Goal: Task Accomplishment & Management: Complete application form

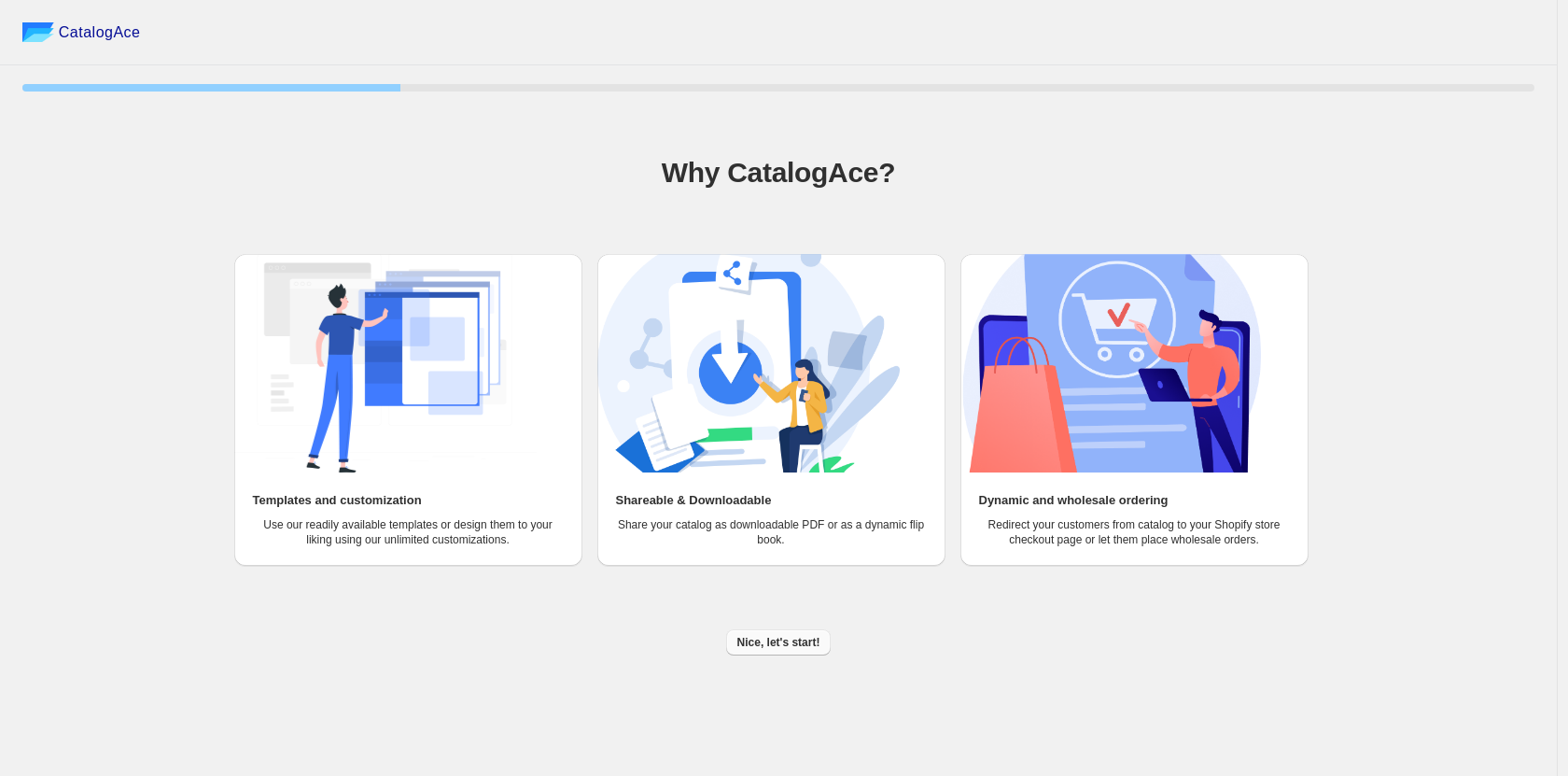
click at [772, 642] on span "Nice, let's start!" at bounding box center [779, 641] width 83 height 15
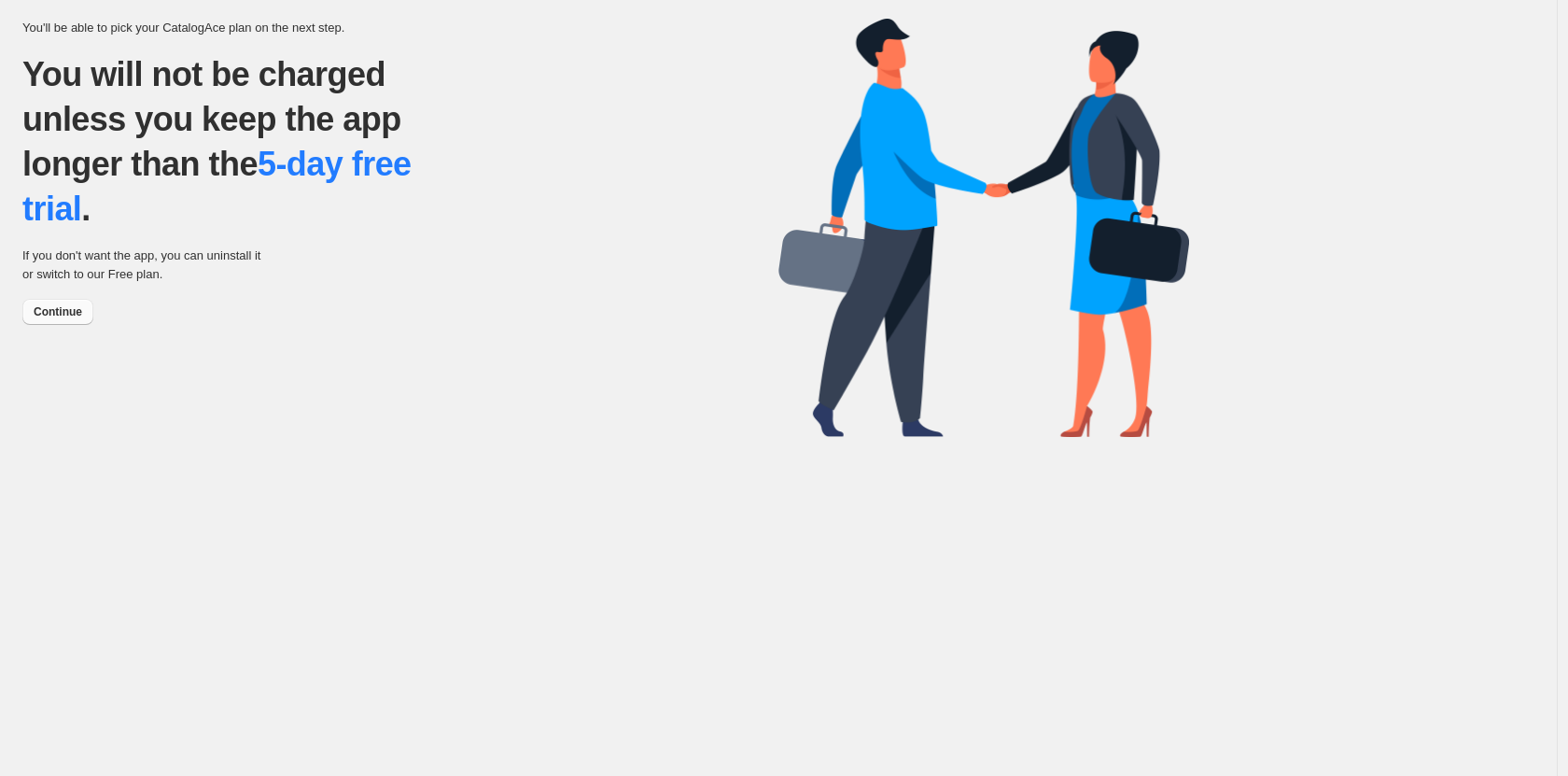
click at [81, 305] on span "Continue" at bounding box center [57, 311] width 49 height 15
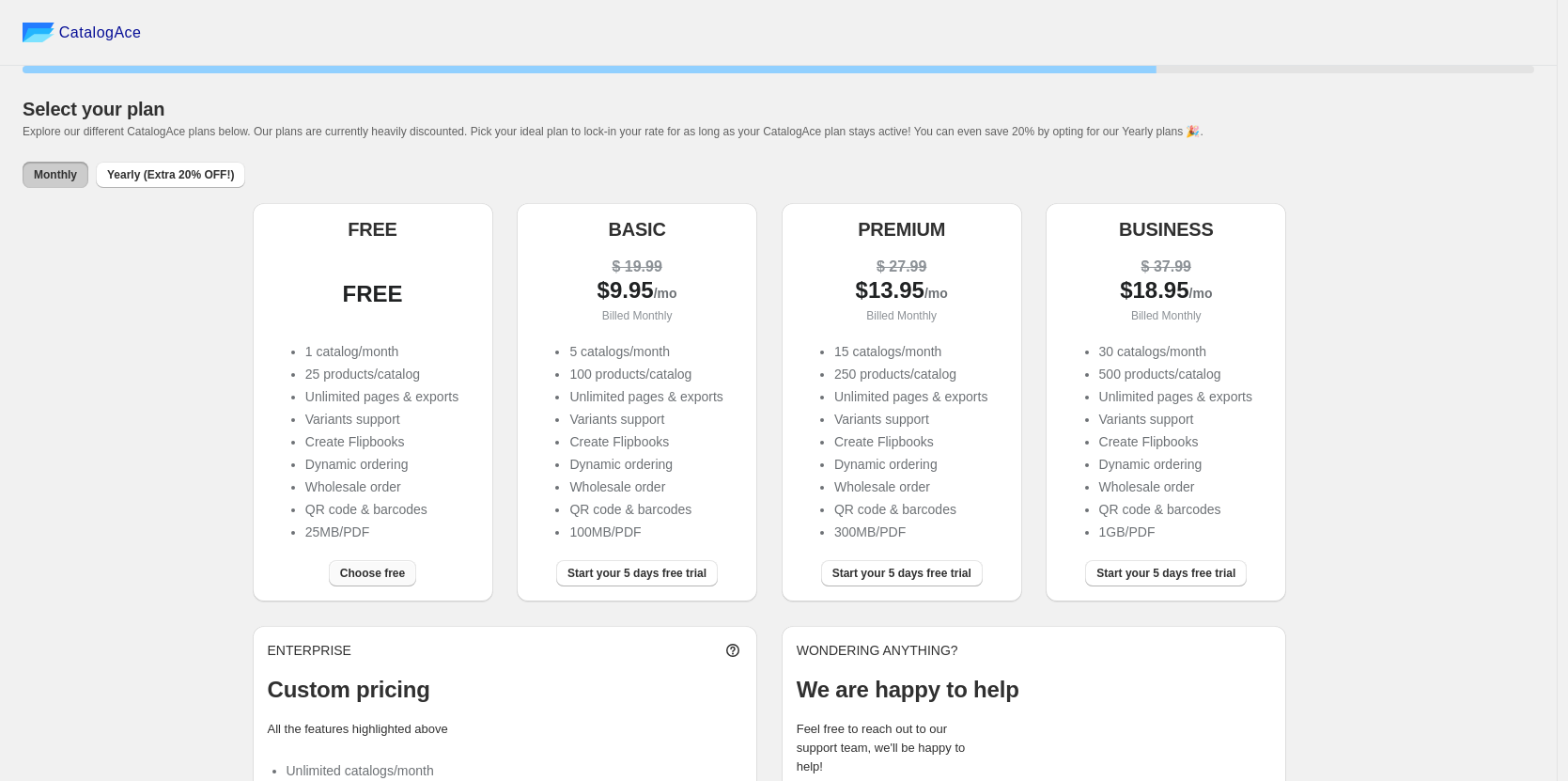
click at [379, 560] on button "Choose free" at bounding box center [372, 573] width 87 height 26
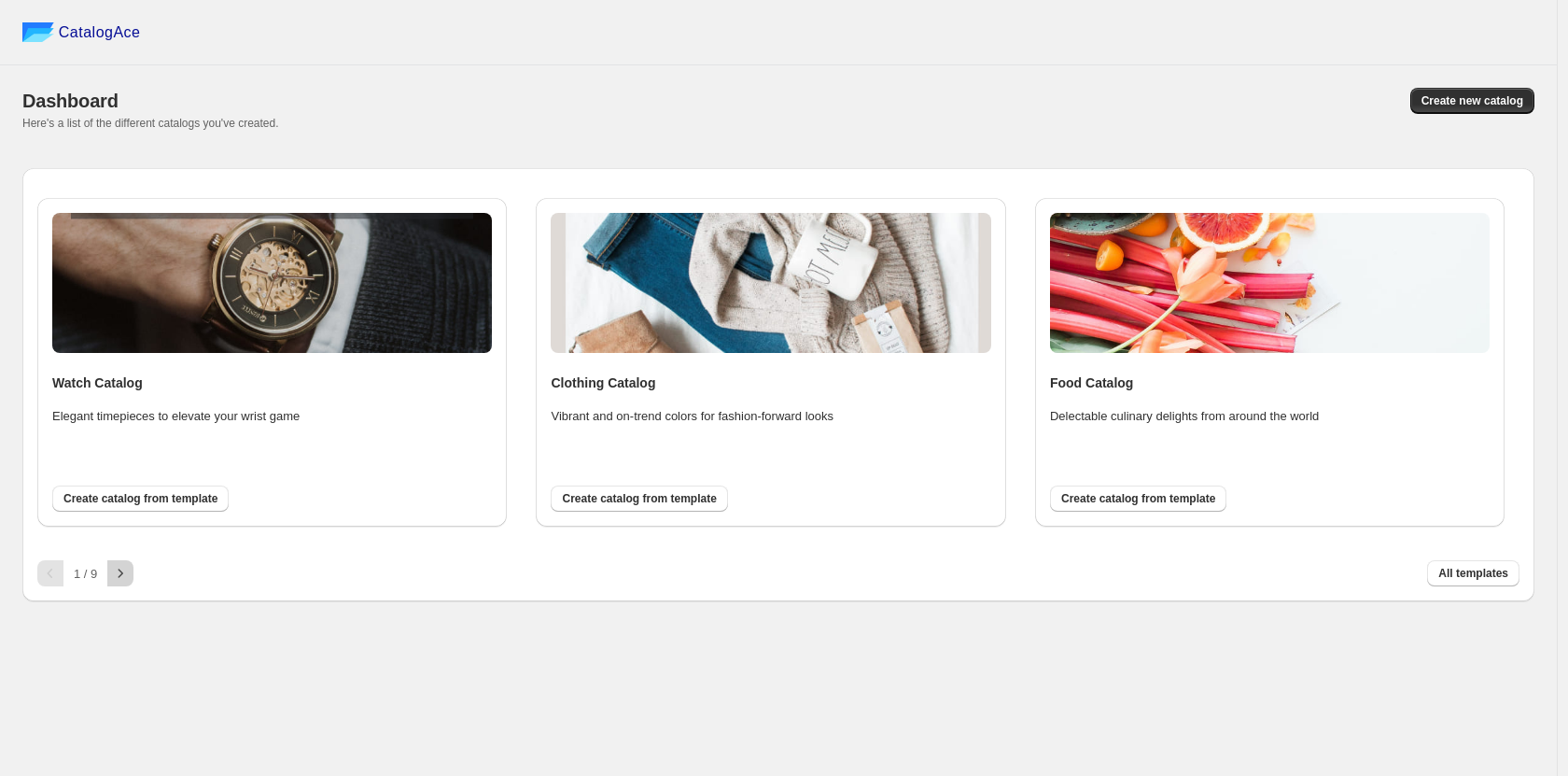
click at [107, 583] on button "button" at bounding box center [120, 573] width 26 height 26
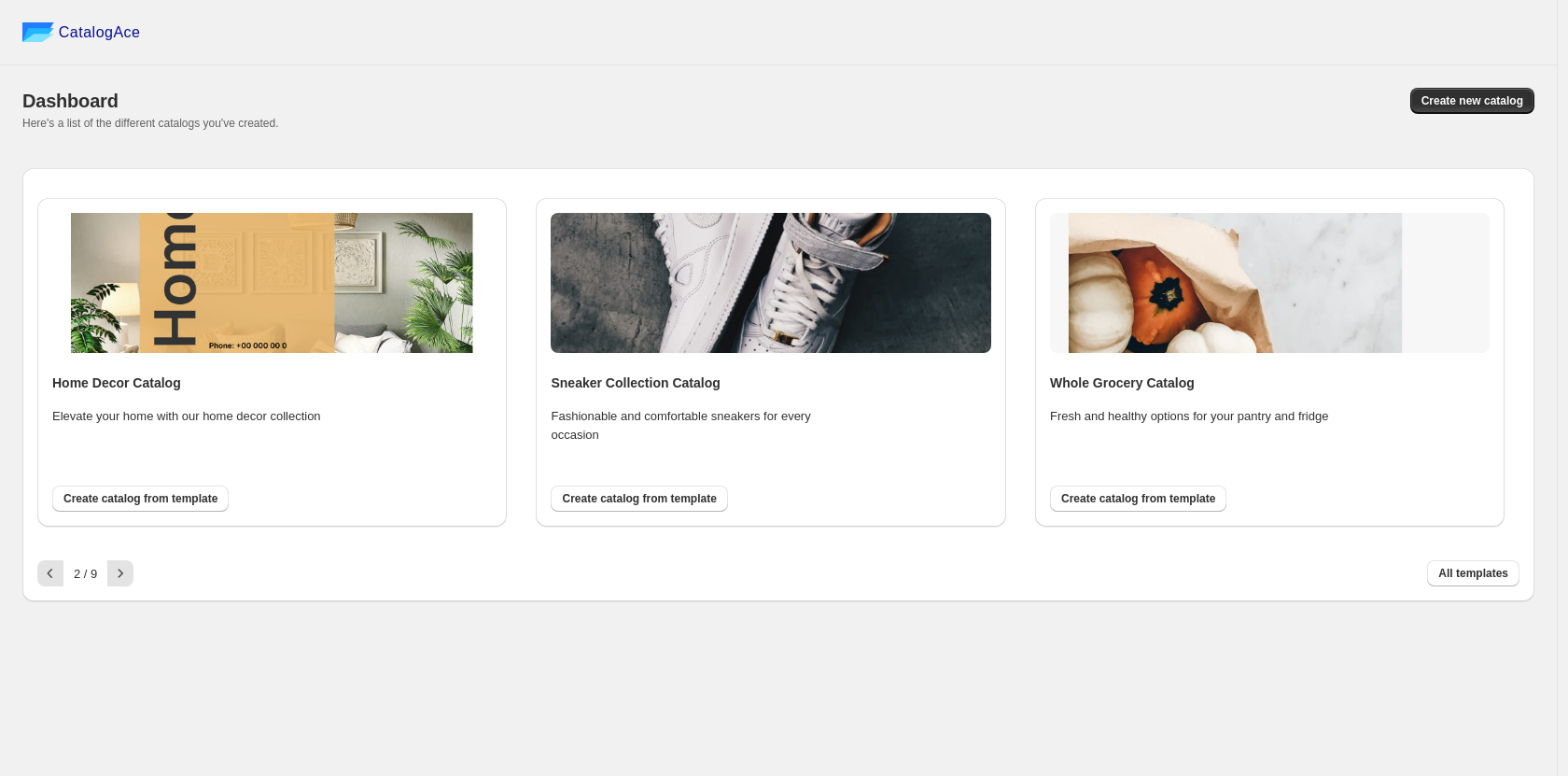
click at [1111, 407] on p "Fresh and healthy options for your pantry and fridge" at bounding box center [1199, 416] width 298 height 19
click at [1131, 330] on img at bounding box center [1269, 283] width 440 height 140
click at [125, 573] on icon "button" at bounding box center [120, 572] width 19 height 19
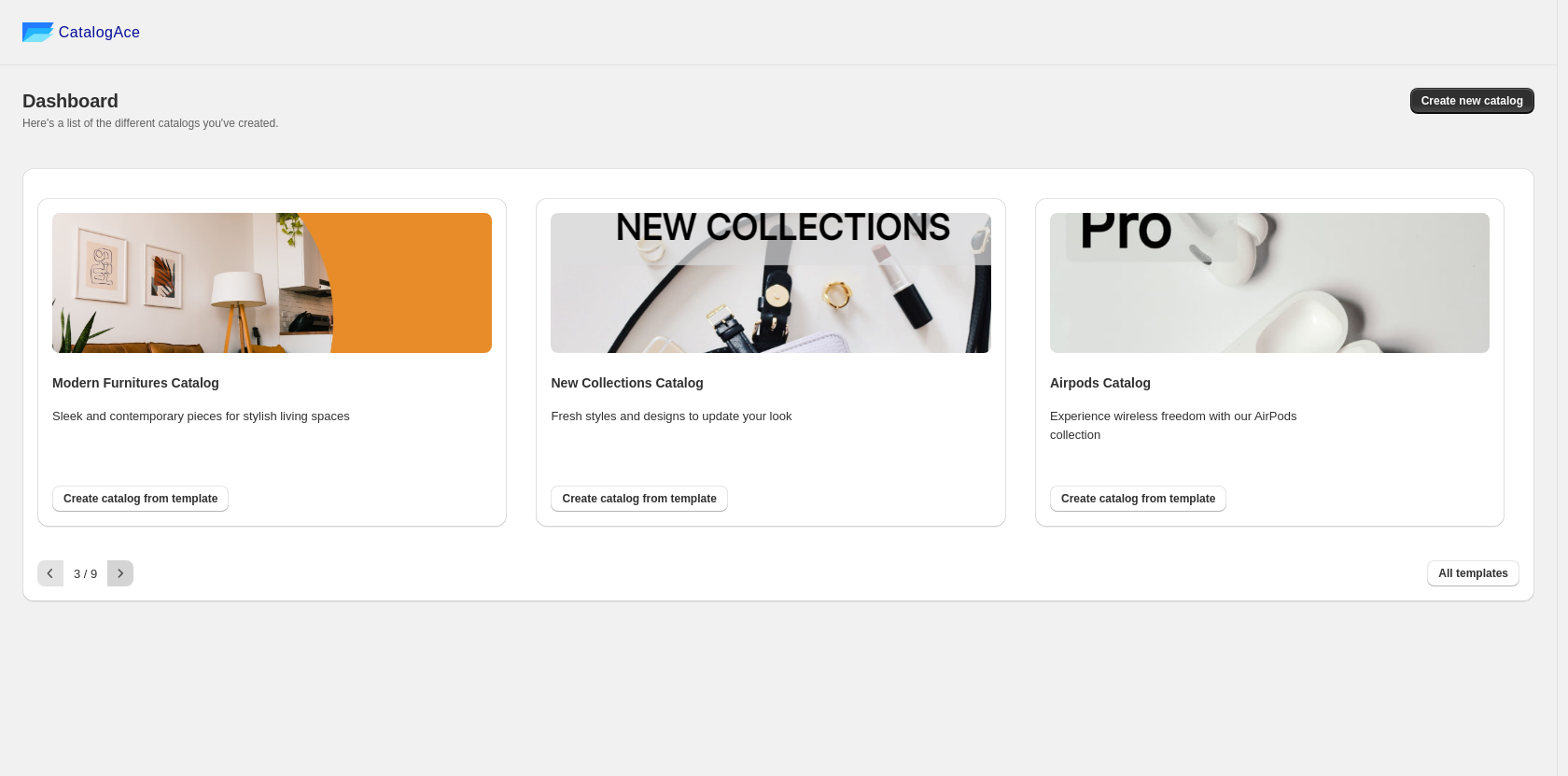
click at [125, 573] on icon "button" at bounding box center [120, 572] width 19 height 19
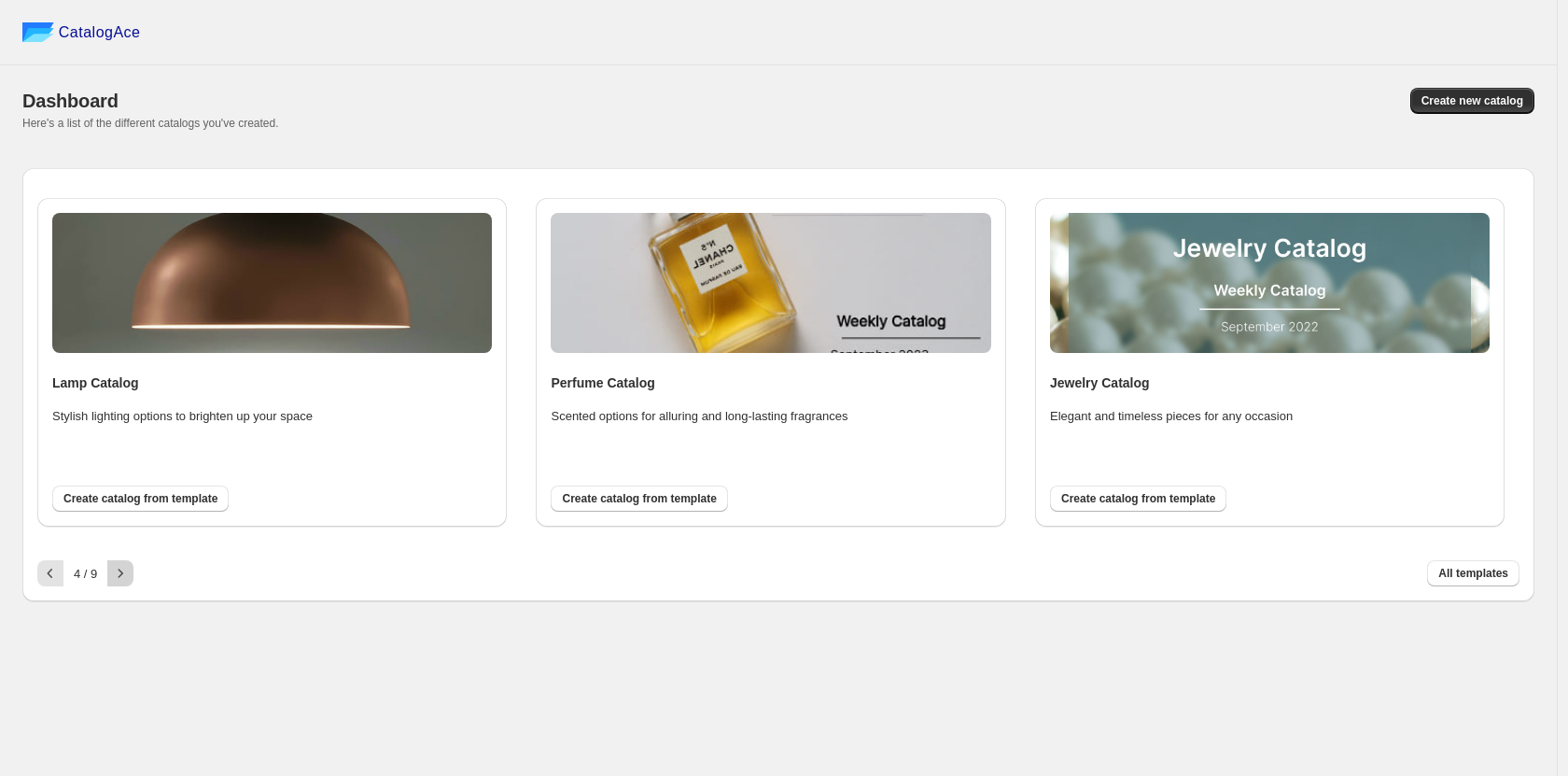
click at [125, 573] on icon "button" at bounding box center [120, 572] width 19 height 19
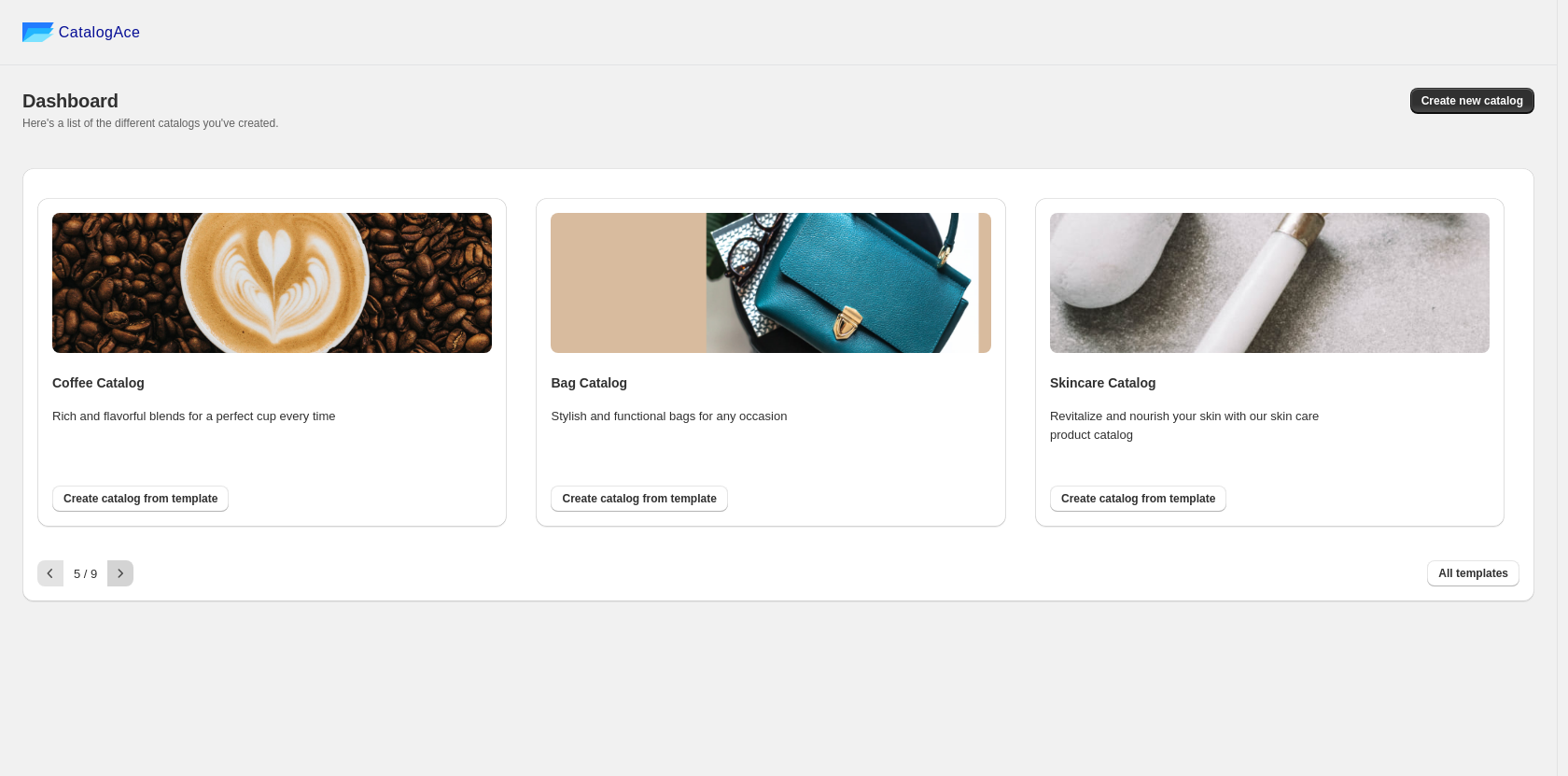
click at [125, 573] on icon "button" at bounding box center [120, 572] width 19 height 19
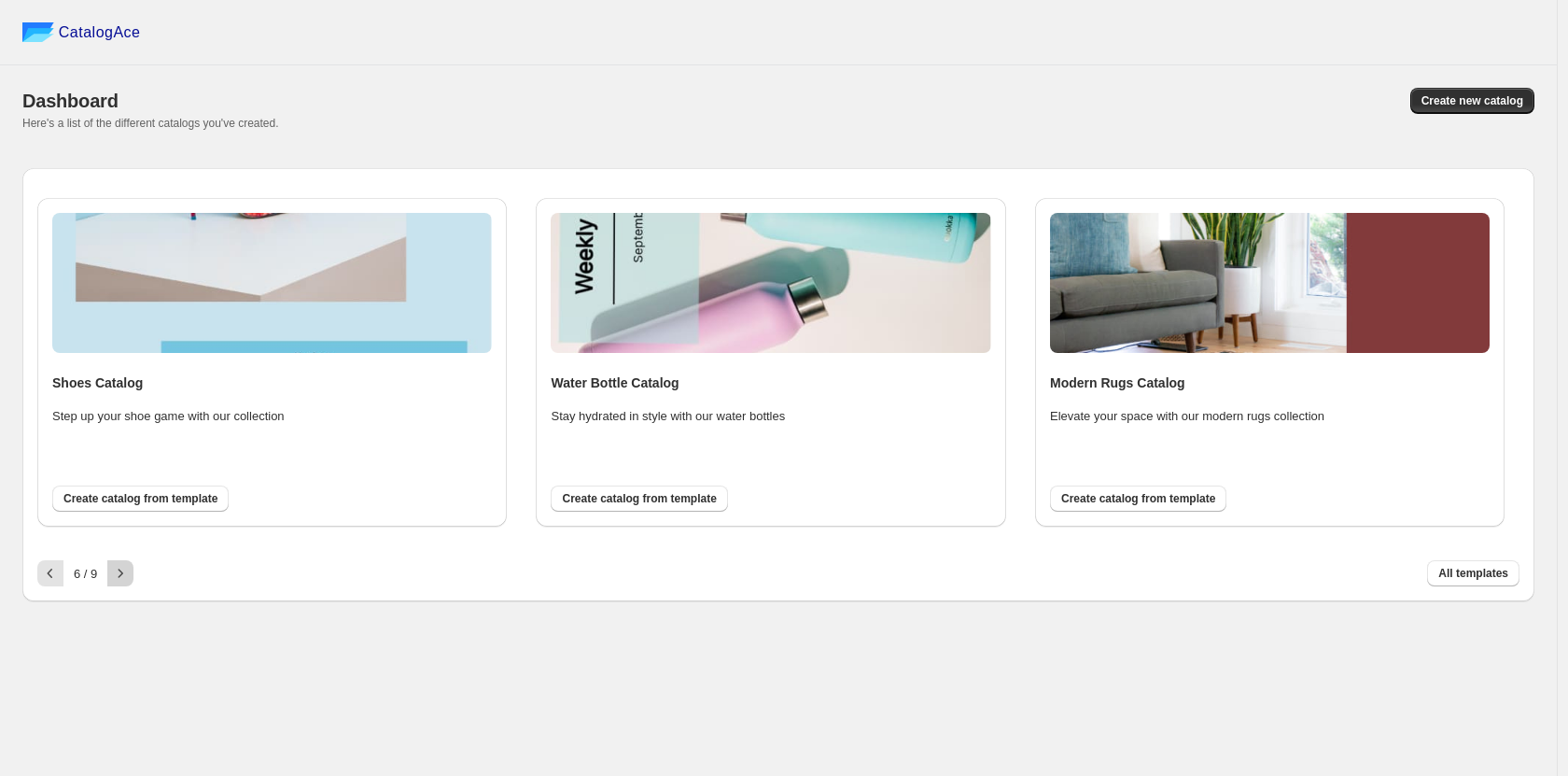
click at [125, 573] on icon "button" at bounding box center [120, 572] width 19 height 19
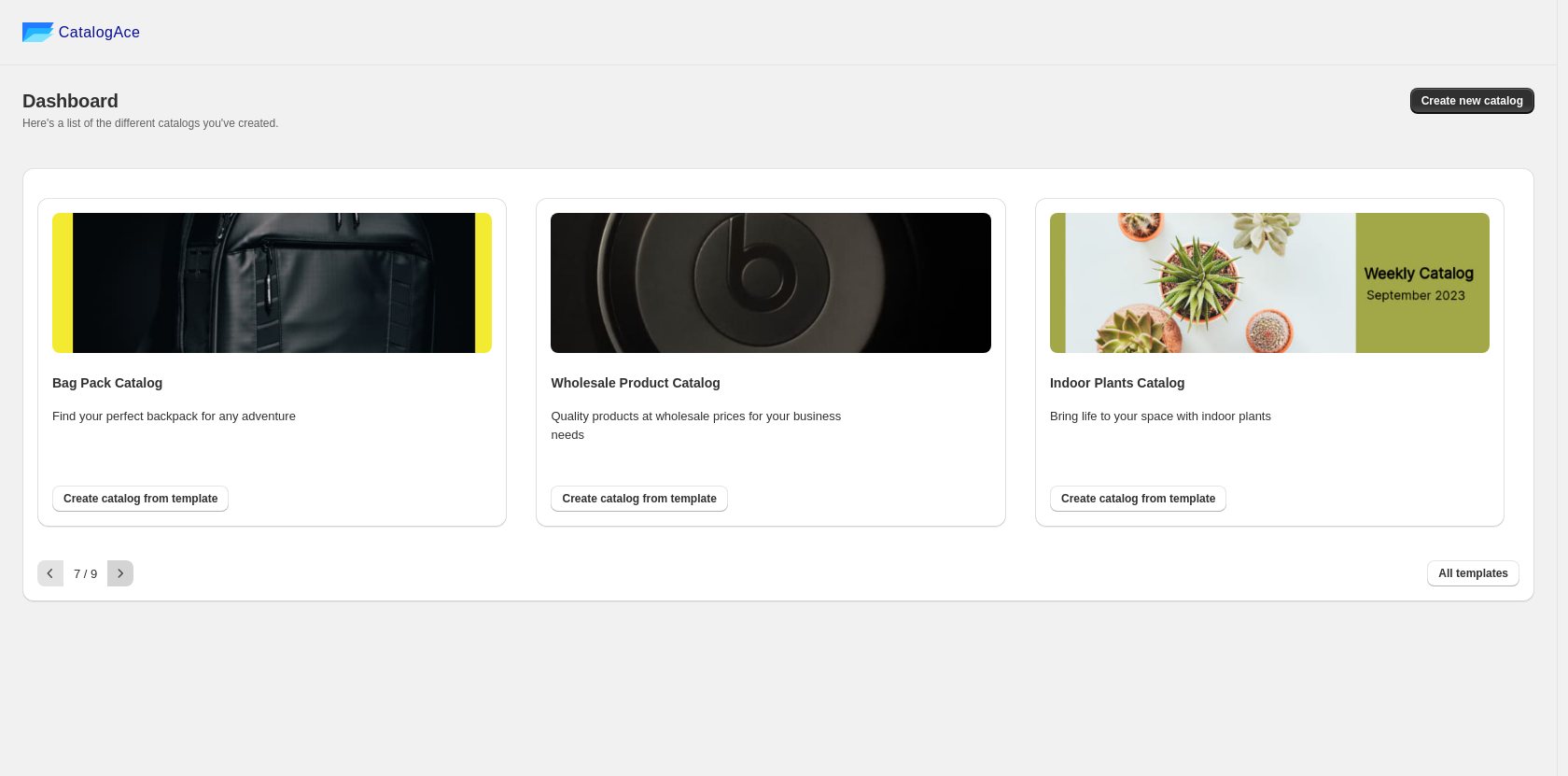
click at [125, 573] on icon "button" at bounding box center [120, 572] width 19 height 19
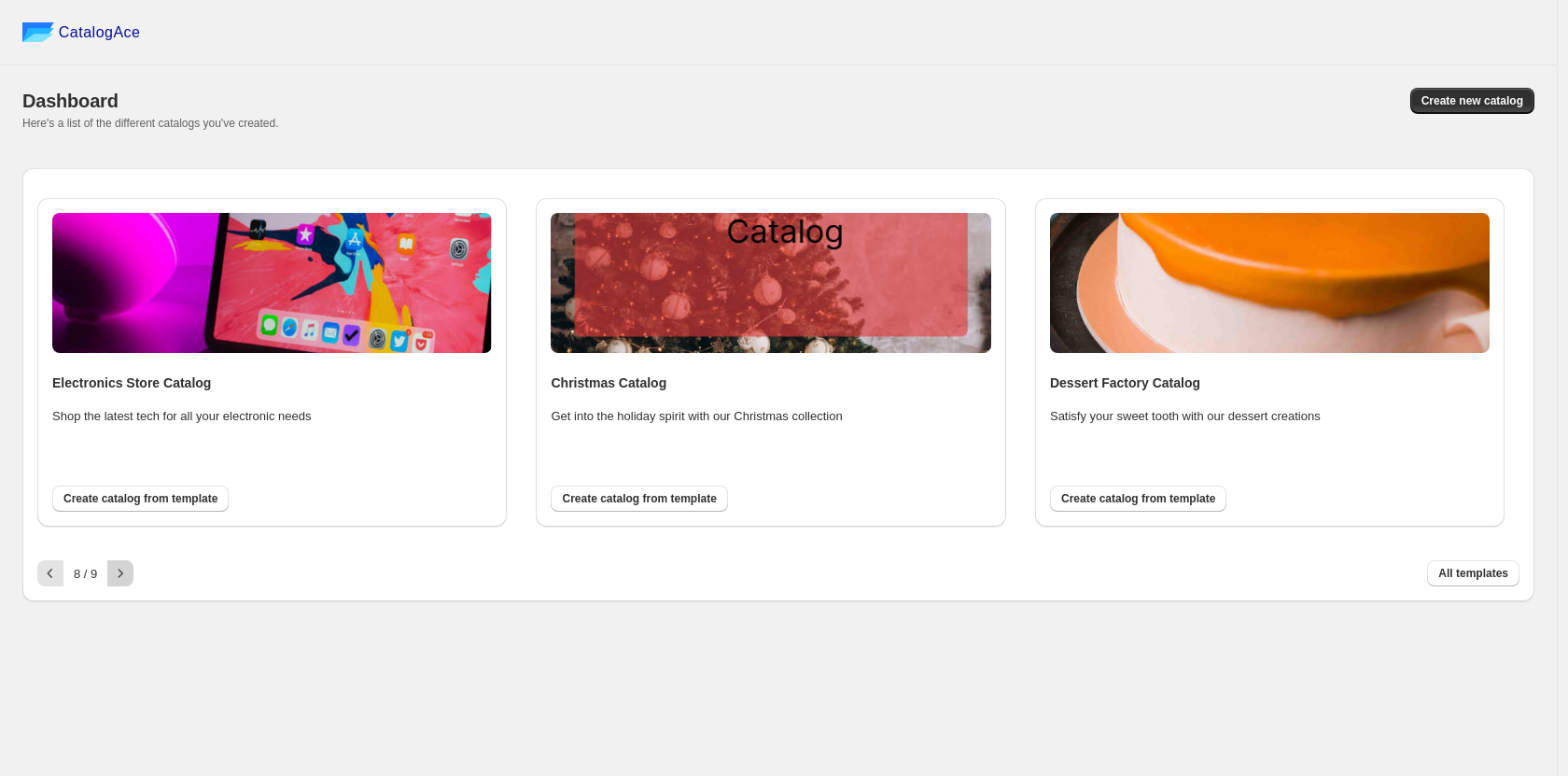
click at [125, 573] on icon "button" at bounding box center [120, 572] width 19 height 19
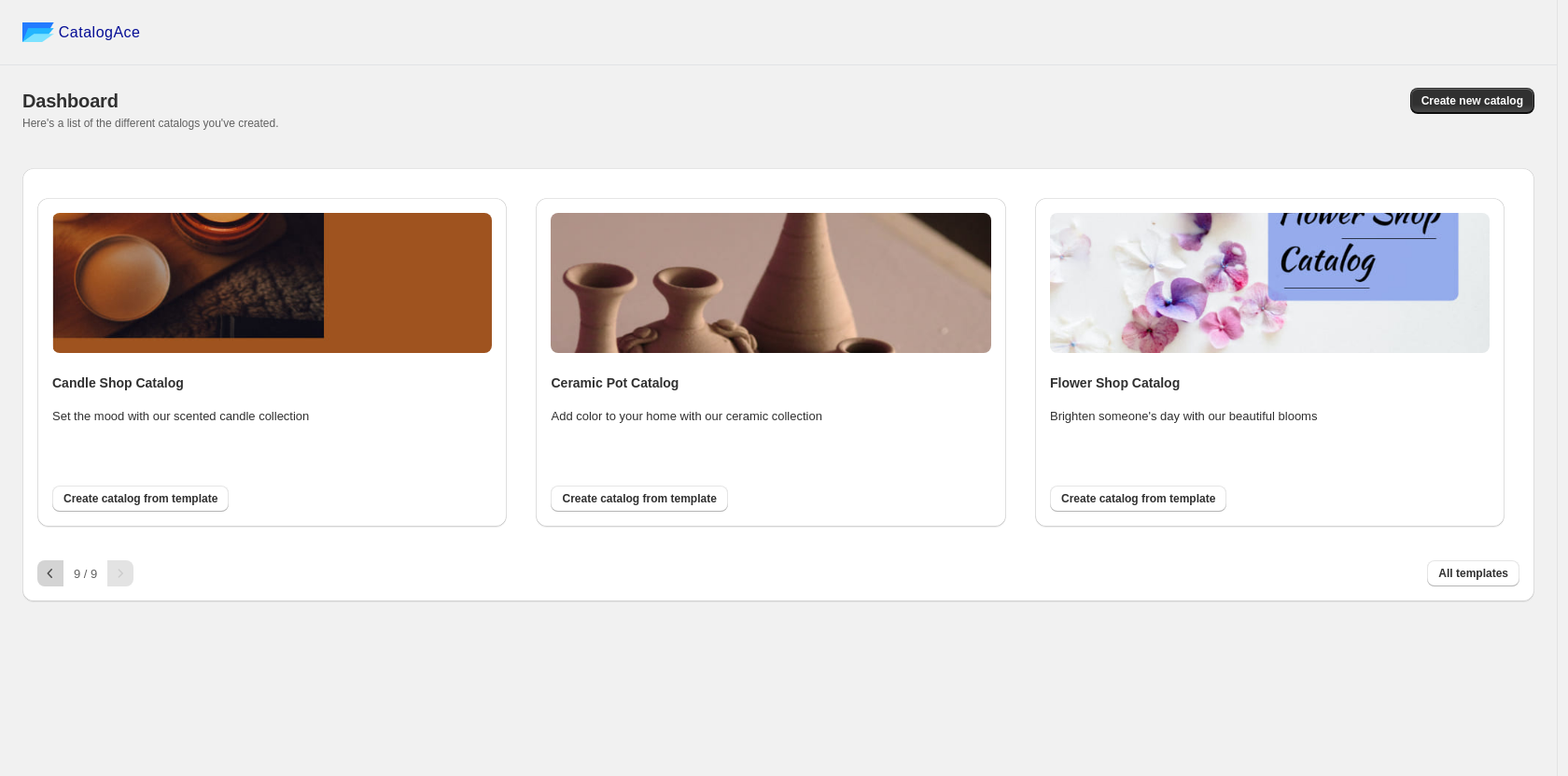
click at [57, 573] on icon "button" at bounding box center [50, 572] width 19 height 19
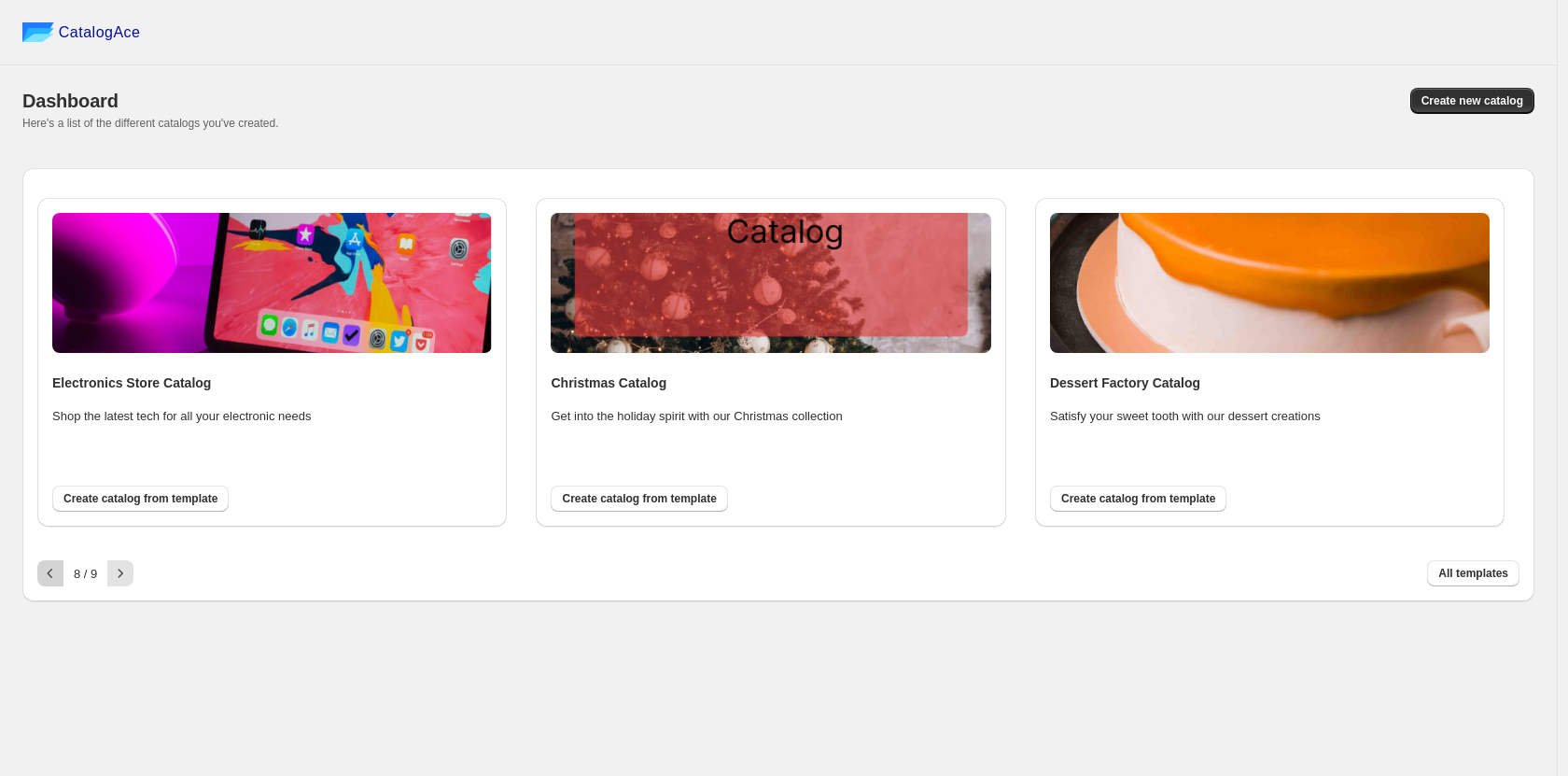
click at [57, 573] on icon "button" at bounding box center [50, 572] width 19 height 19
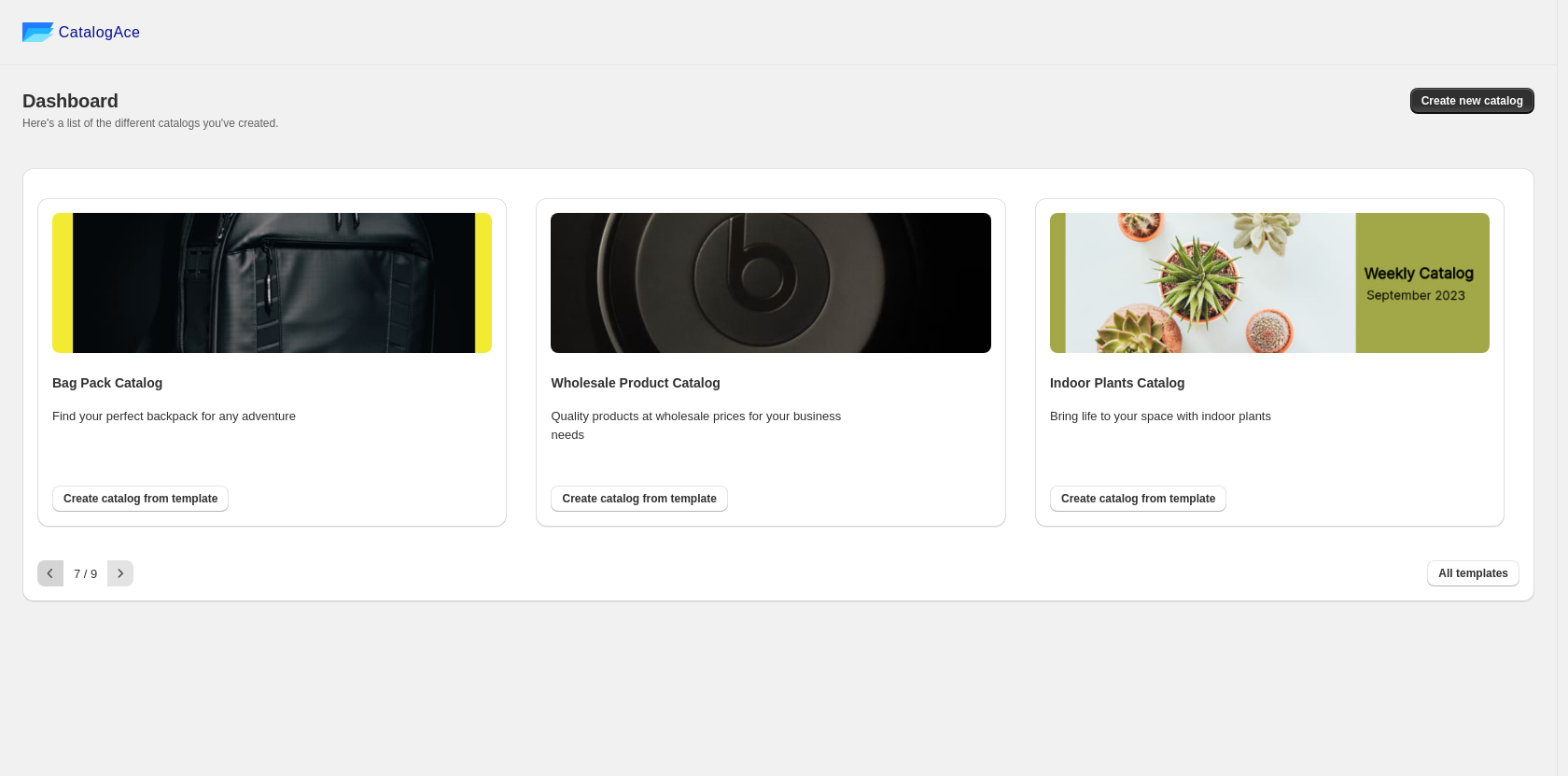
click at [57, 573] on icon "button" at bounding box center [50, 572] width 19 height 19
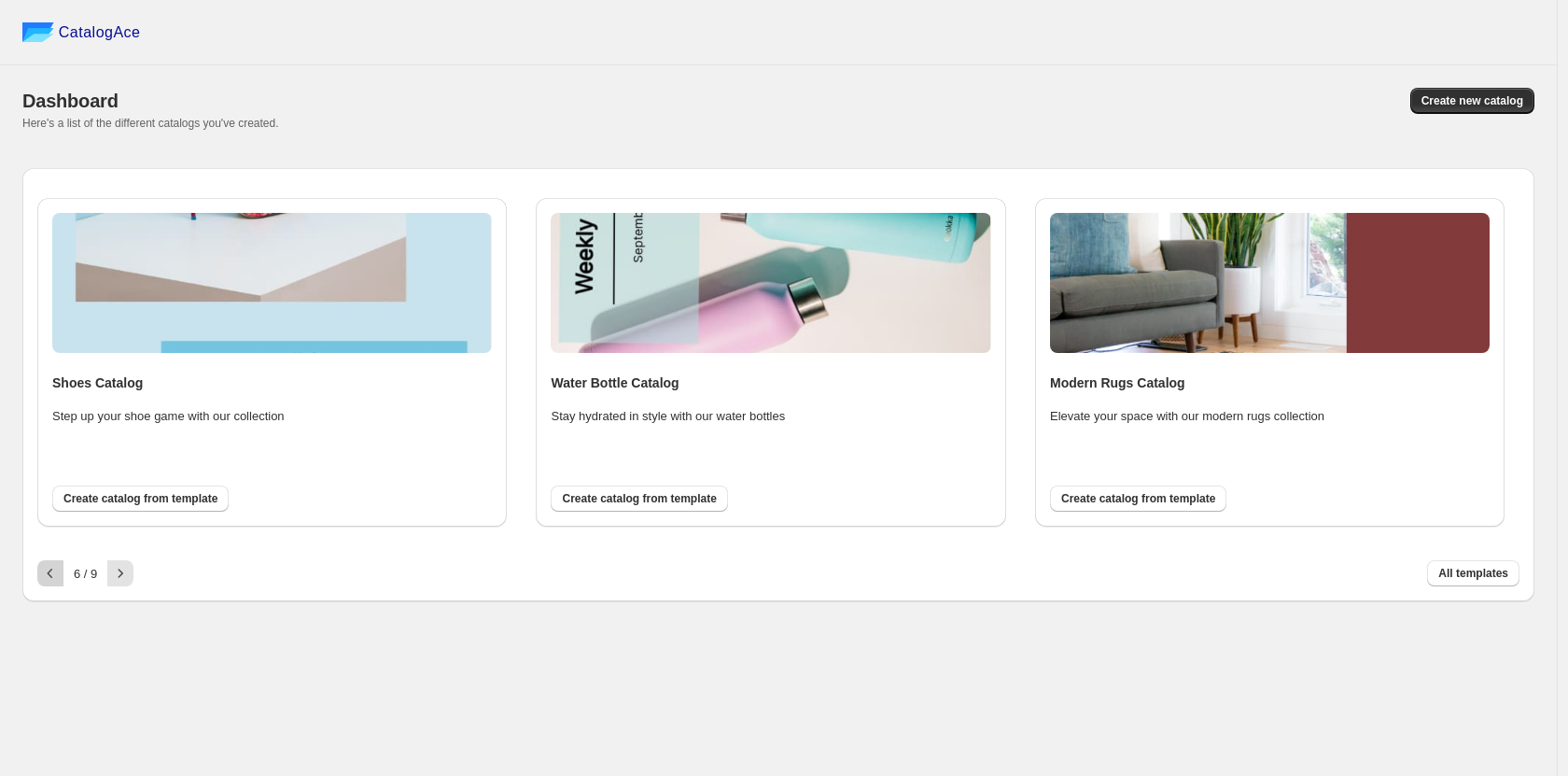
click at [57, 573] on icon "button" at bounding box center [50, 572] width 19 height 19
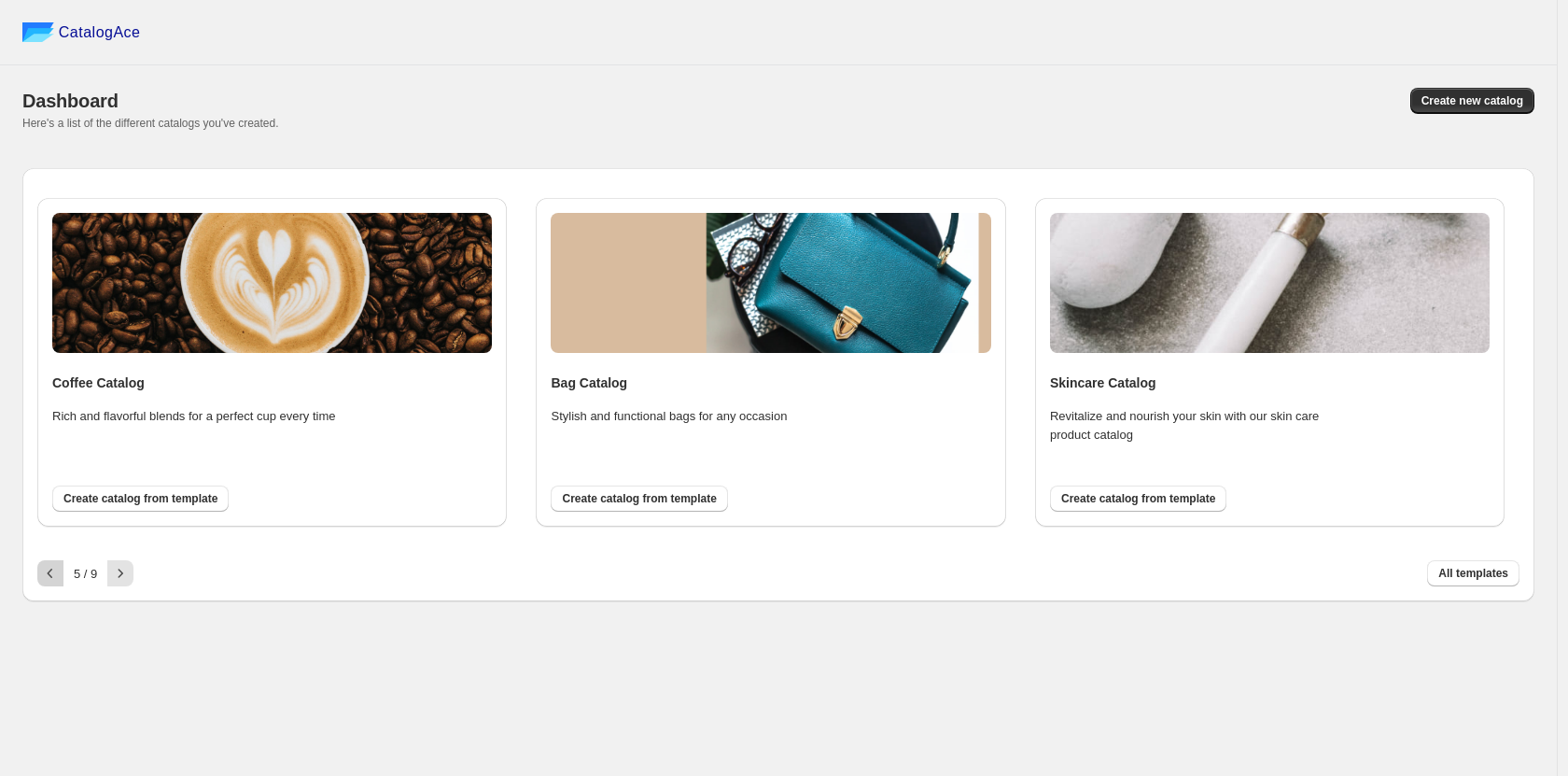
click at [57, 573] on icon "button" at bounding box center [50, 572] width 19 height 19
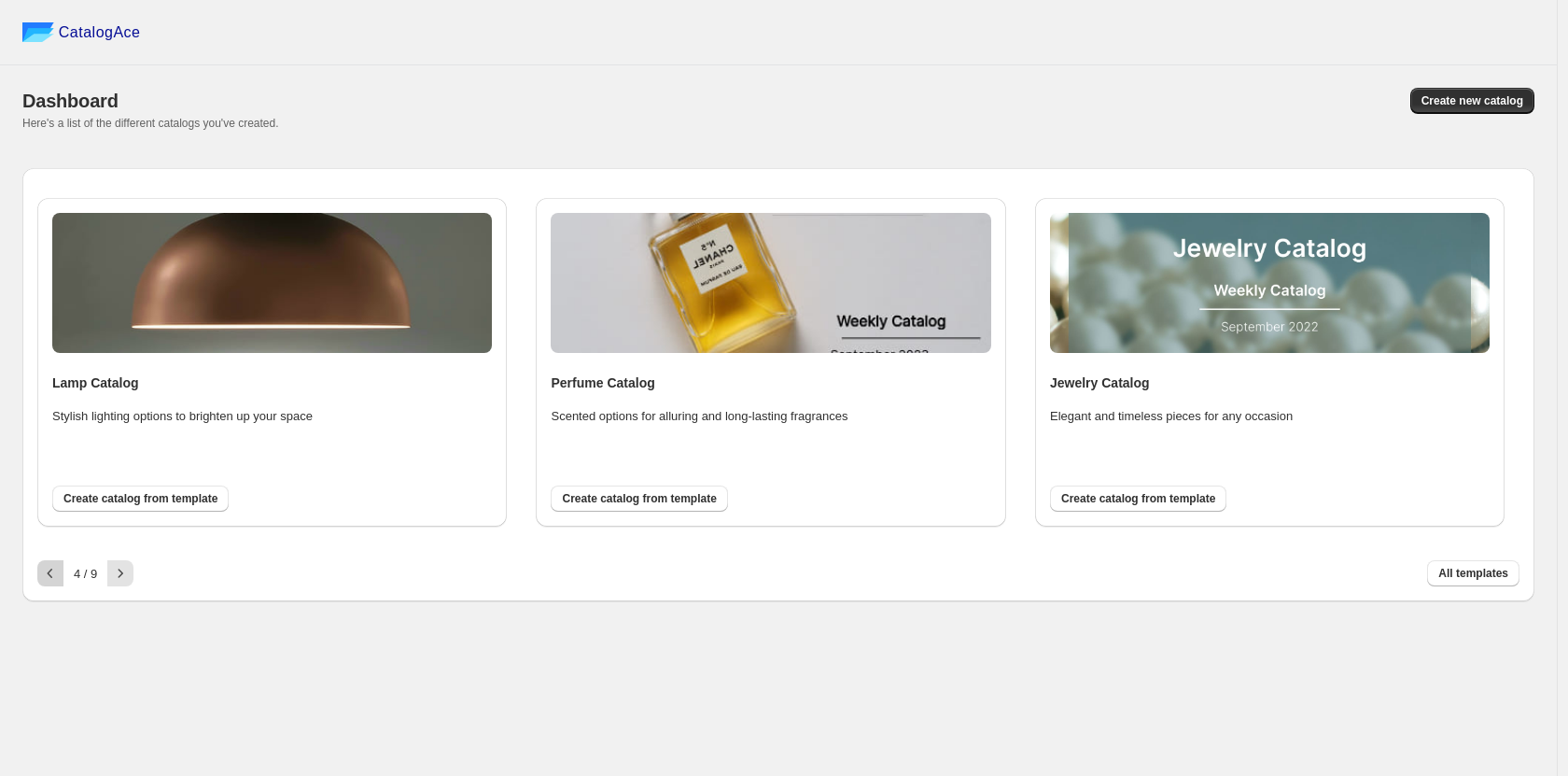
click at [57, 573] on icon "button" at bounding box center [50, 572] width 19 height 19
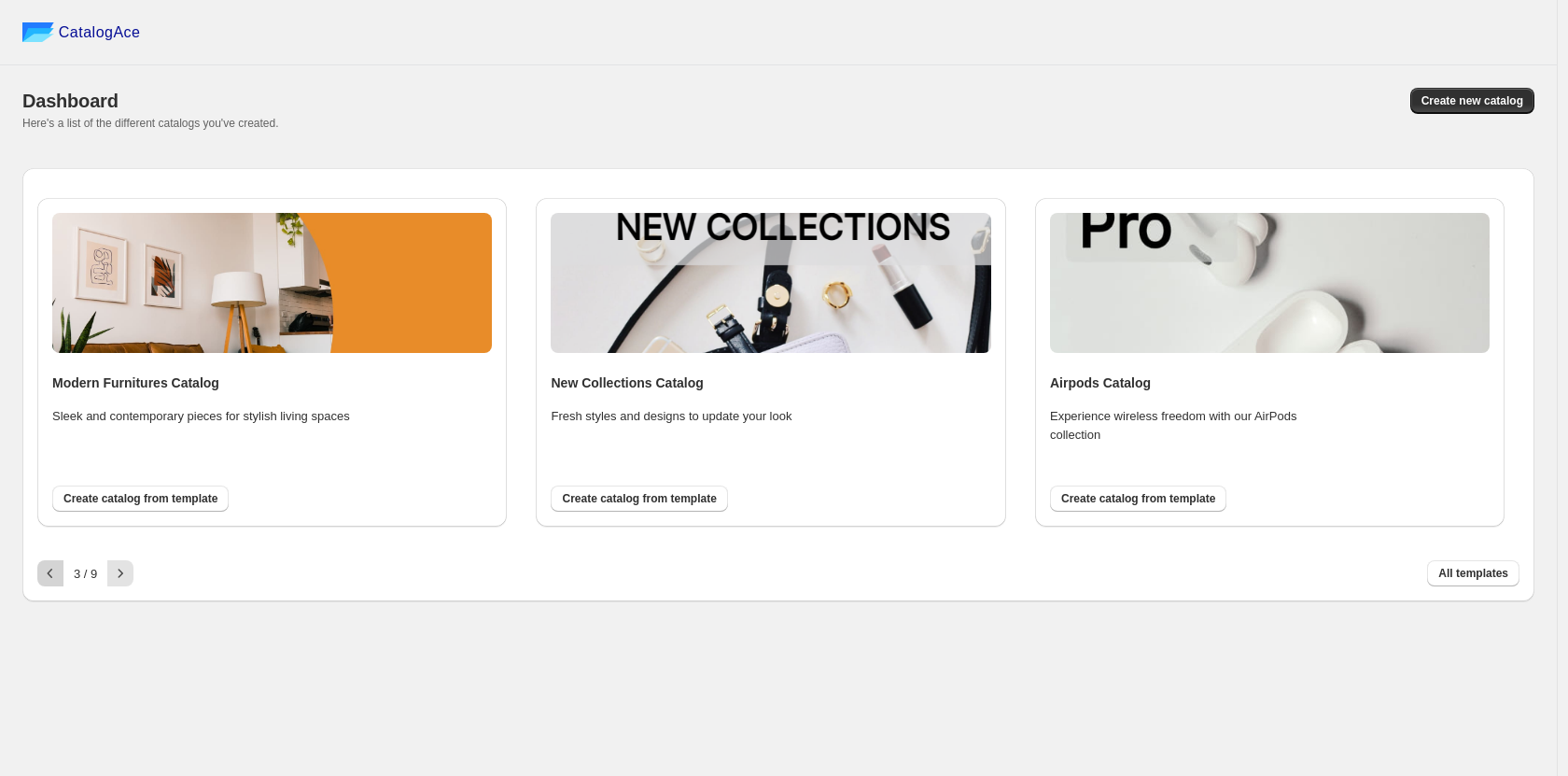
click at [57, 573] on icon "button" at bounding box center [50, 572] width 19 height 19
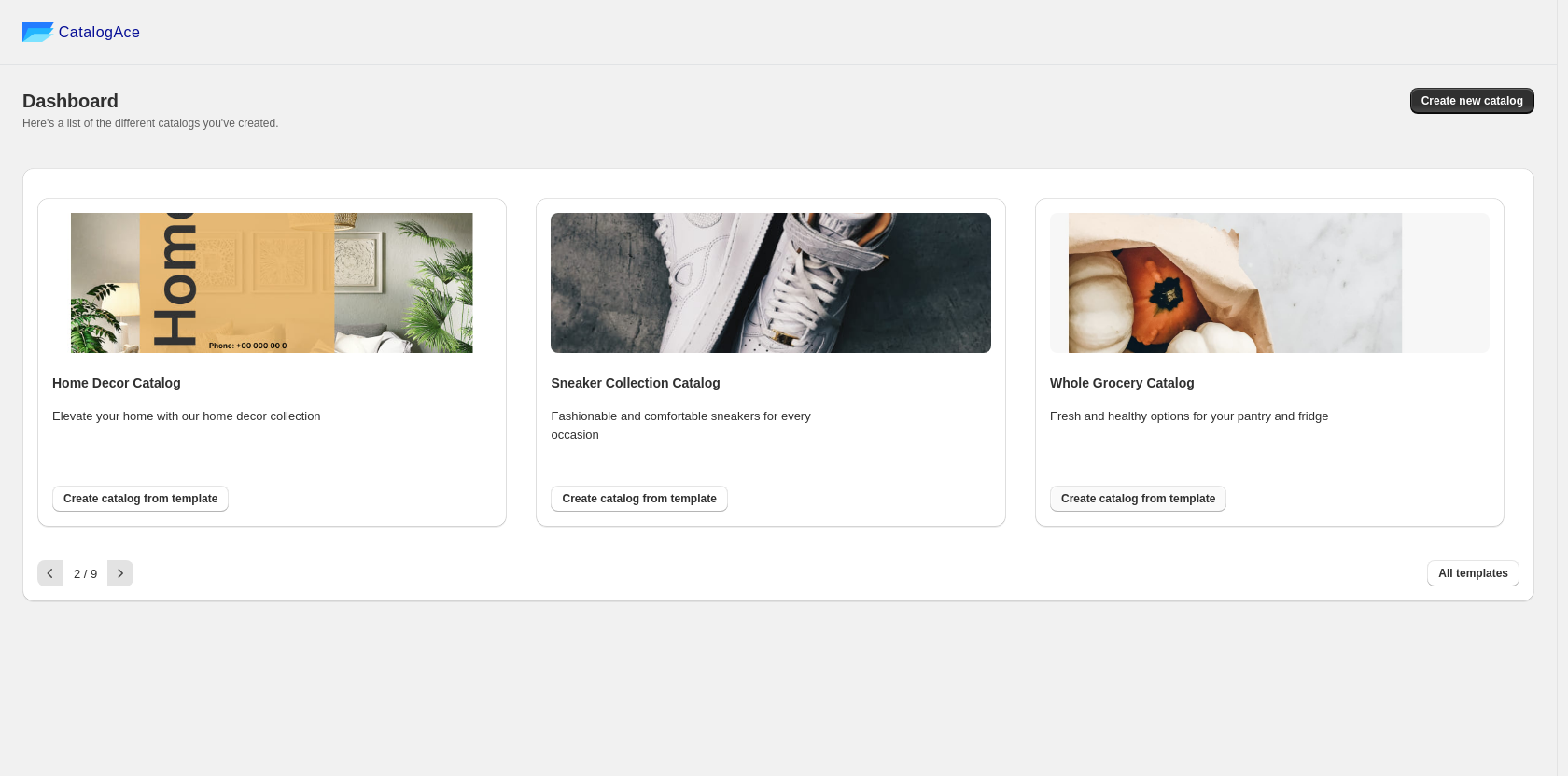
click at [1103, 502] on span "Create catalog from template" at bounding box center [1138, 498] width 154 height 15
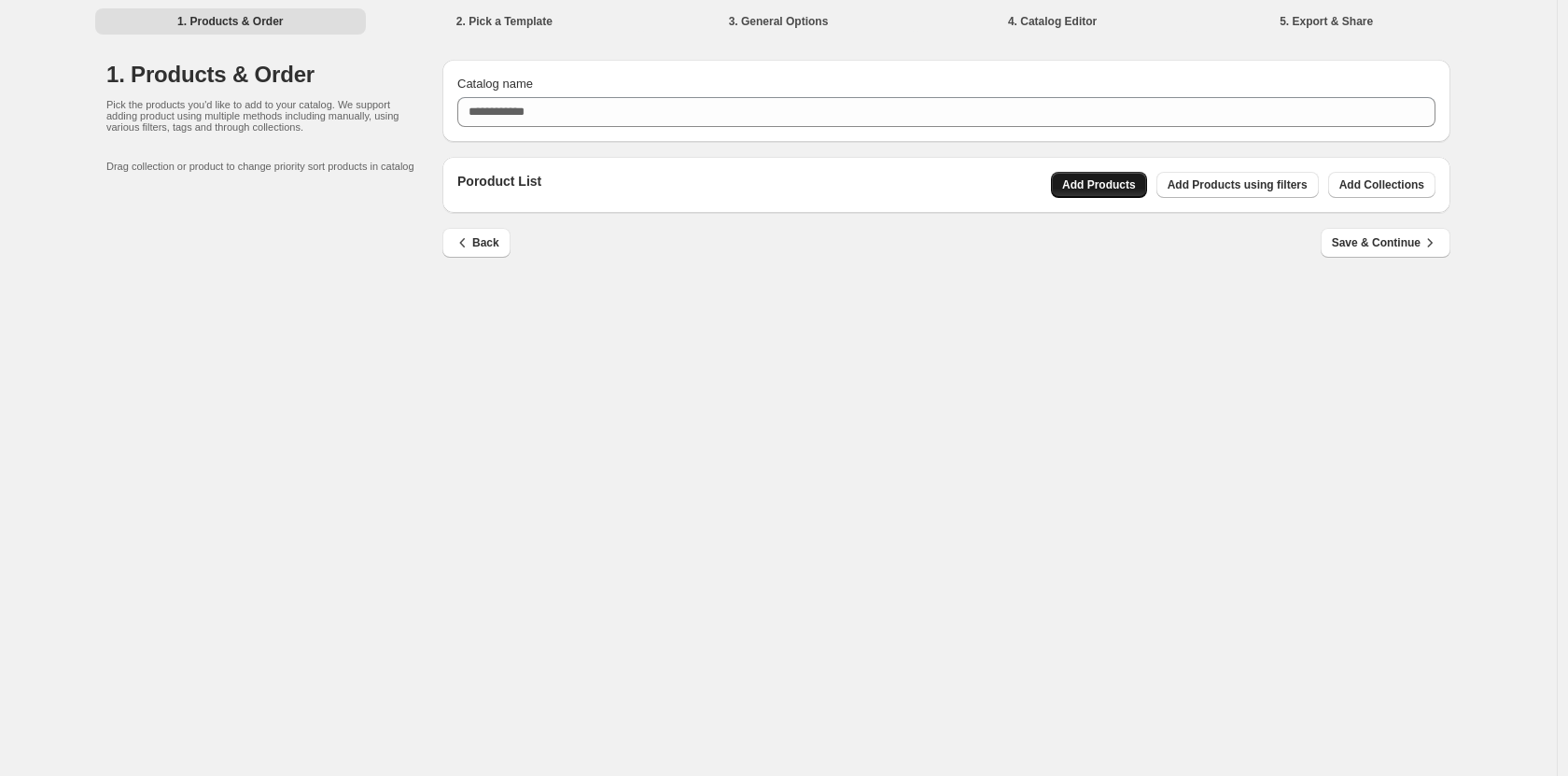
click at [1099, 173] on button "Add Products" at bounding box center [1098, 184] width 96 height 26
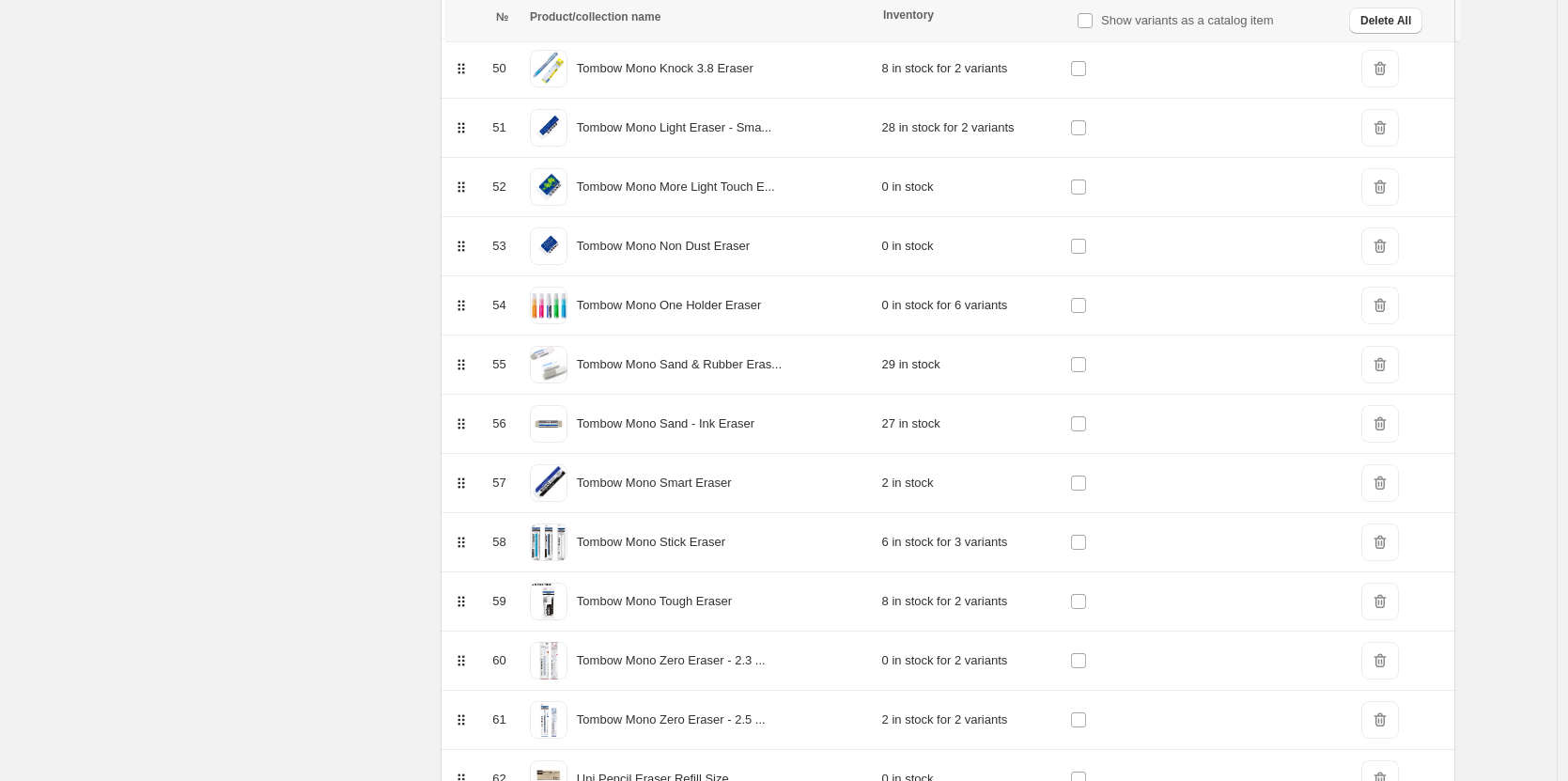
scroll to position [3372, 0]
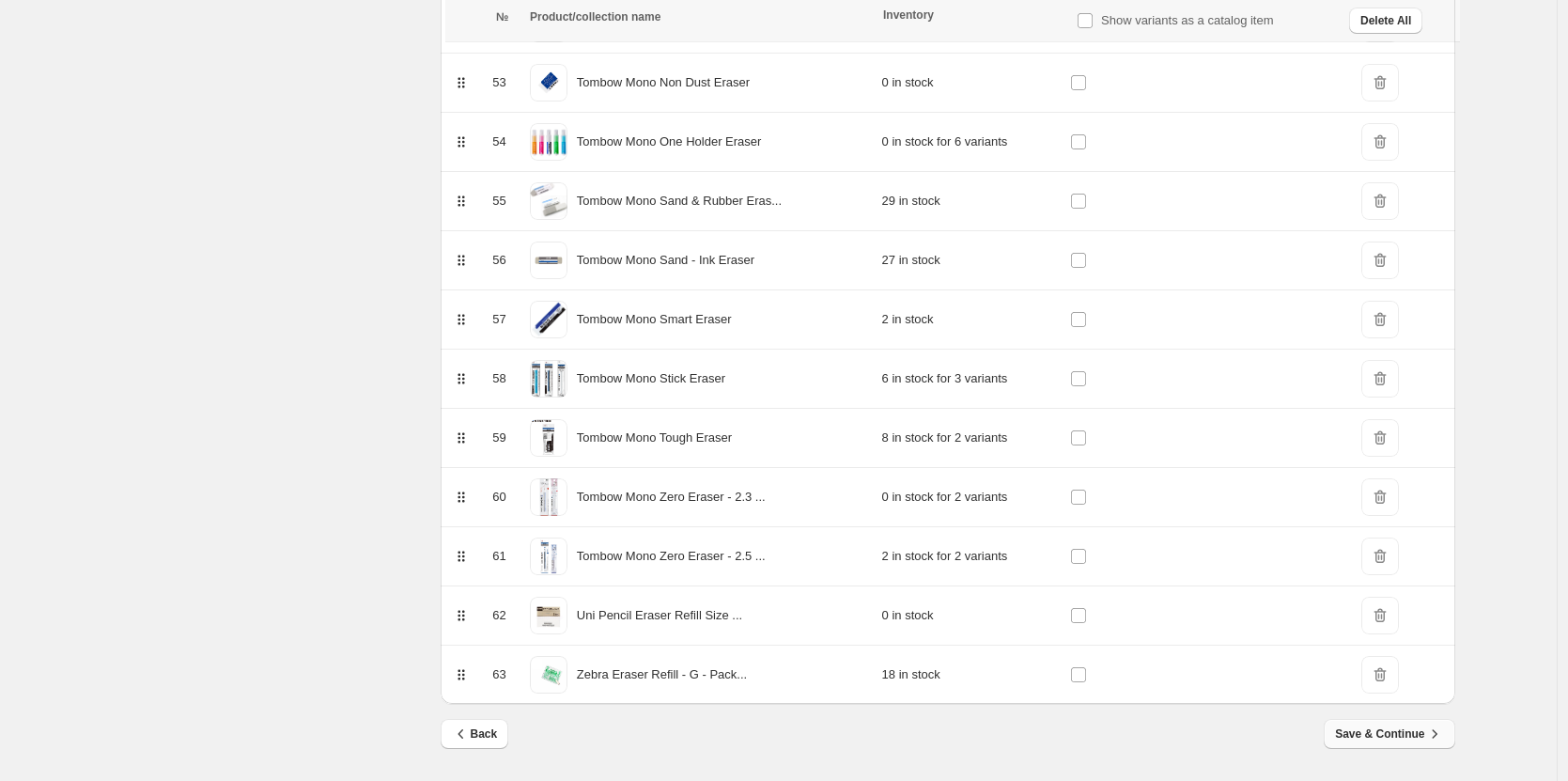
click at [1362, 734] on span "Save & Continue" at bounding box center [1389, 733] width 108 height 19
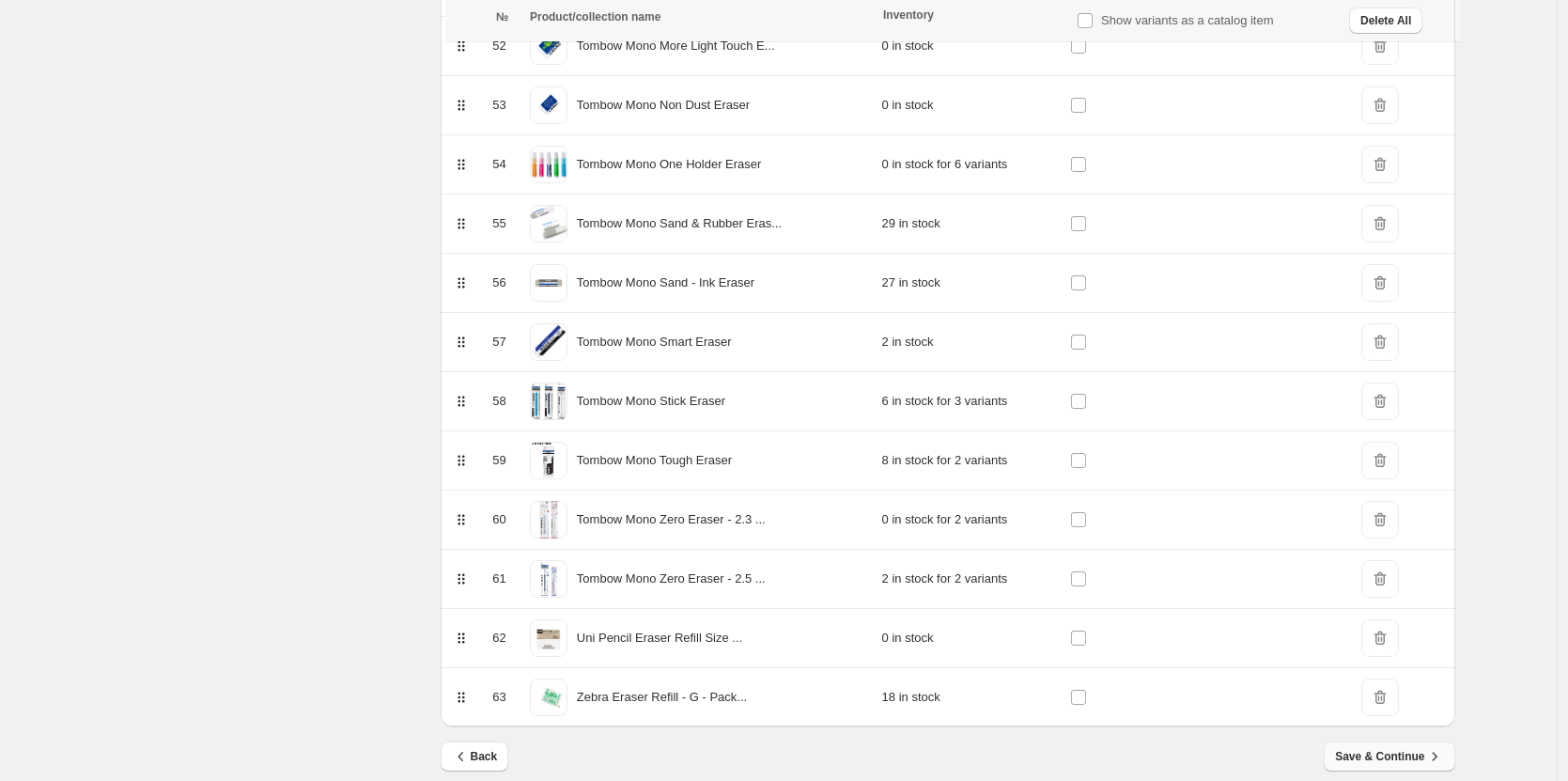
click at [1383, 756] on span "Save & Continue" at bounding box center [1389, 755] width 108 height 19
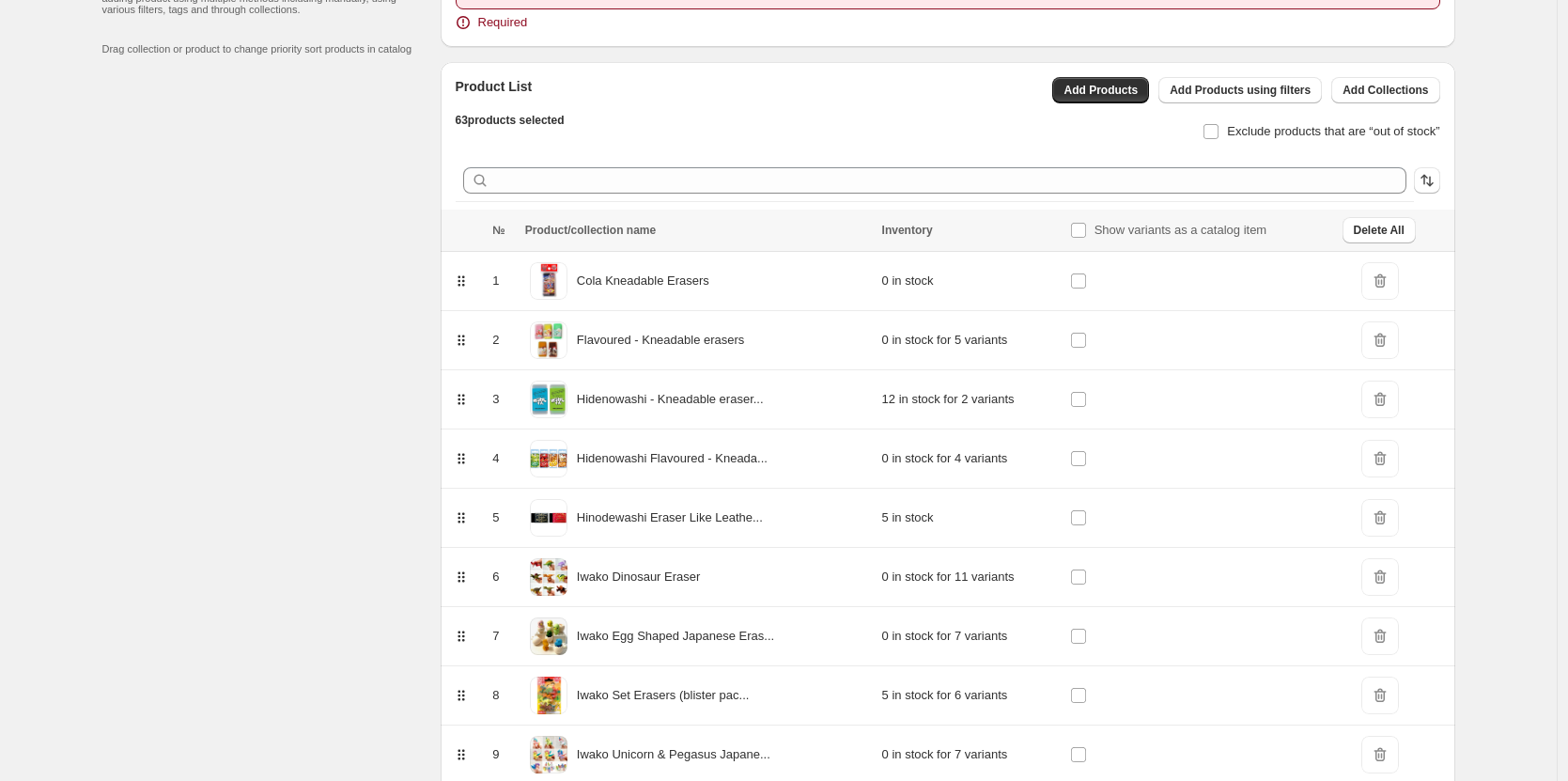
scroll to position [0, 0]
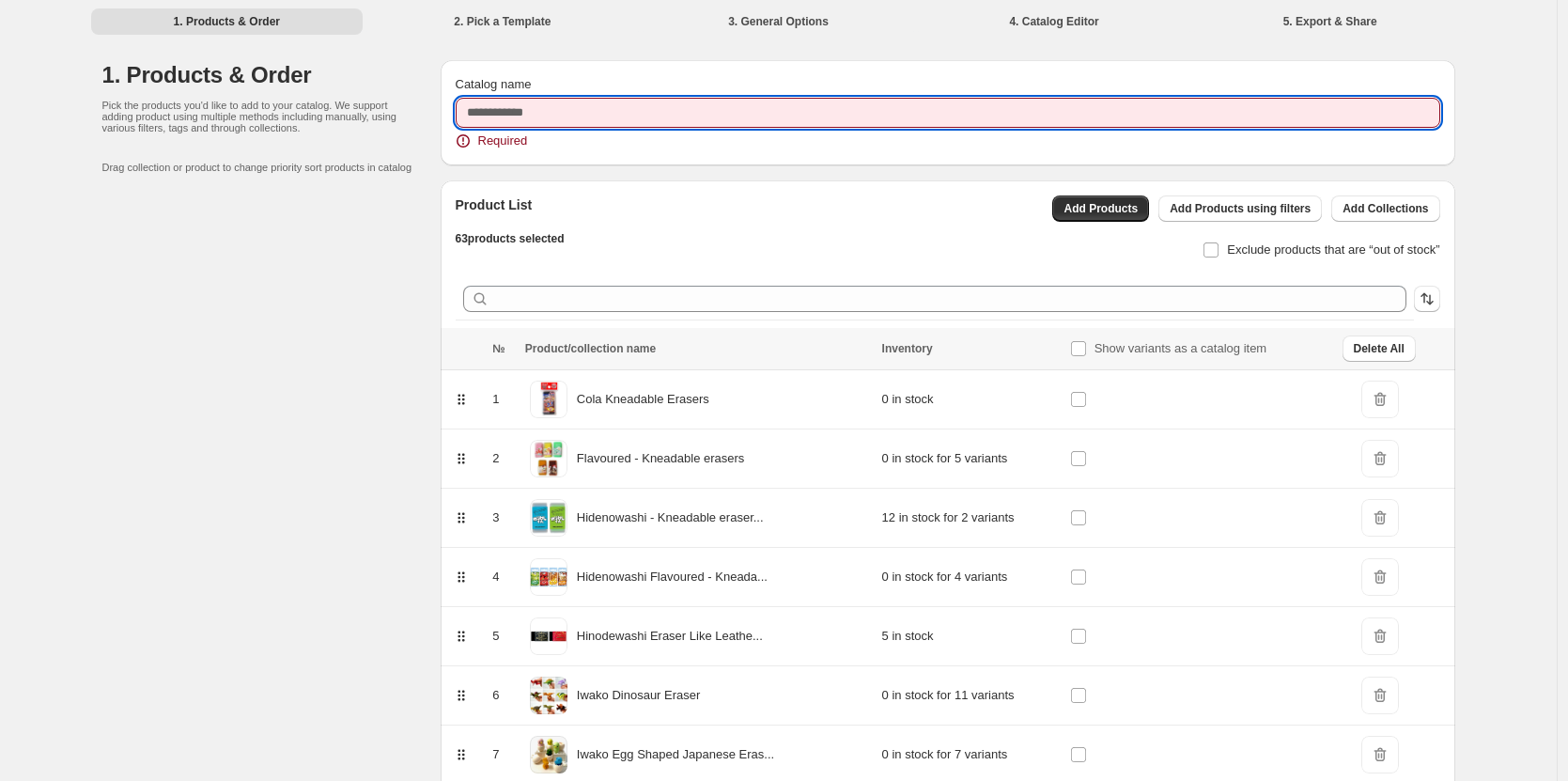
click at [536, 102] on input "Catalog name" at bounding box center [948, 113] width 985 height 30
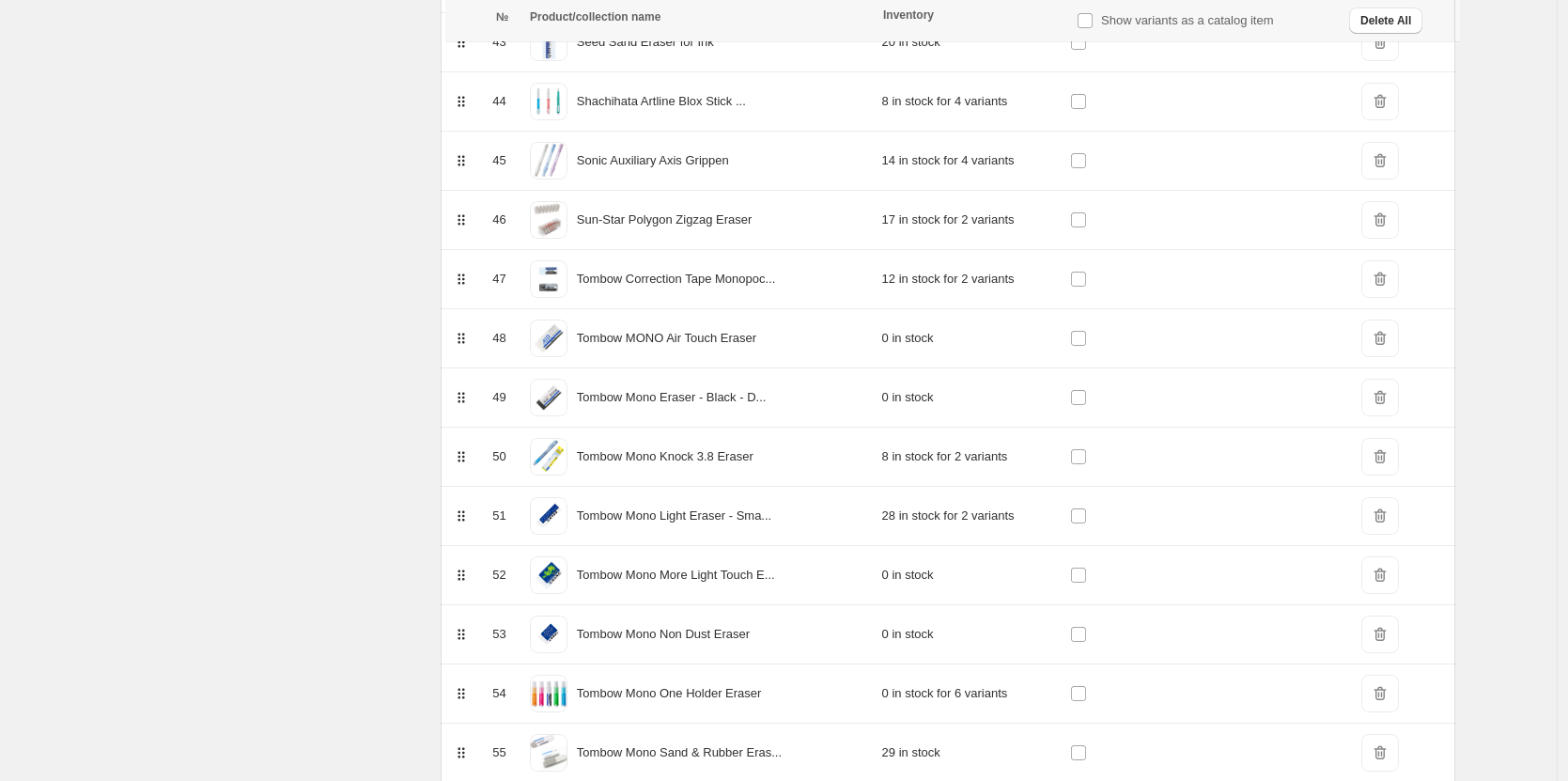
scroll to position [3372, 0]
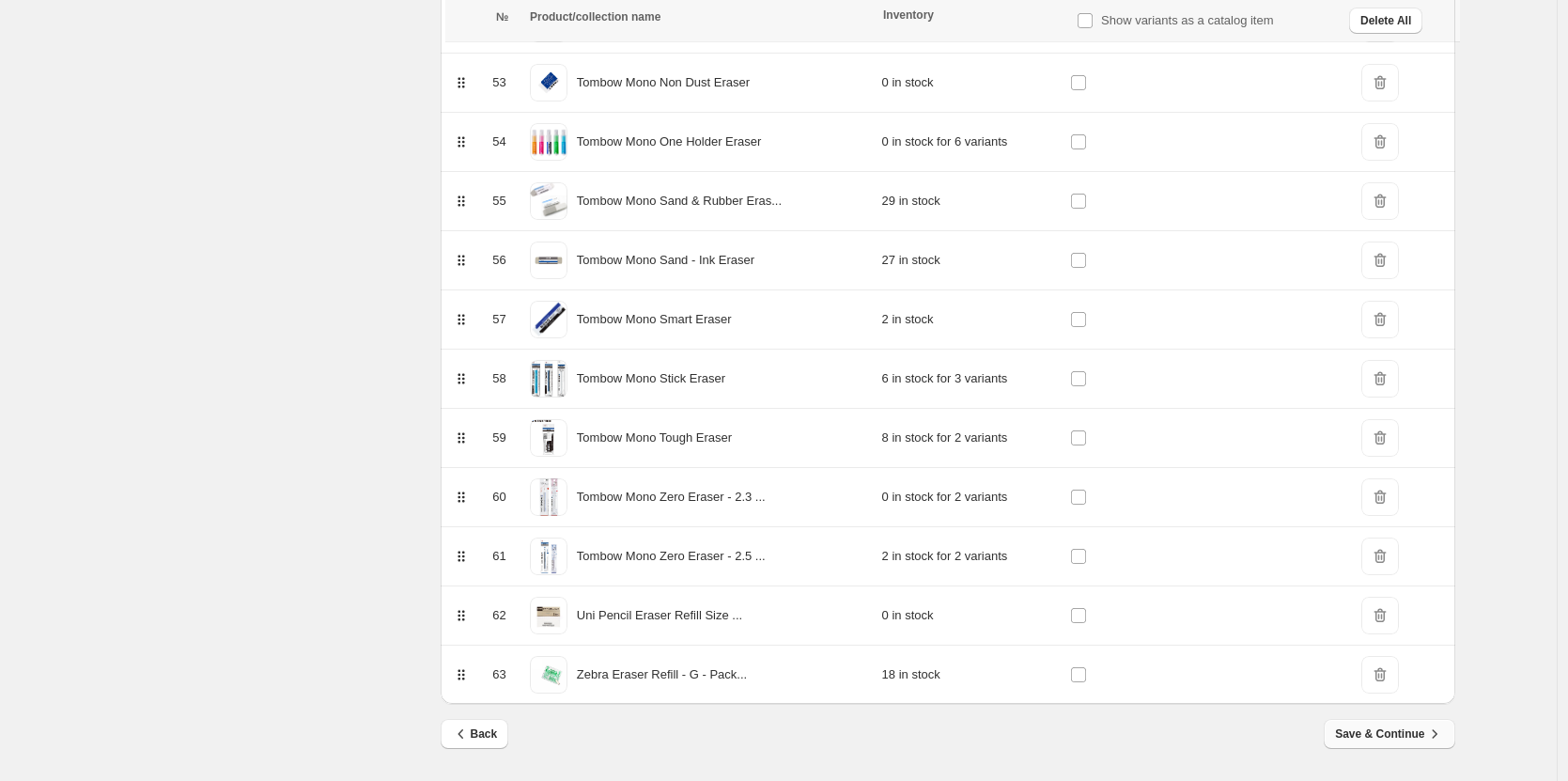
type input "******"
click at [1373, 735] on span "Save & Continue" at bounding box center [1389, 733] width 108 height 19
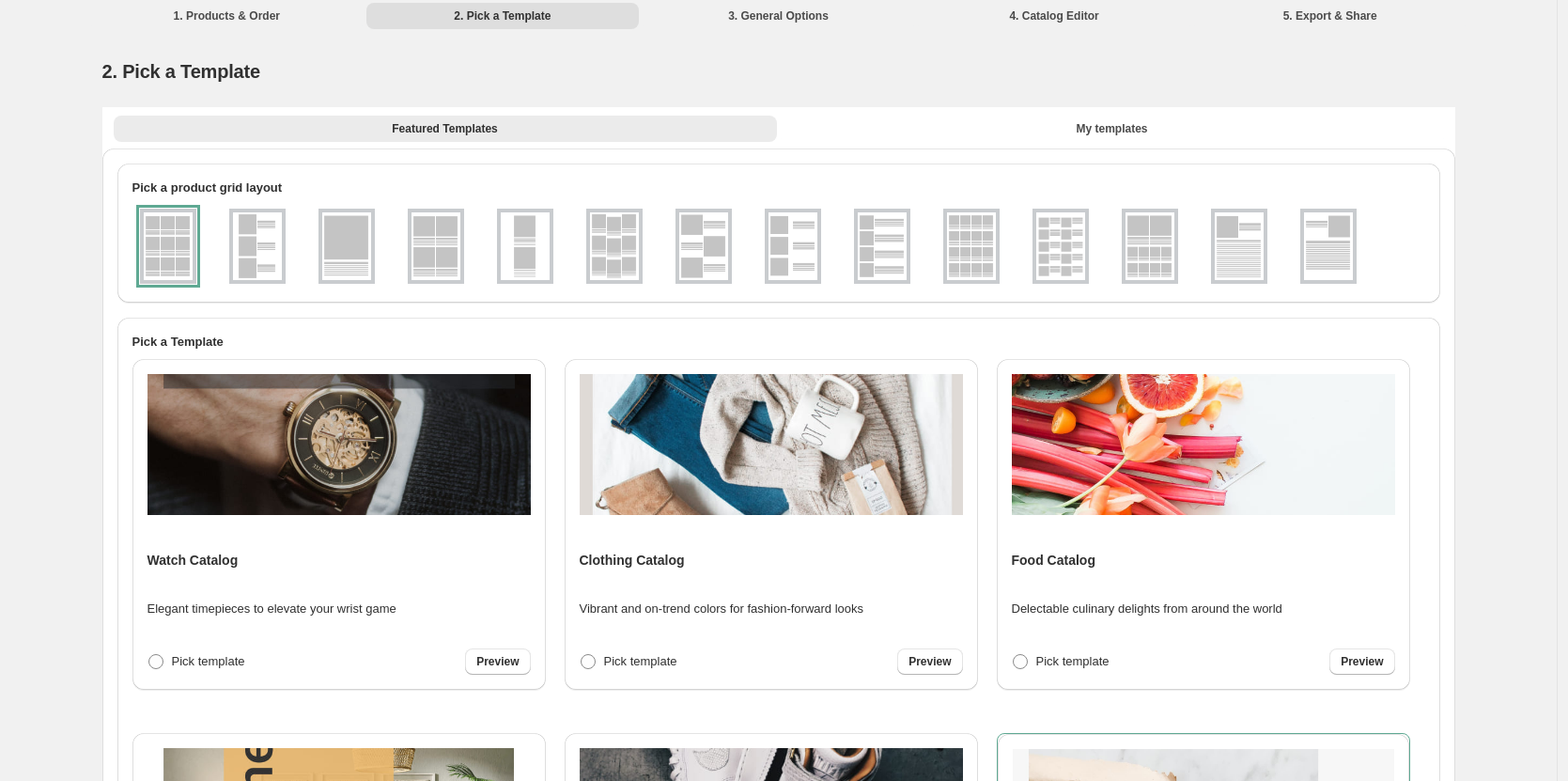
scroll to position [0, 0]
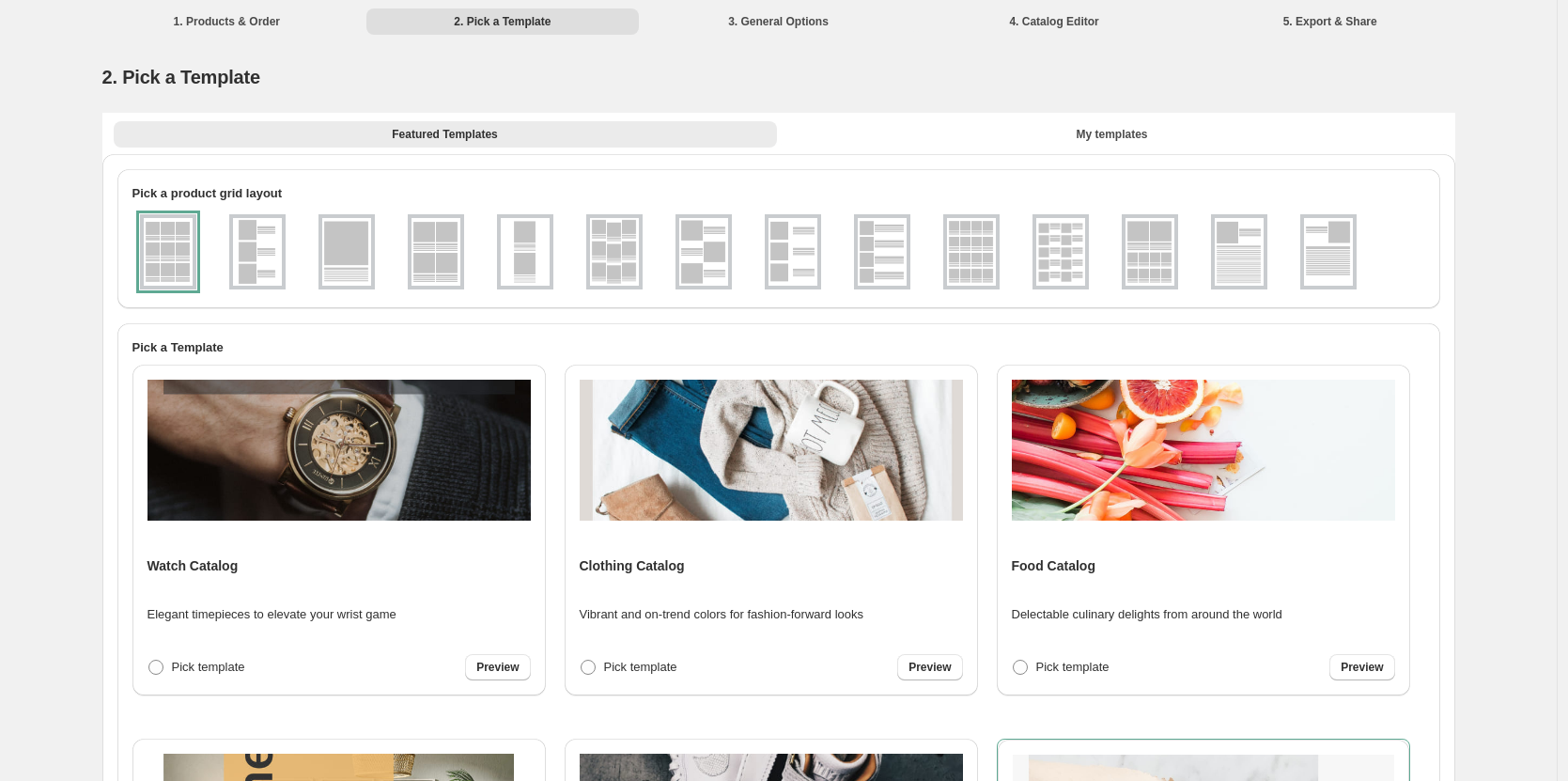
click at [1071, 236] on img at bounding box center [1061, 251] width 49 height 68
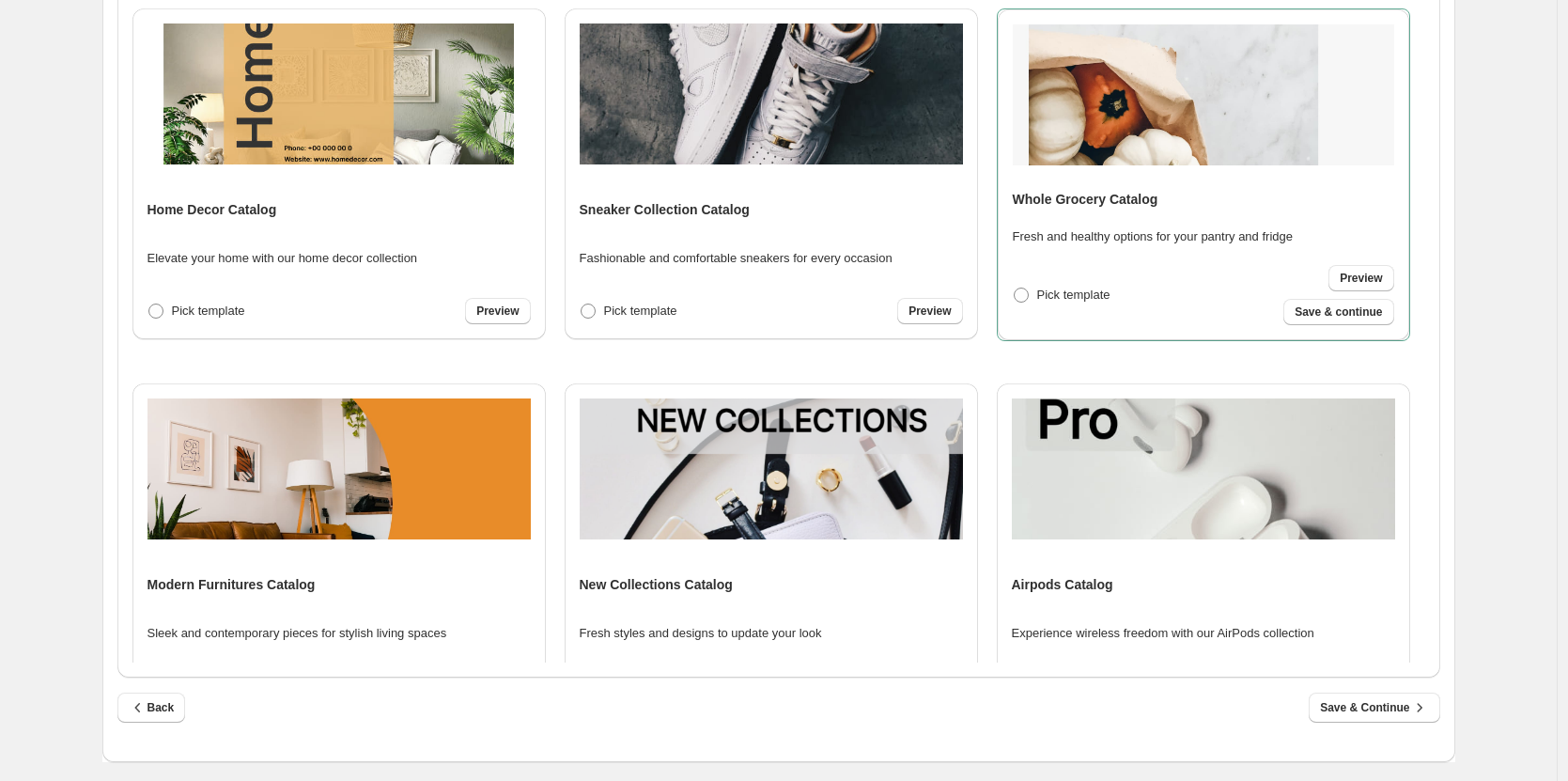
scroll to position [274, 0]
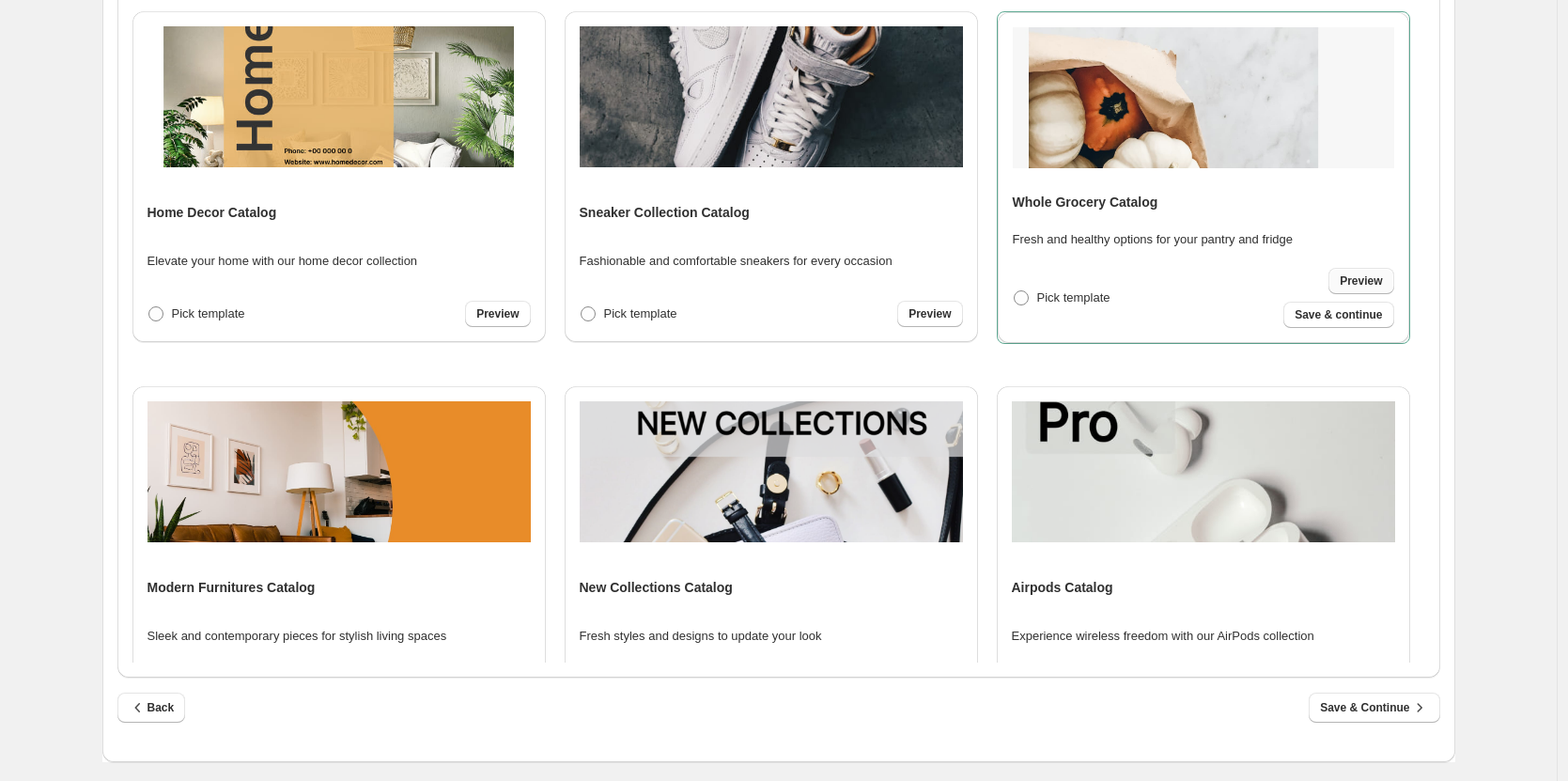
click at [1352, 274] on span "Preview" at bounding box center [1361, 281] width 42 height 15
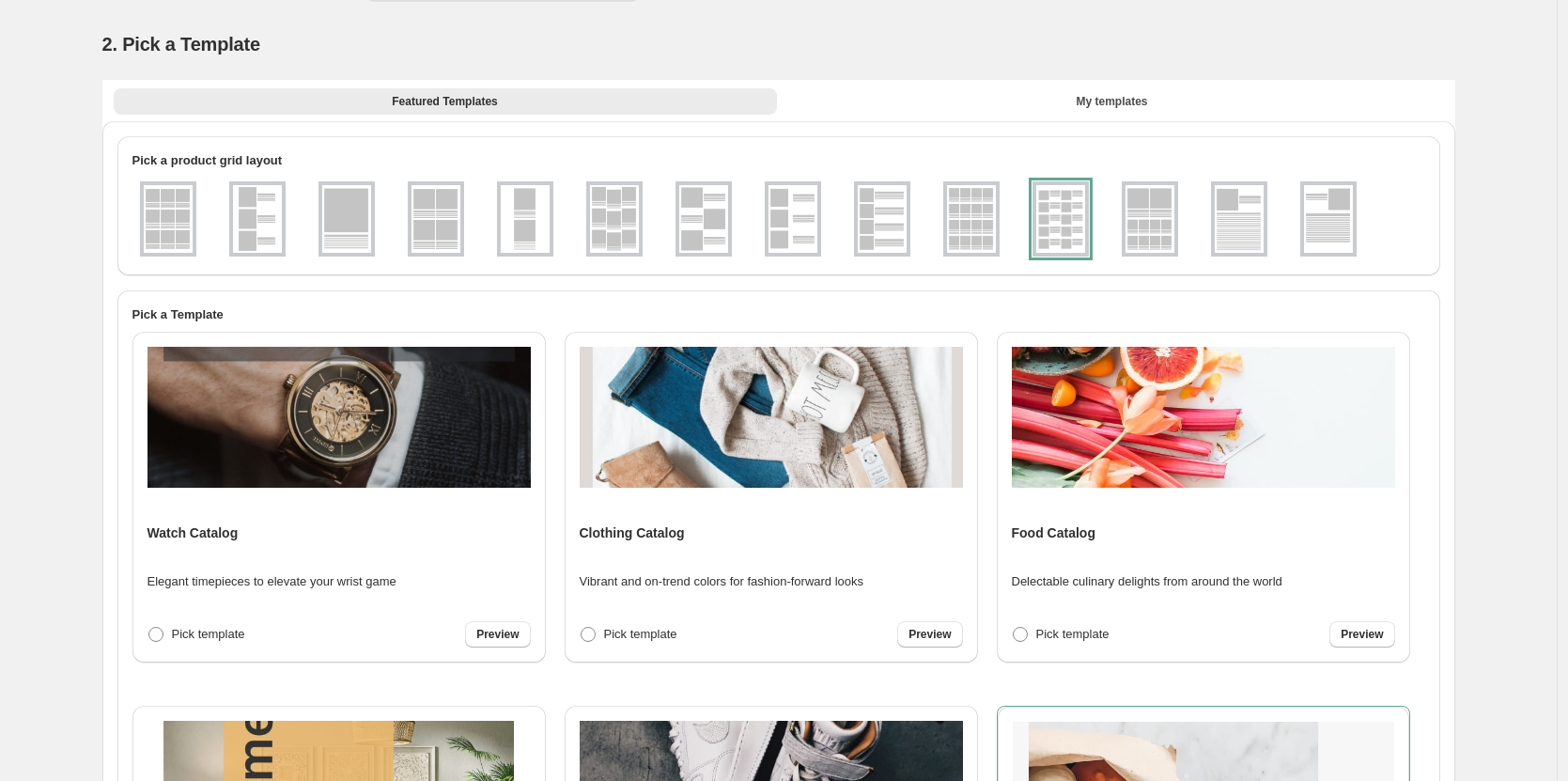
scroll to position [0, 0]
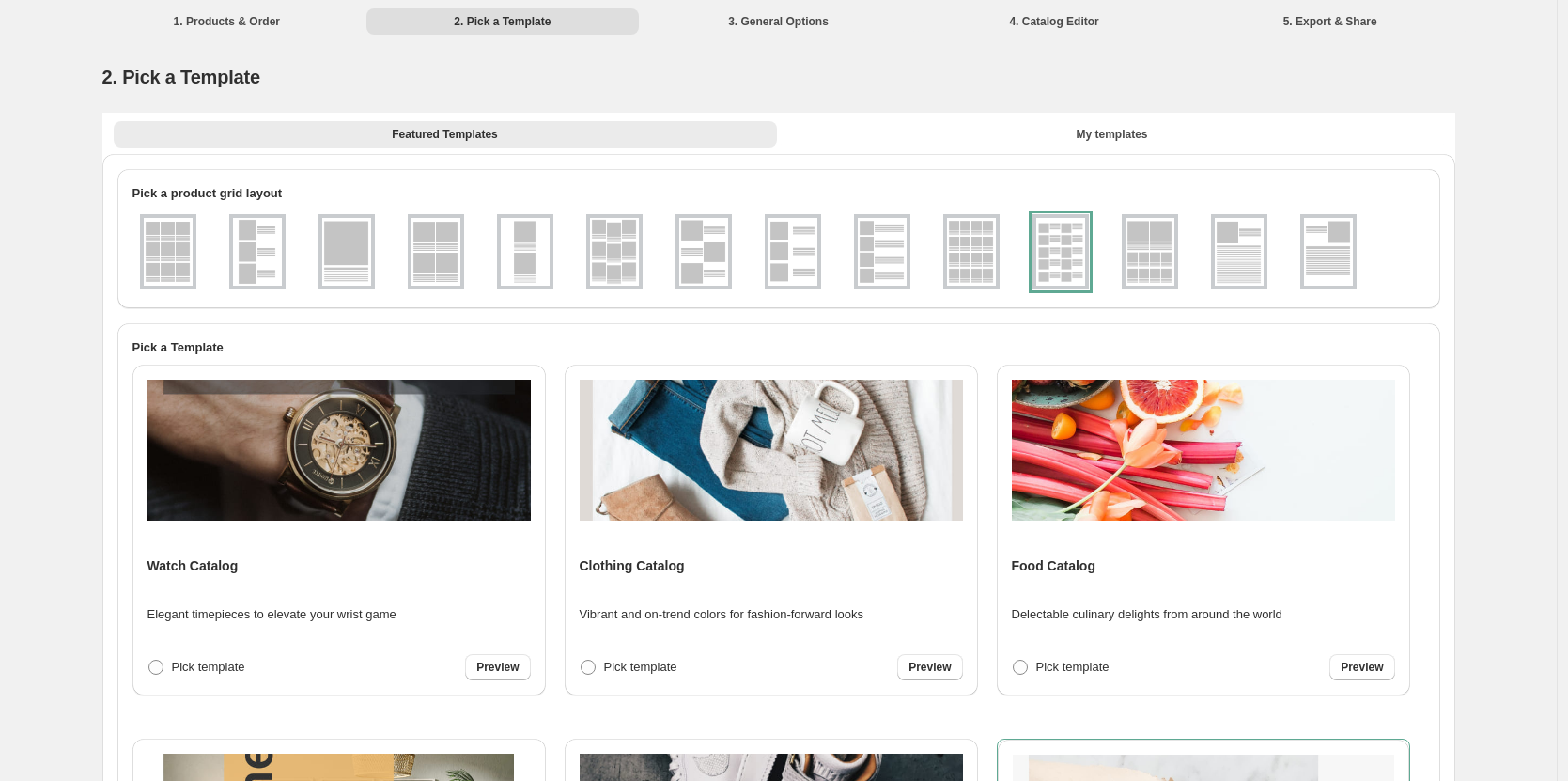
click at [1053, 254] on div at bounding box center [1061, 251] width 56 height 76
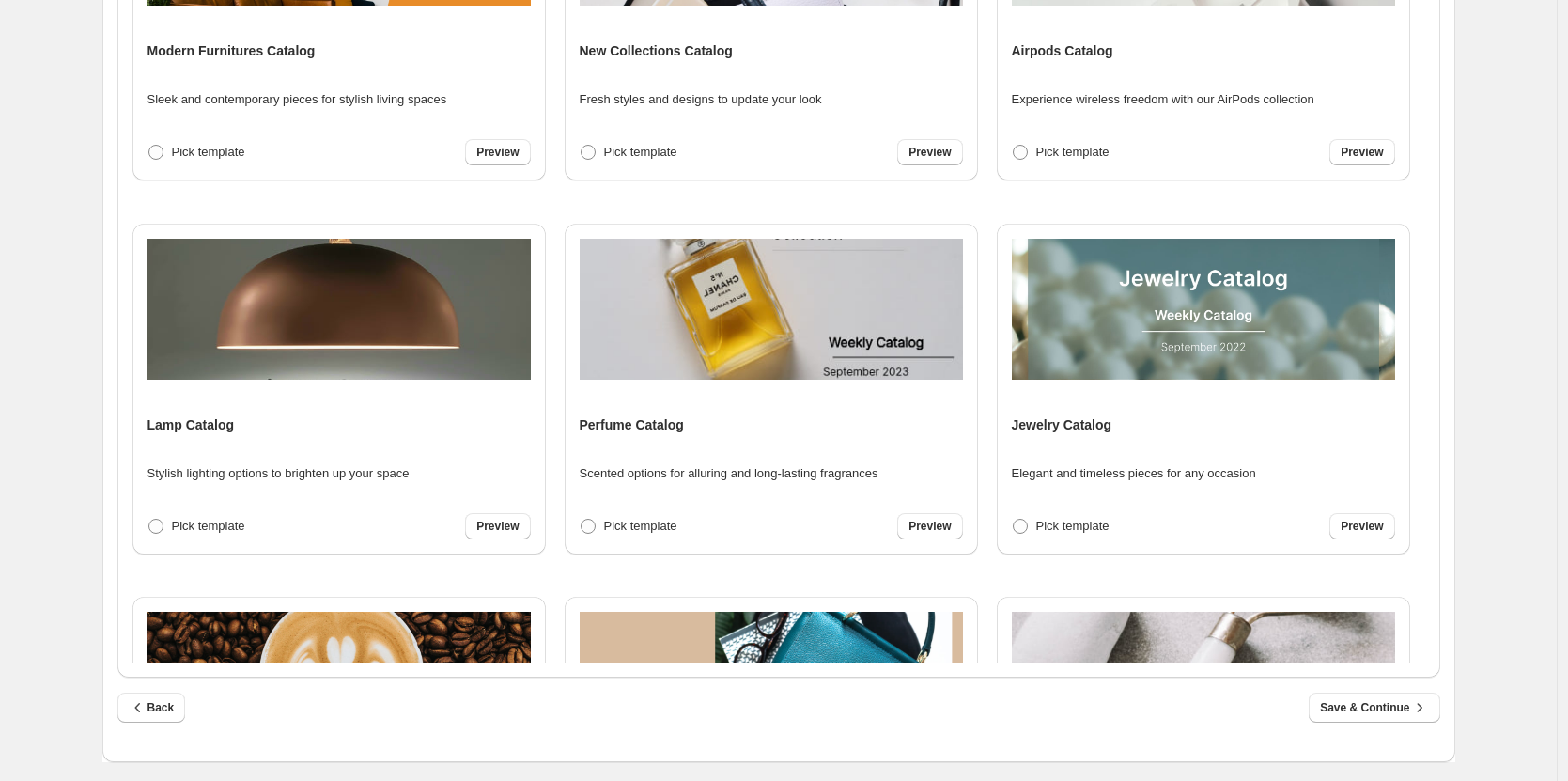
scroll to position [829, 0]
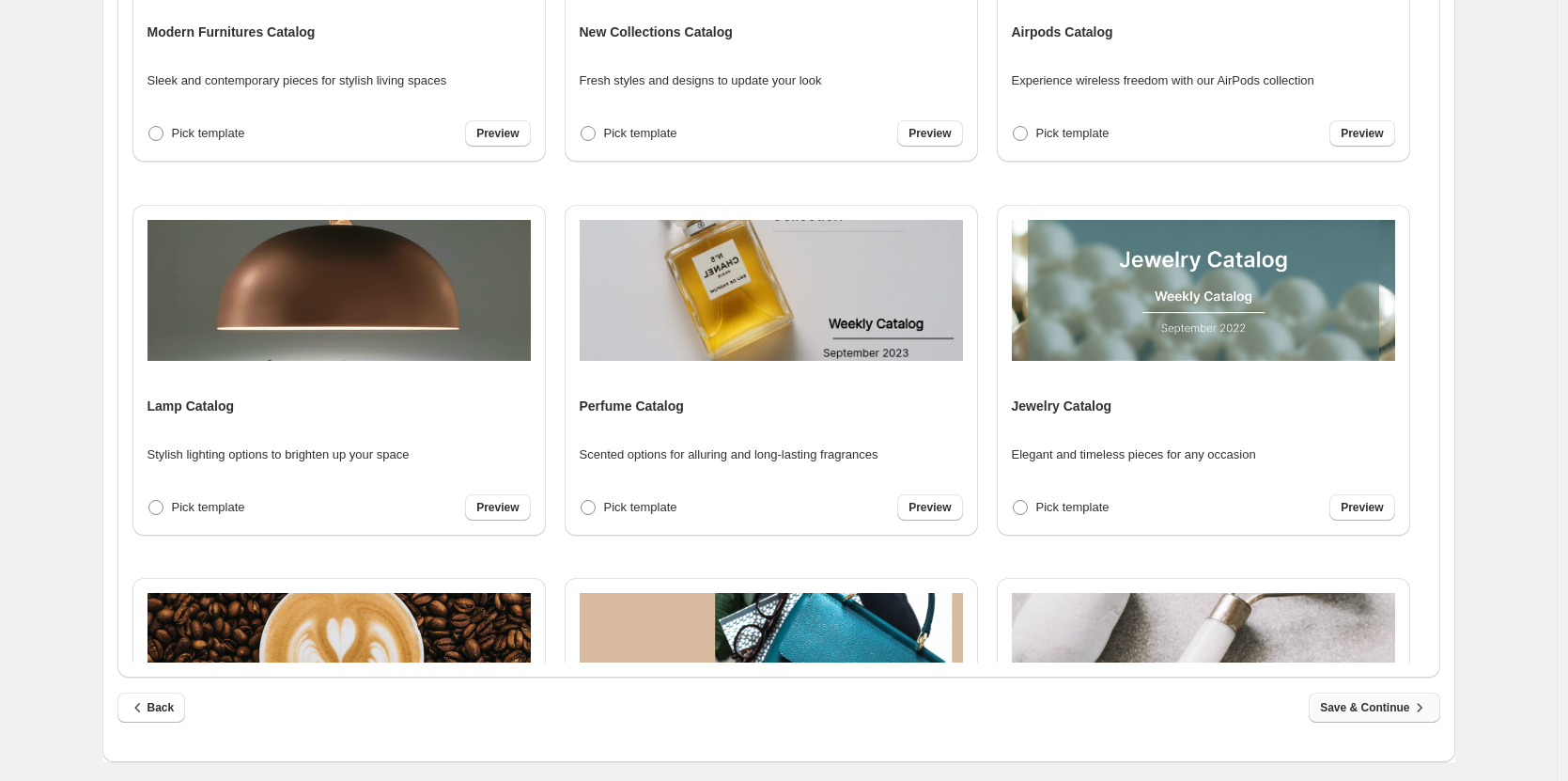
click at [1381, 711] on span "Save & Continue" at bounding box center [1375, 707] width 108 height 19
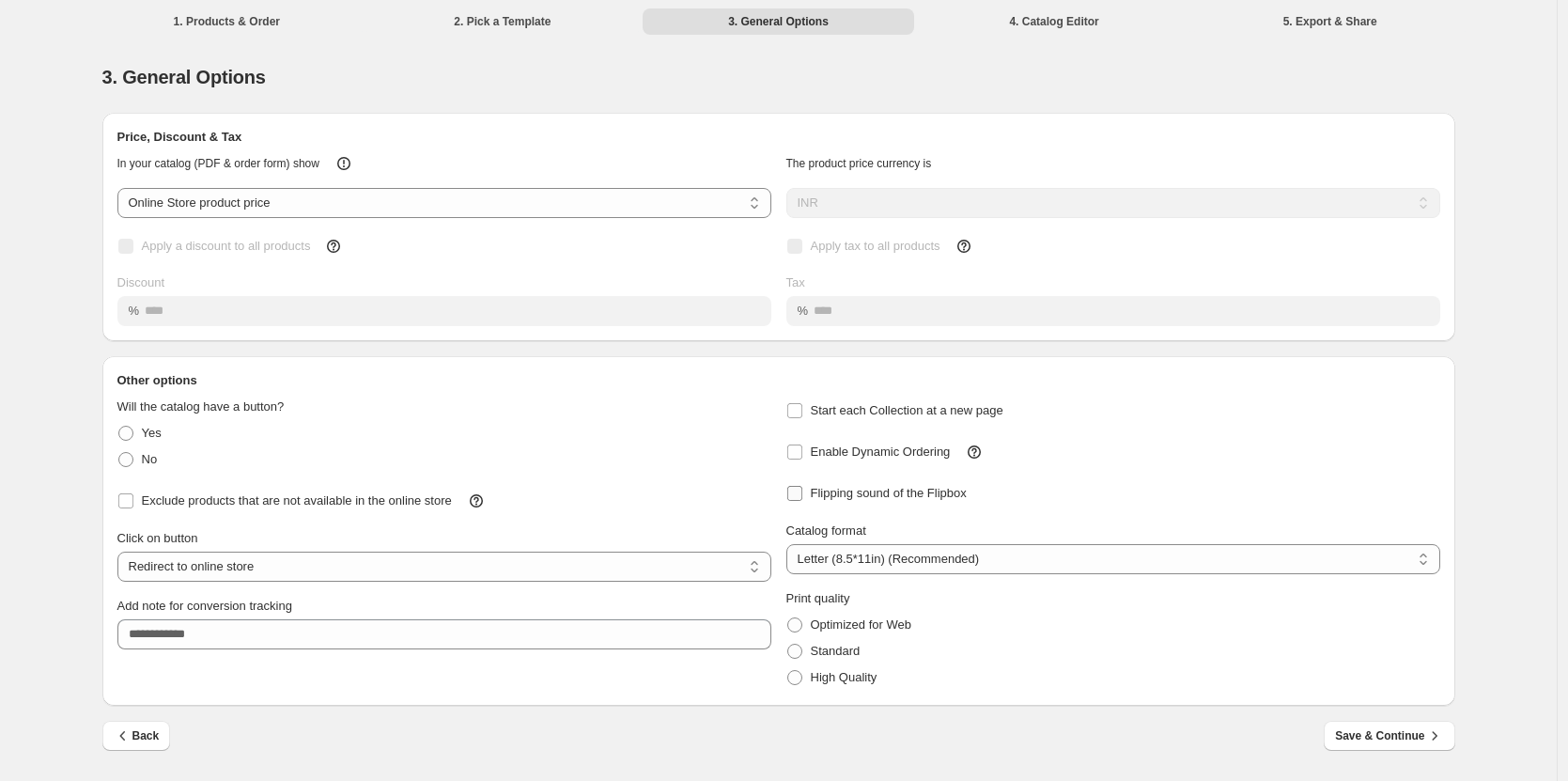
scroll to position [0, 0]
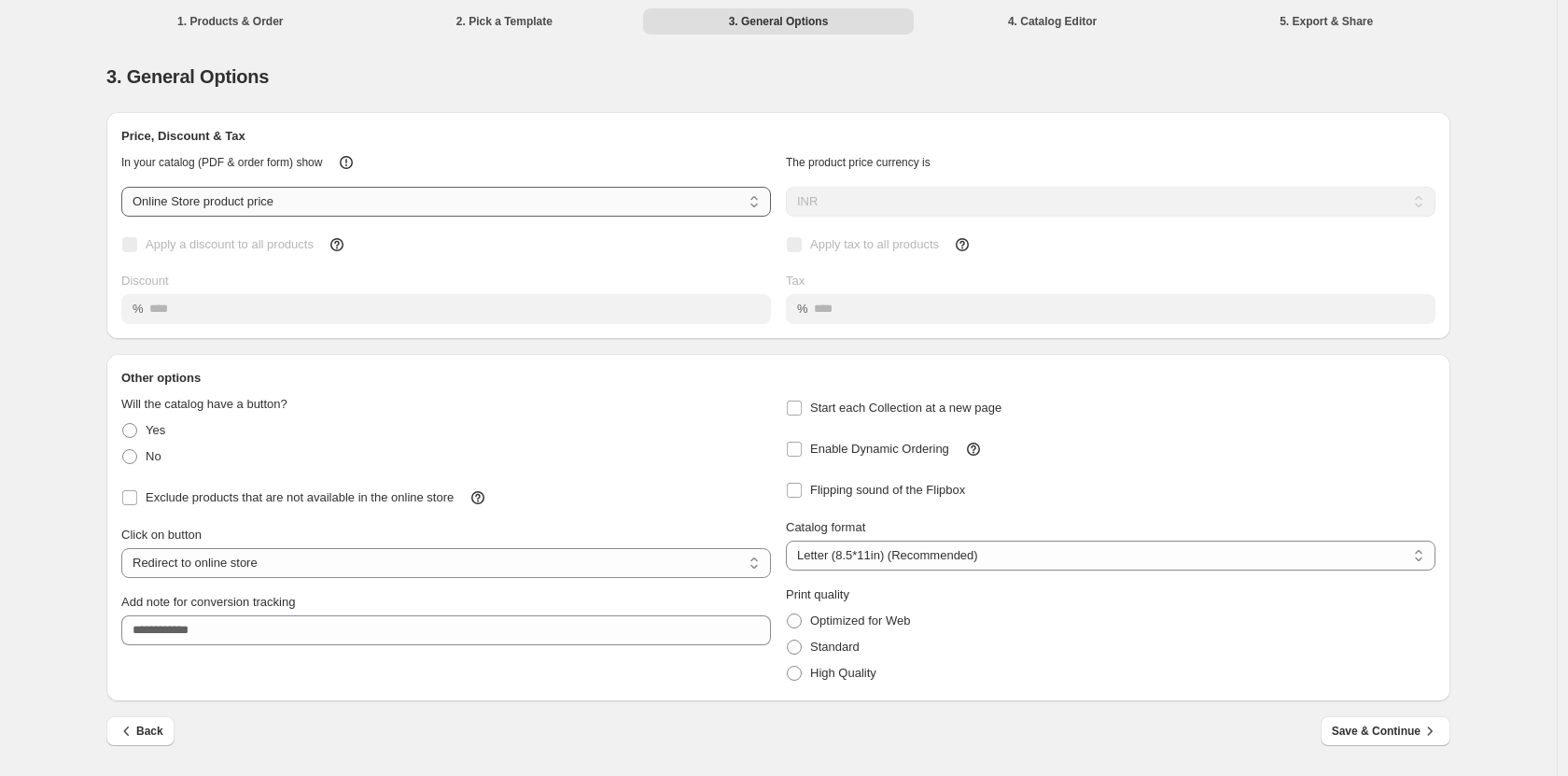
click at [259, 204] on select "**********" at bounding box center [446, 202] width 650 height 30
click at [122, 187] on select "**********" at bounding box center [446, 202] width 650 height 30
click at [269, 566] on select "**********" at bounding box center [446, 563] width 650 height 30
select select "**********"
click at [122, 549] on select "**********" at bounding box center [446, 563] width 650 height 30
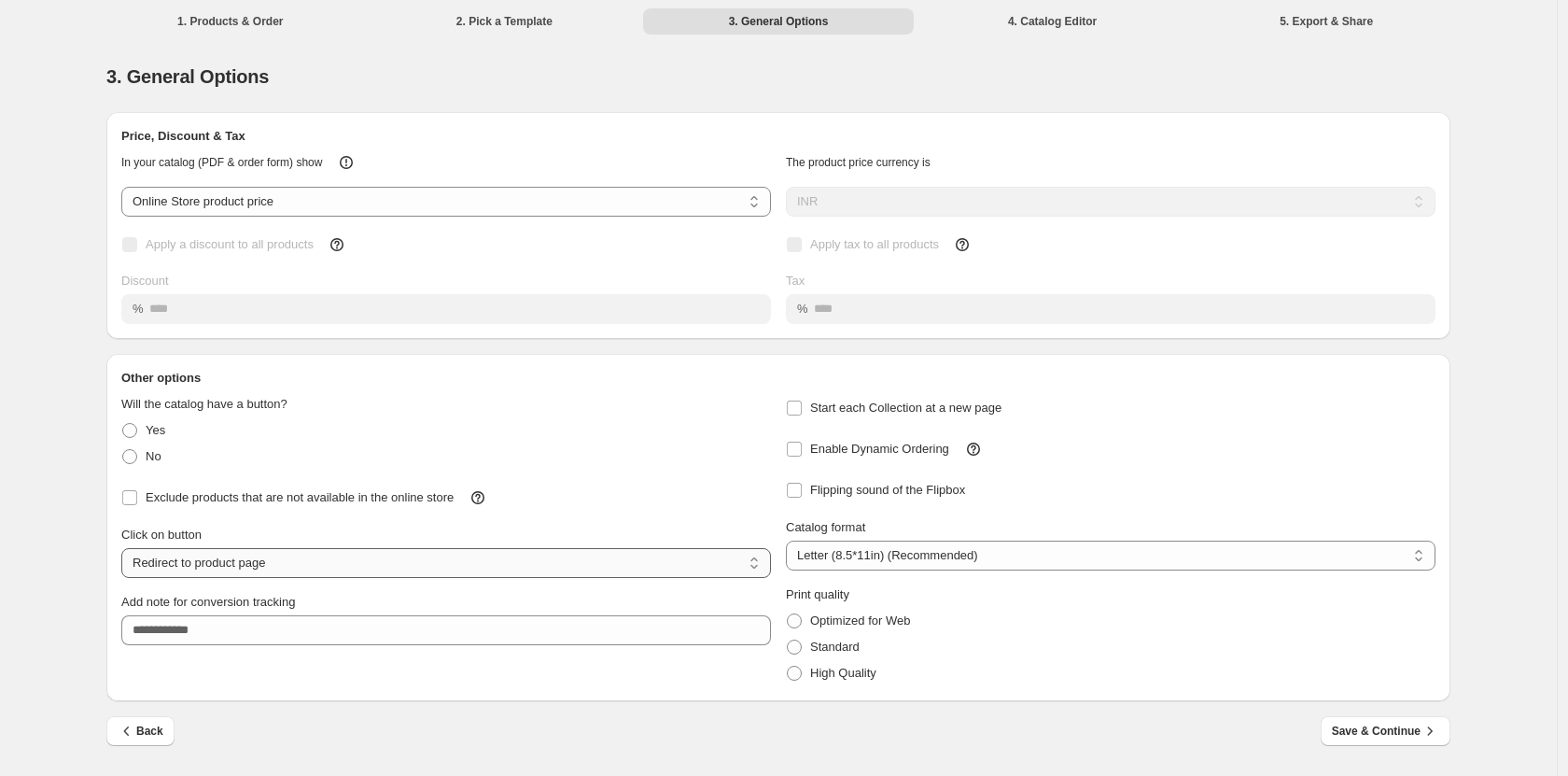
click at [271, 564] on select "**********" at bounding box center [446, 563] width 650 height 30
click at [920, 563] on select "**********" at bounding box center [1110, 556] width 650 height 30
click at [785, 541] on select "**********" at bounding box center [1110, 556] width 650 height 30
click at [1365, 729] on span "Save & Continue" at bounding box center [1386, 730] width 107 height 19
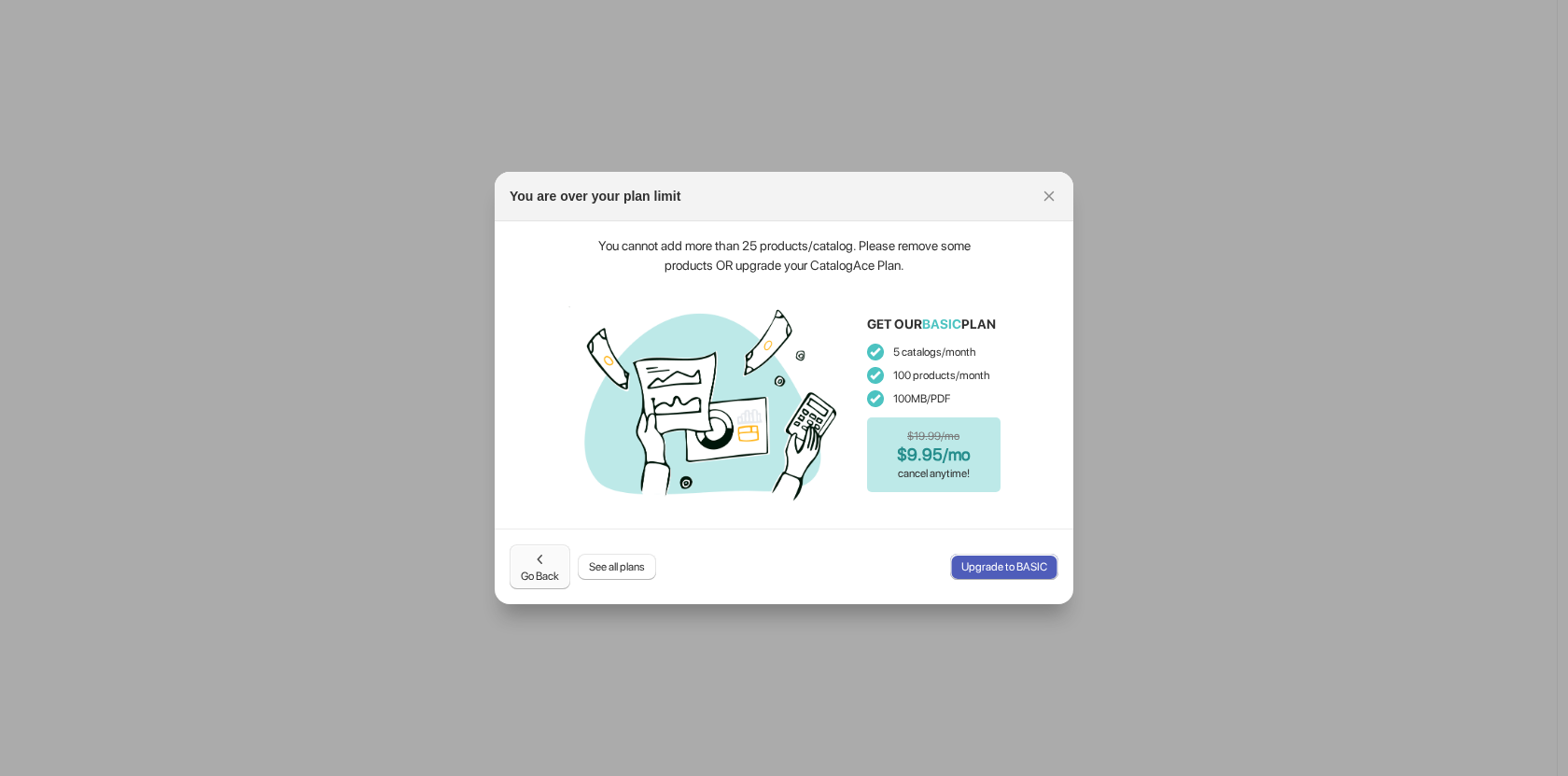
click at [553, 566] on span "Go Back" at bounding box center [539, 566] width 38 height 33
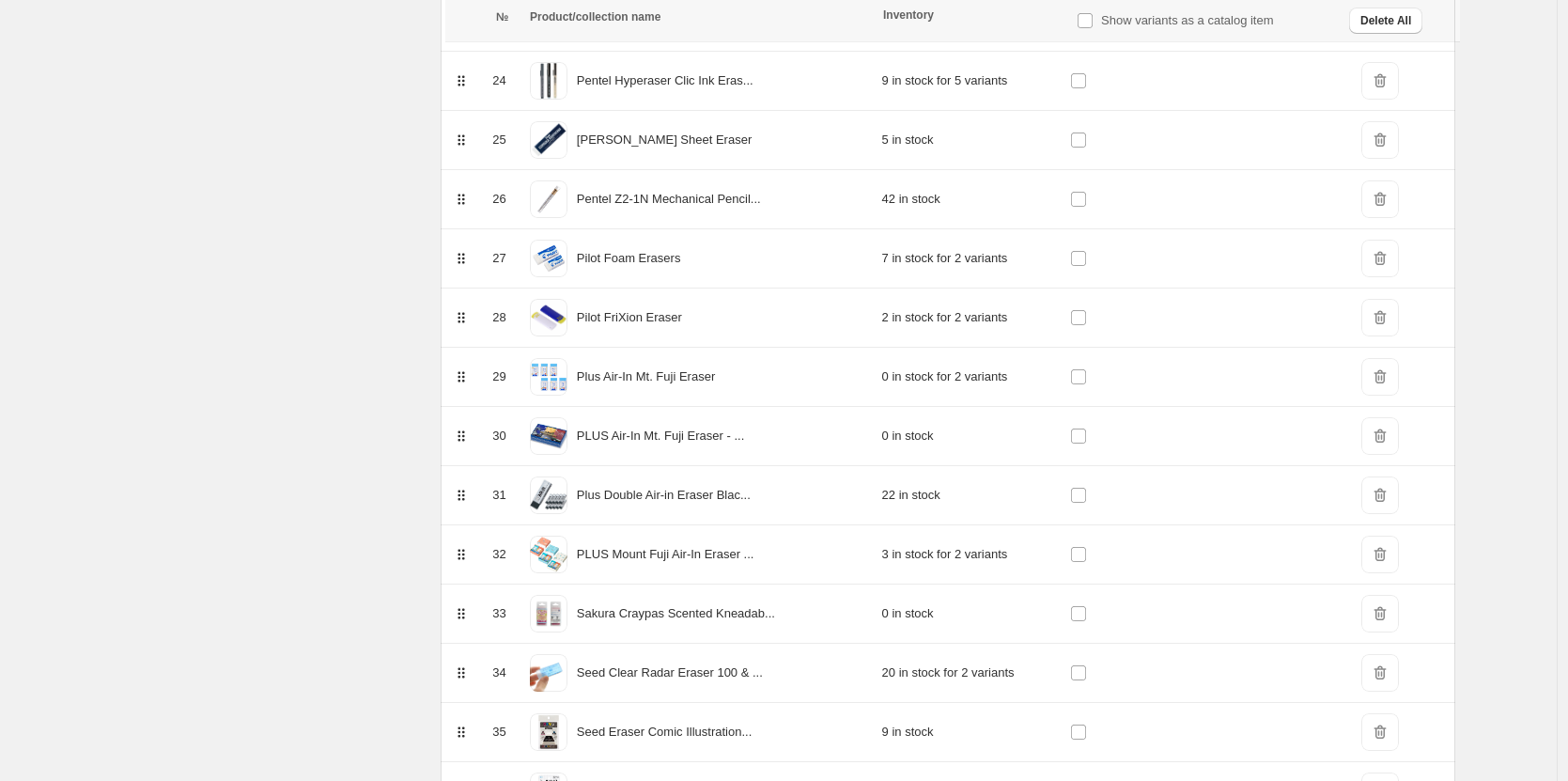
scroll to position [1652, 0]
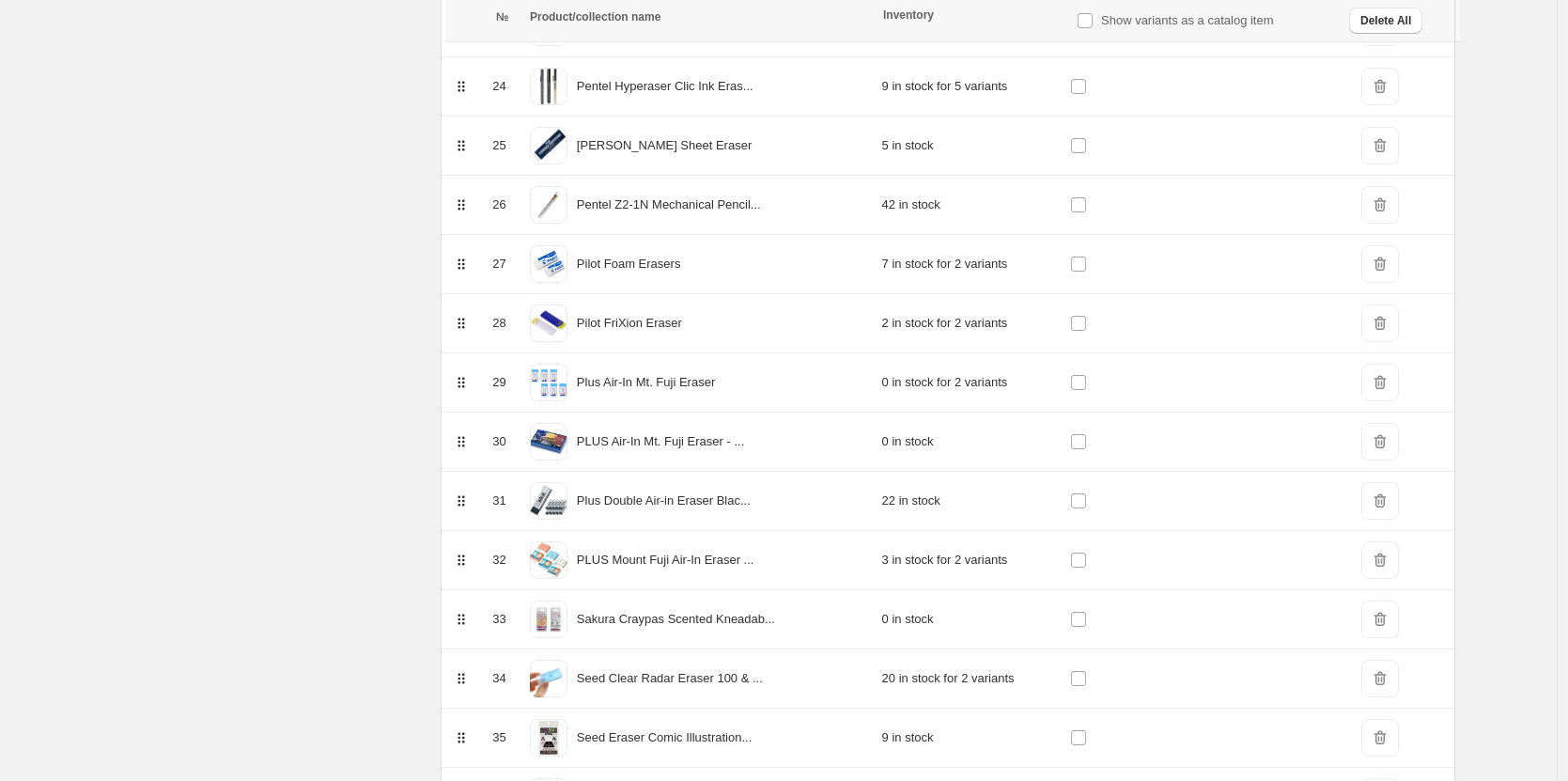
click at [1391, 194] on span "DeleteIcon" at bounding box center [1381, 205] width 37 height 37
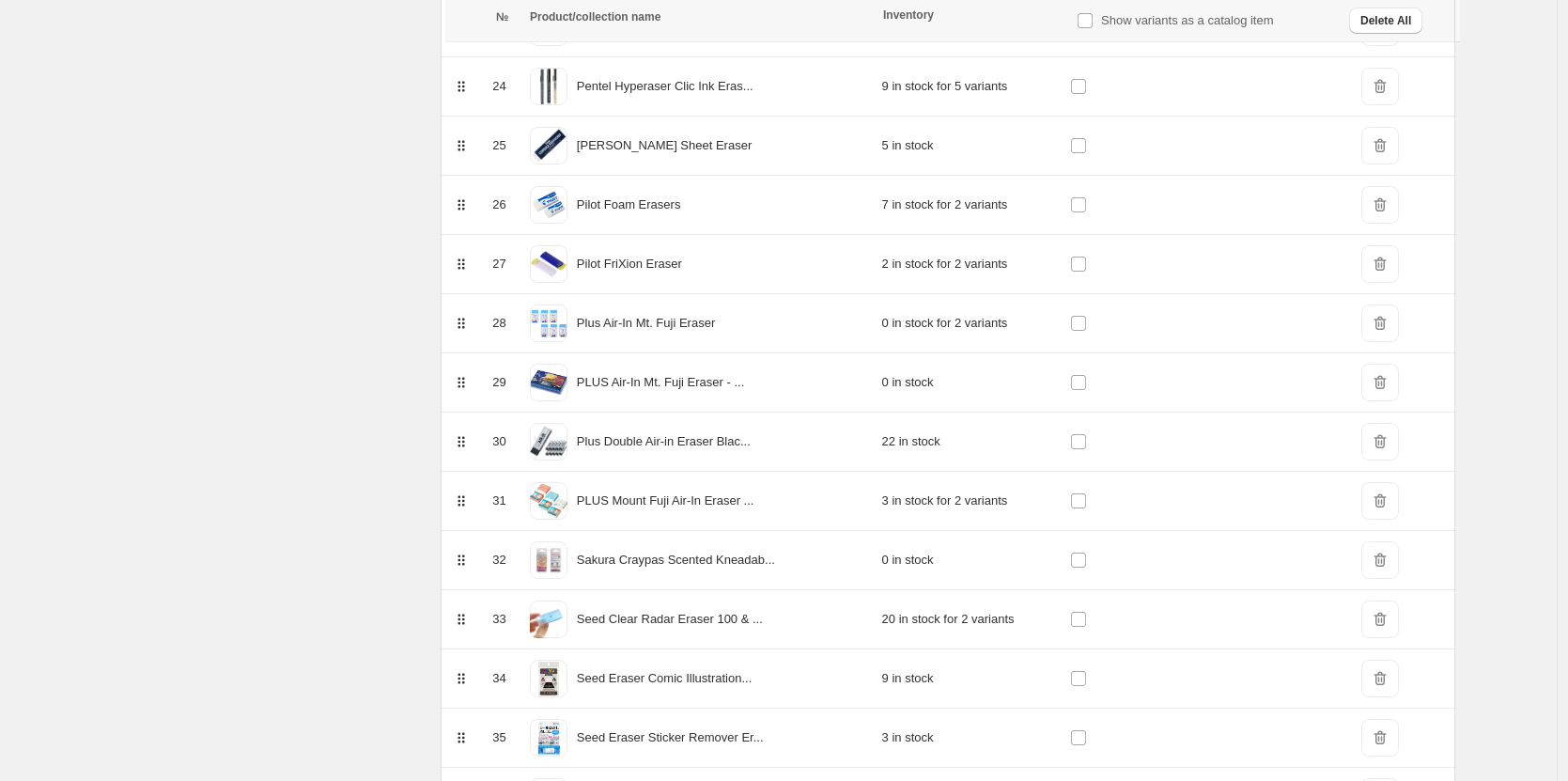
click at [1391, 194] on span "DeleteIcon" at bounding box center [1381, 205] width 37 height 37
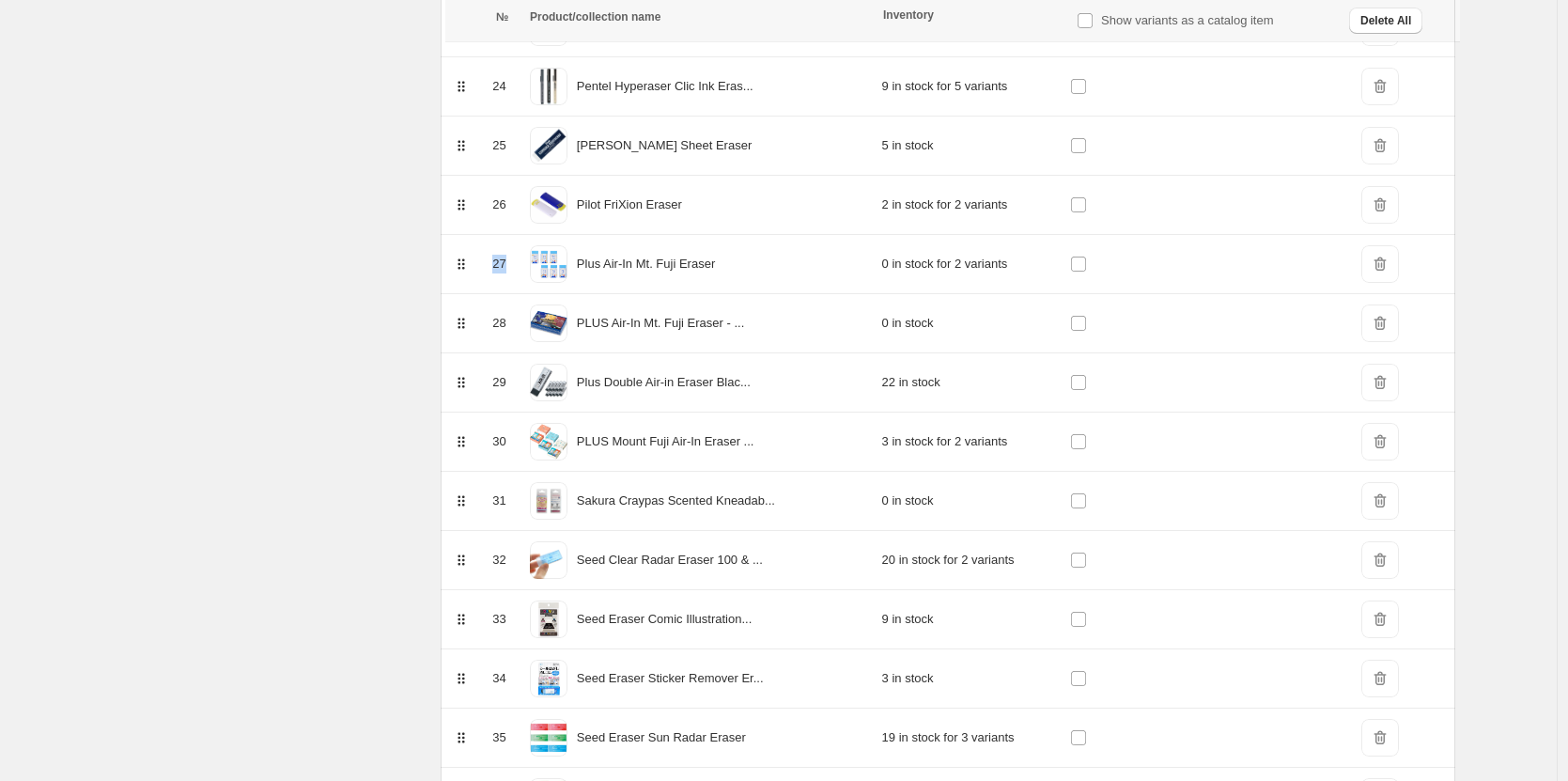
click at [1391, 194] on span "DeleteIcon" at bounding box center [1381, 205] width 37 height 37
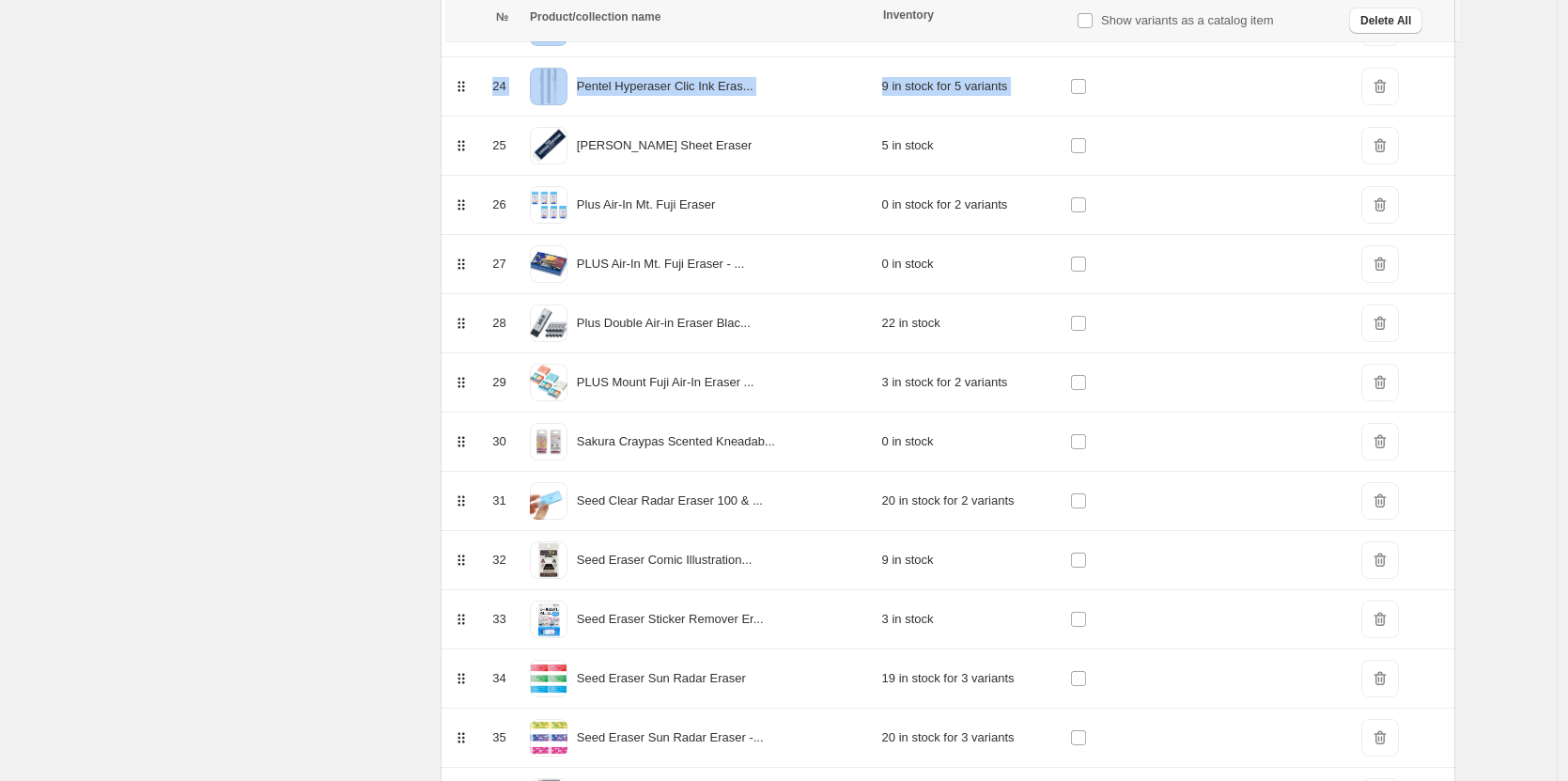
click at [1391, 194] on span "DeleteIcon" at bounding box center [1381, 205] width 37 height 37
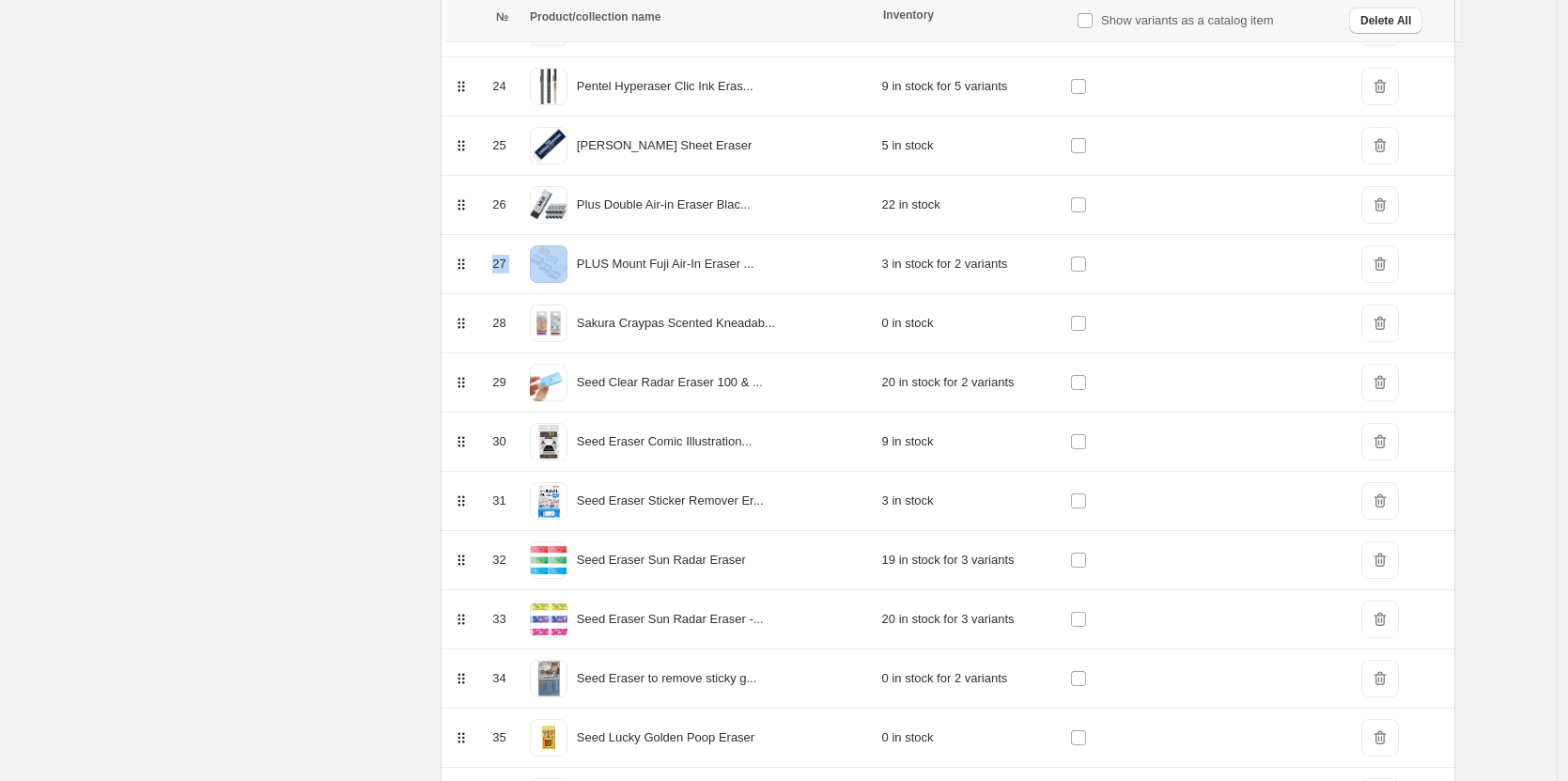
click at [1391, 194] on span "DeleteIcon" at bounding box center [1381, 205] width 37 height 37
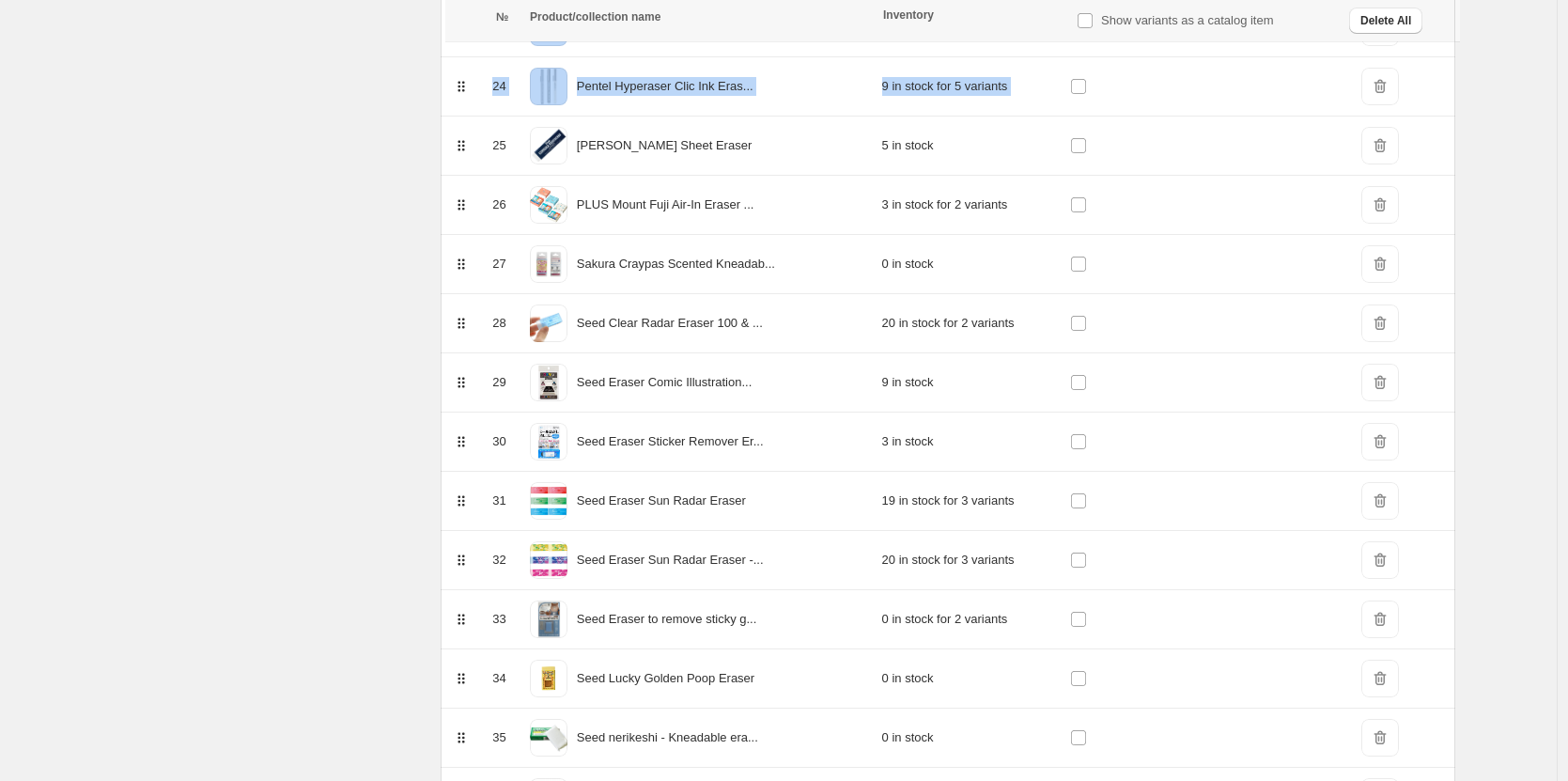
click at [1391, 194] on span "DeleteIcon" at bounding box center [1381, 205] width 37 height 37
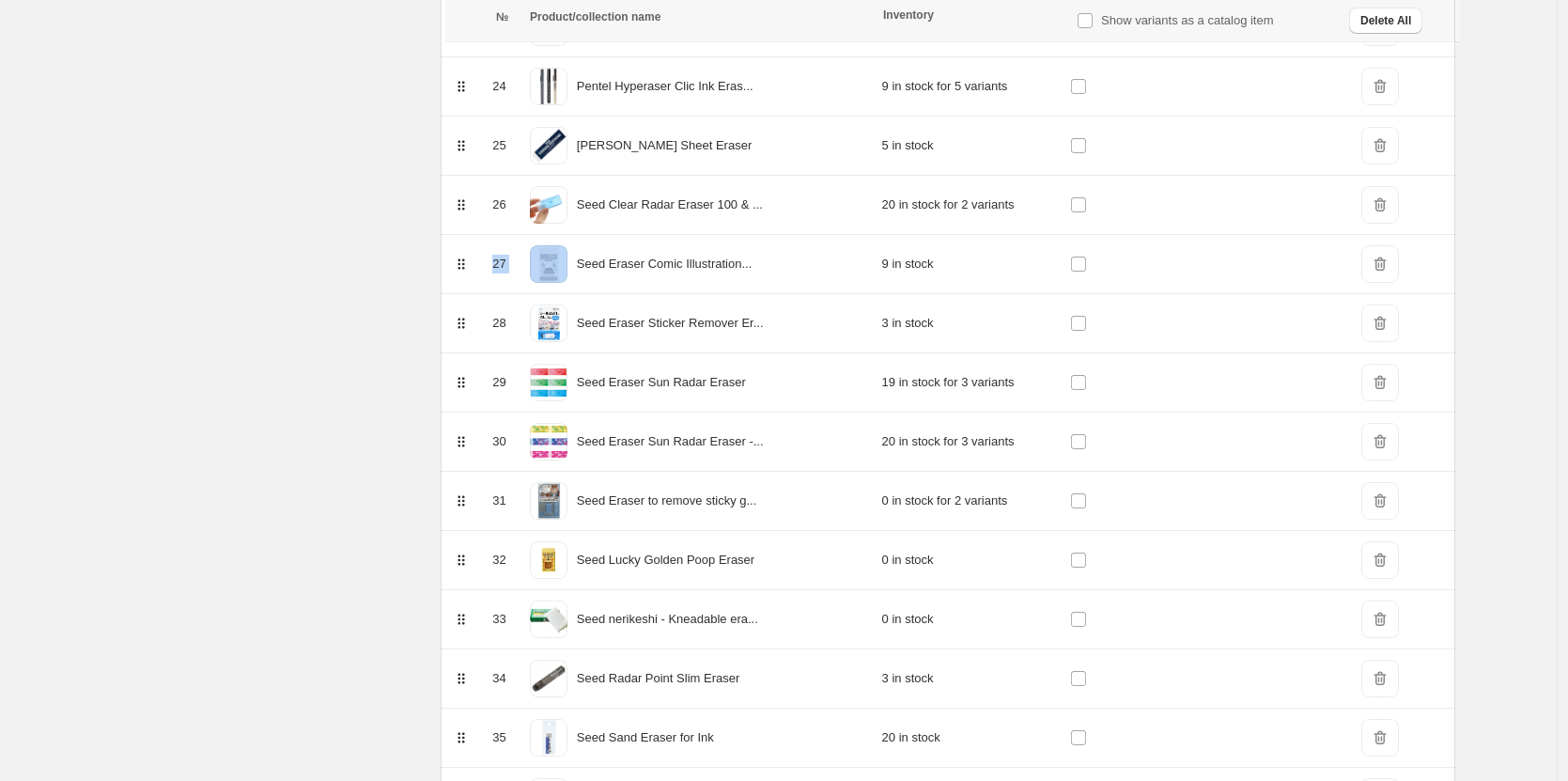
click at [1391, 194] on span "DeleteIcon" at bounding box center [1381, 205] width 37 height 37
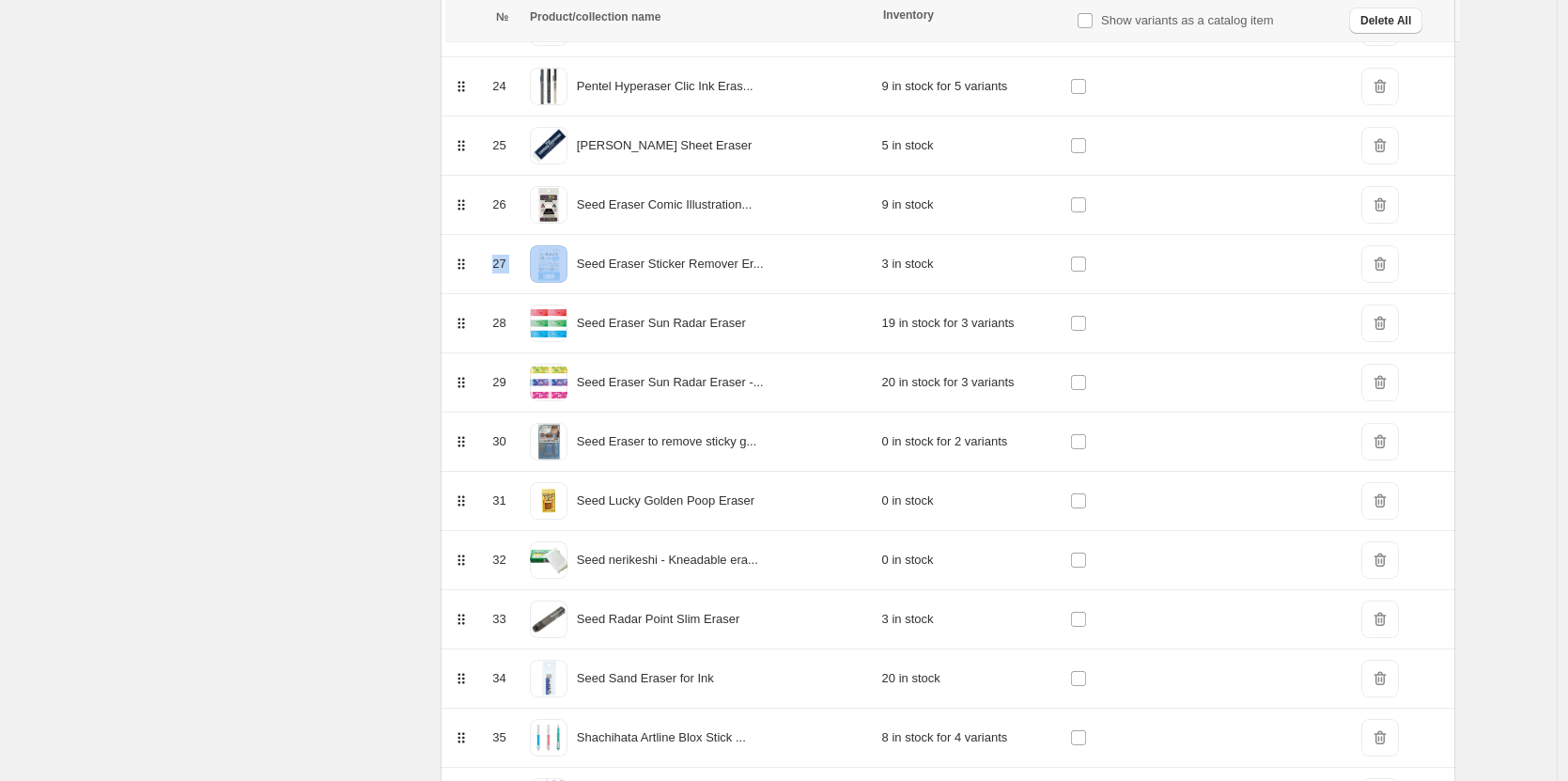
click at [1391, 194] on span "DeleteIcon" at bounding box center [1381, 205] width 37 height 37
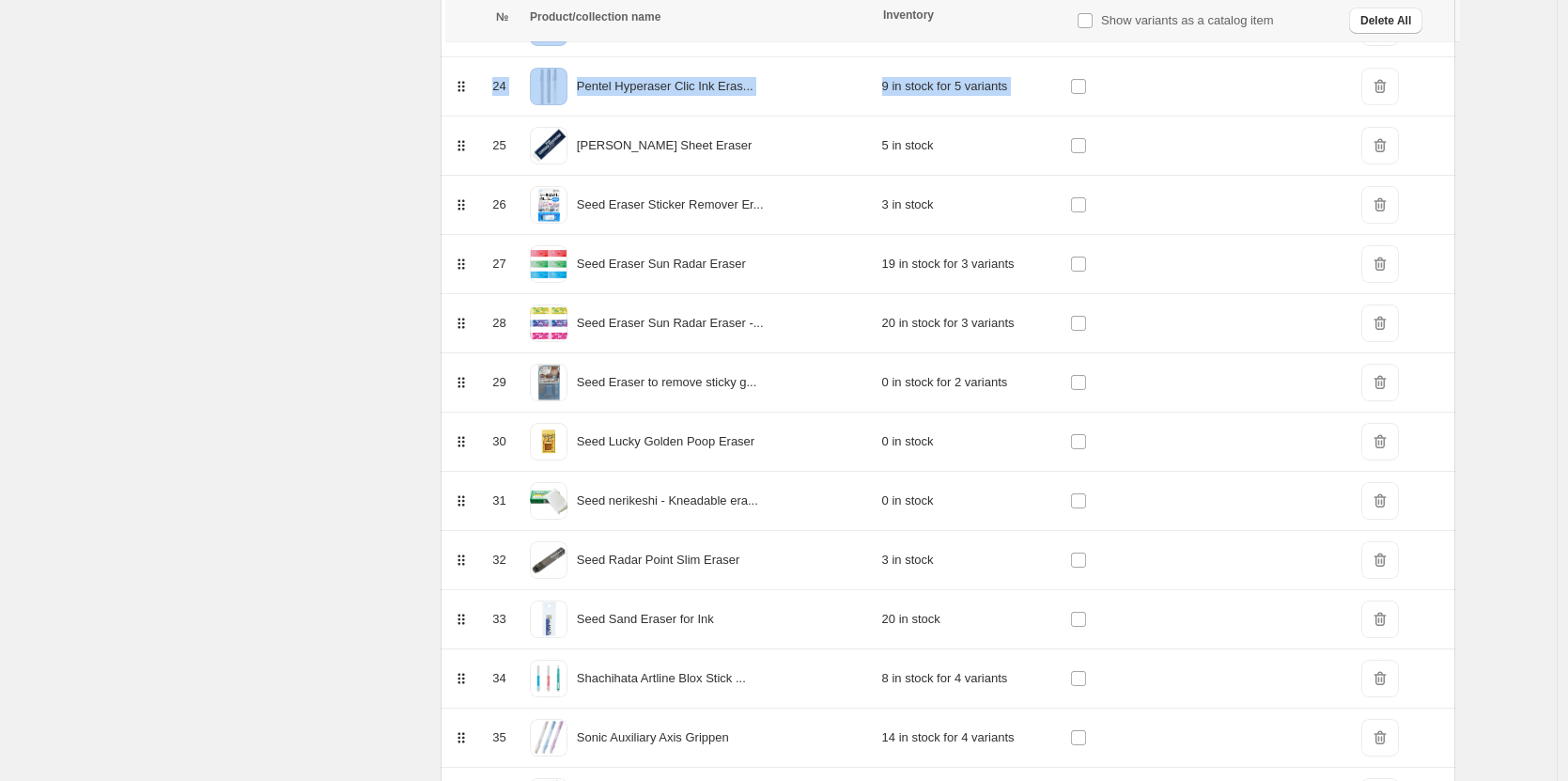
click at [1391, 194] on span "DeleteIcon" at bounding box center [1381, 205] width 37 height 37
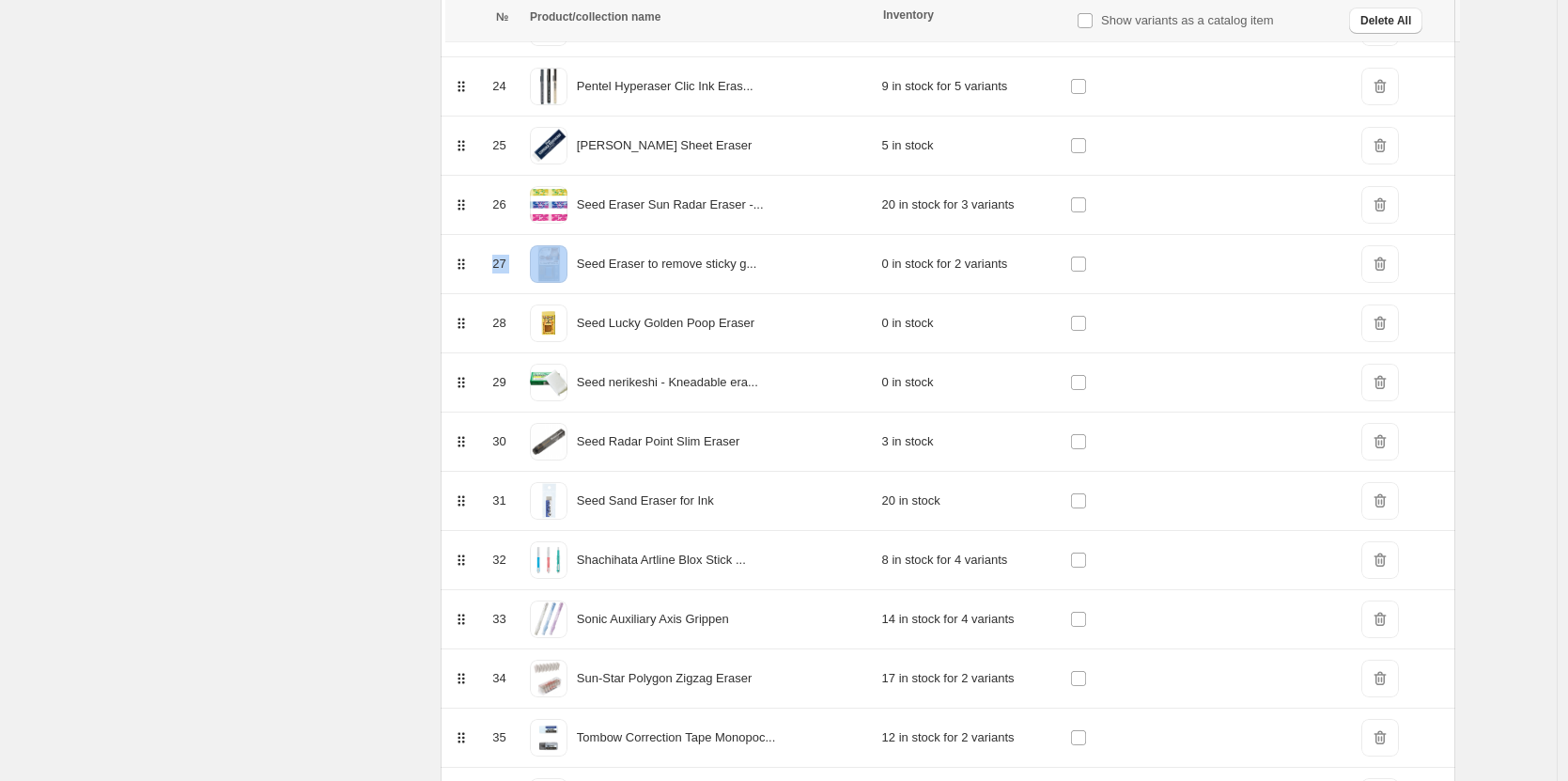
click at [1391, 194] on span "DeleteIcon" at bounding box center [1381, 205] width 37 height 37
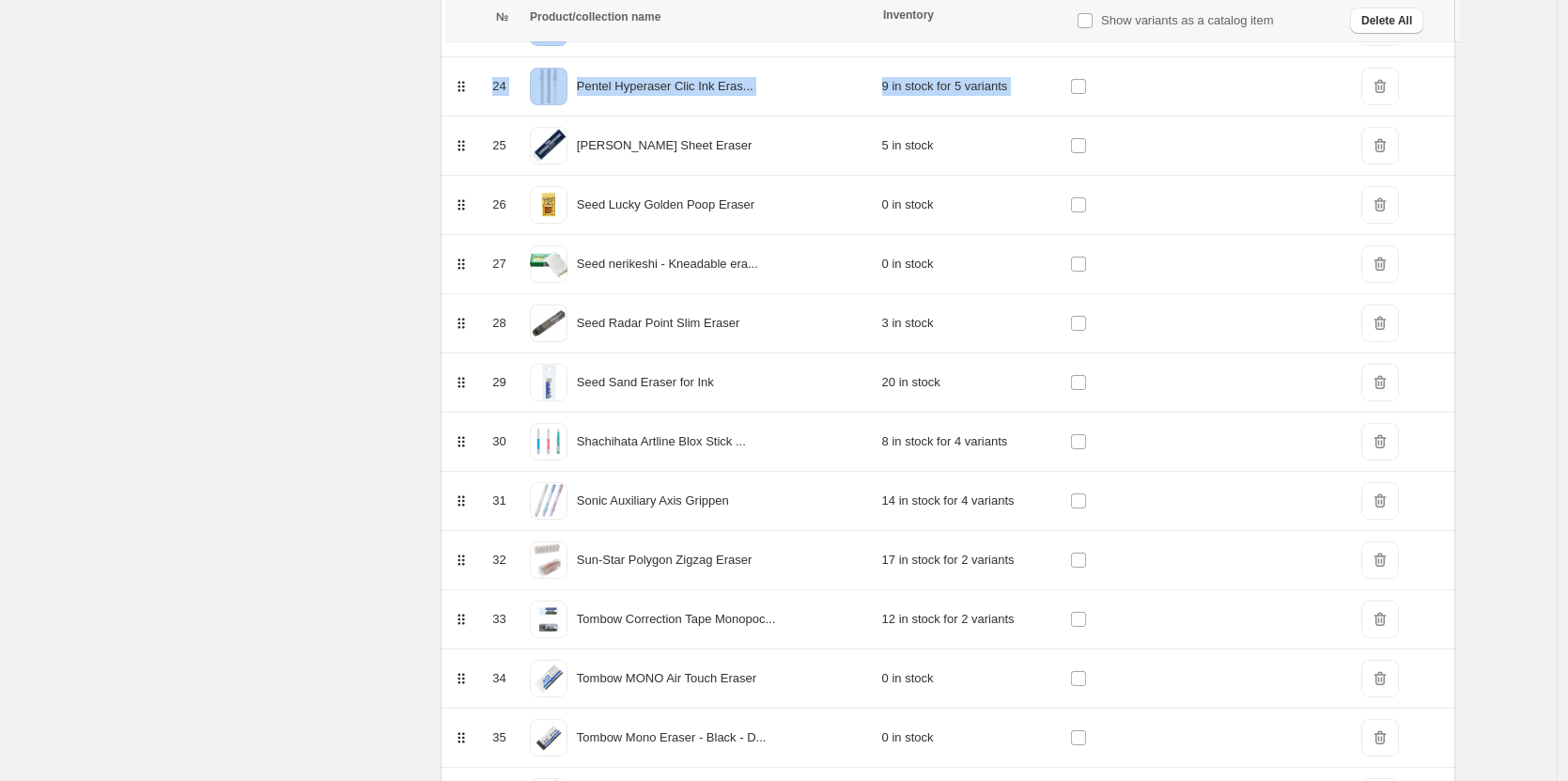
click at [1391, 194] on span "DeleteIcon" at bounding box center [1381, 205] width 37 height 37
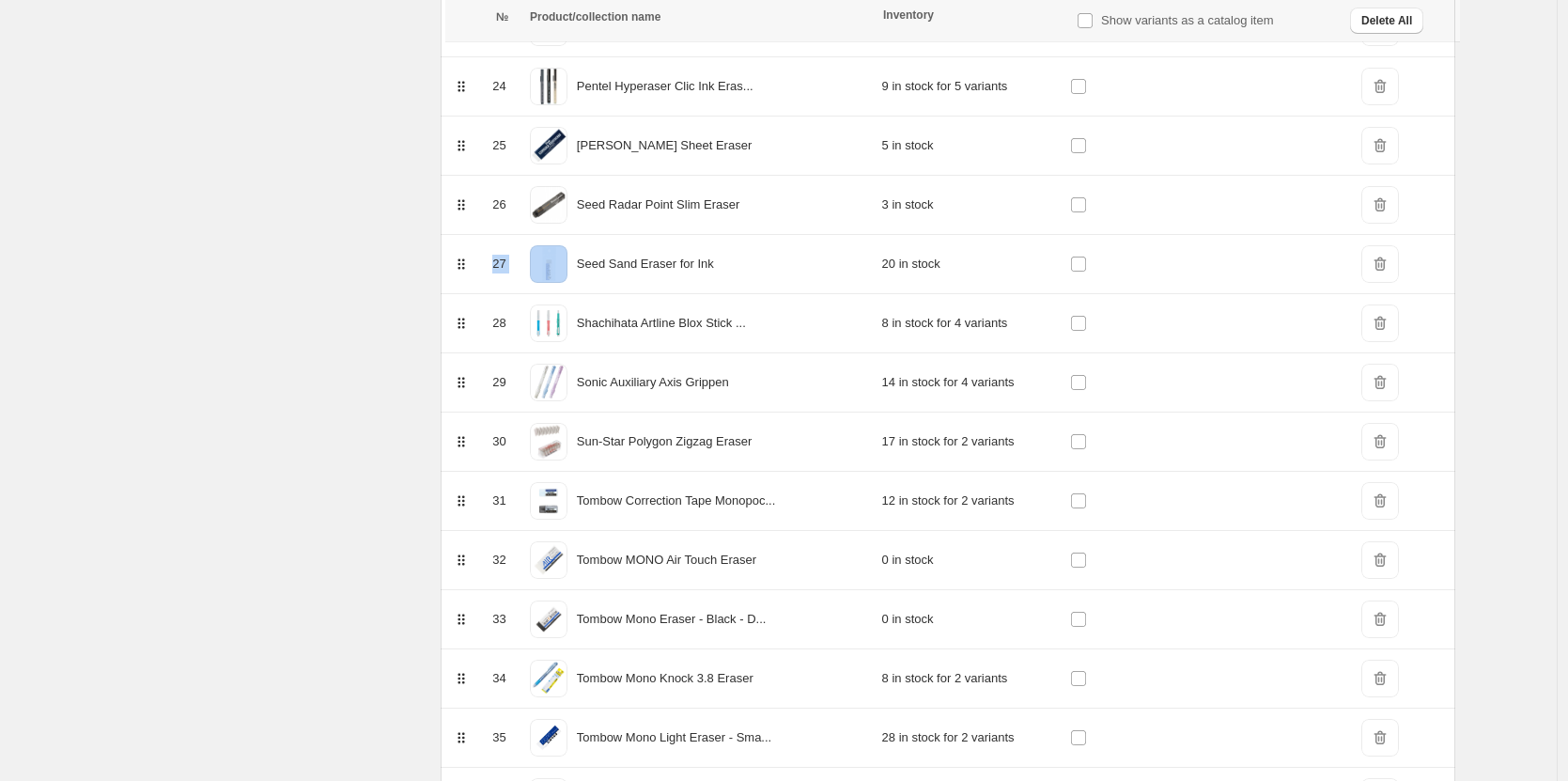
click at [1391, 194] on span "DeleteIcon" at bounding box center [1381, 205] width 37 height 37
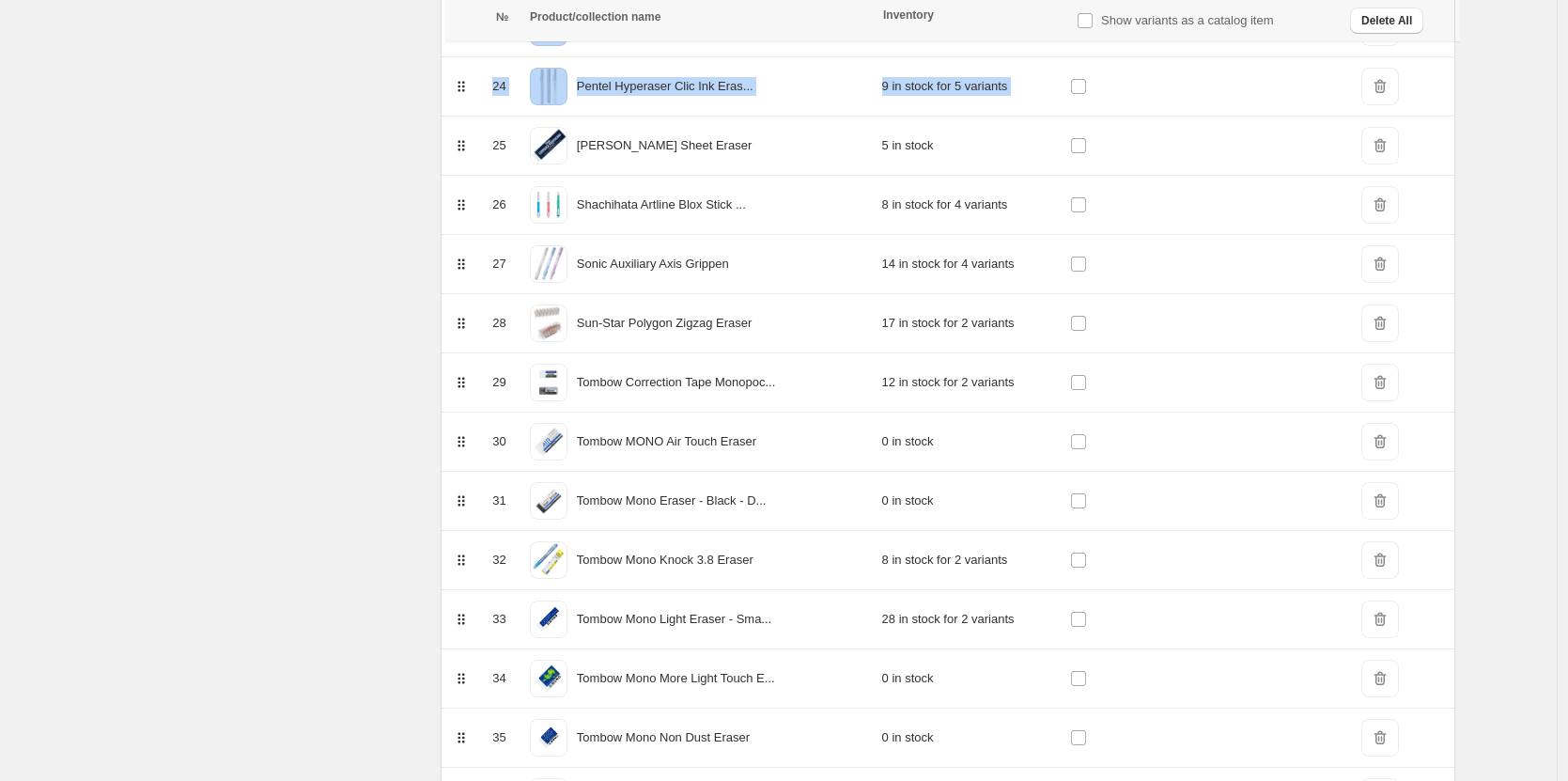
click at [1391, 194] on span "DeleteIcon" at bounding box center [1381, 205] width 37 height 37
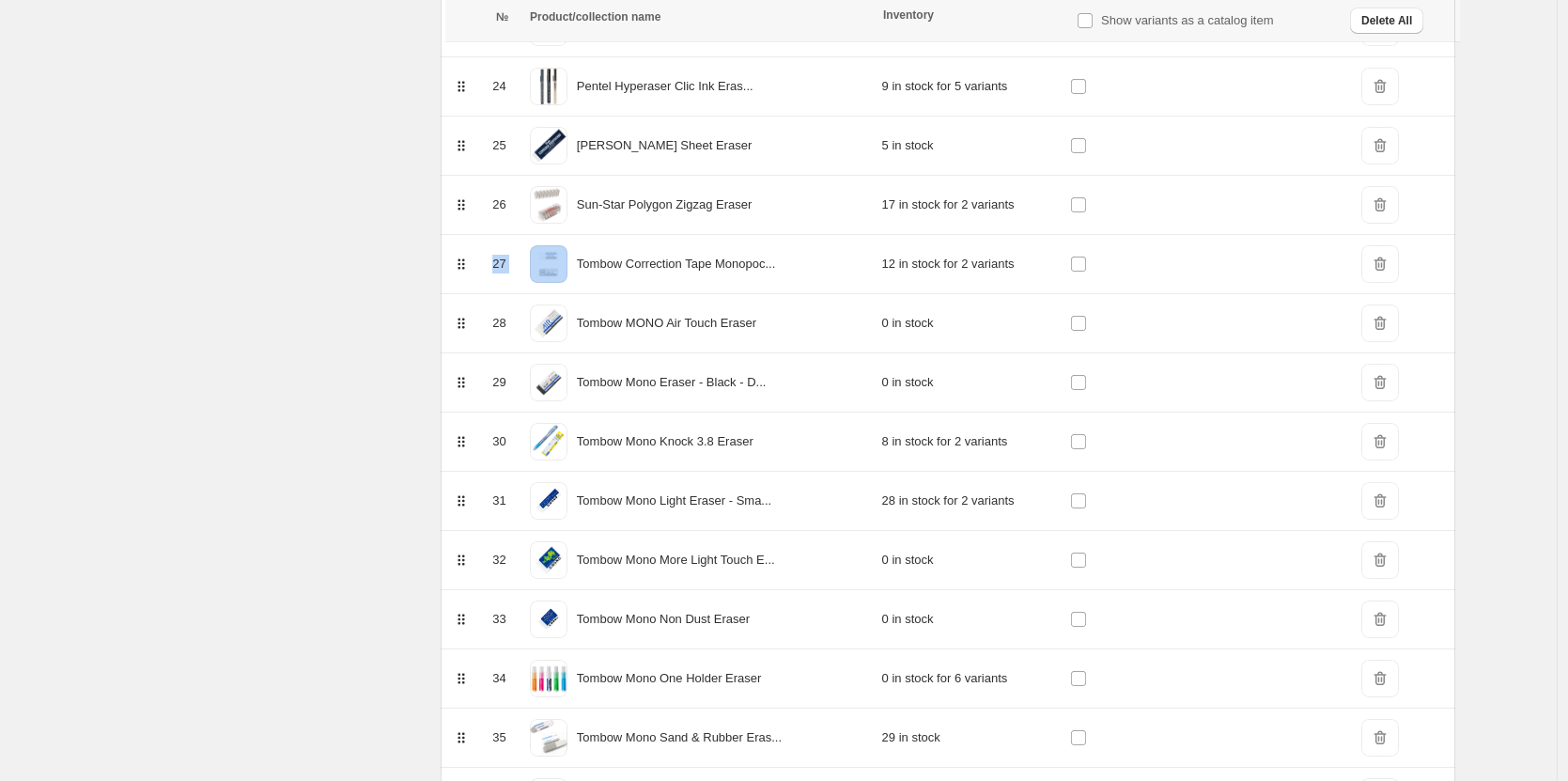
click at [1391, 194] on span "DeleteIcon" at bounding box center [1381, 205] width 37 height 37
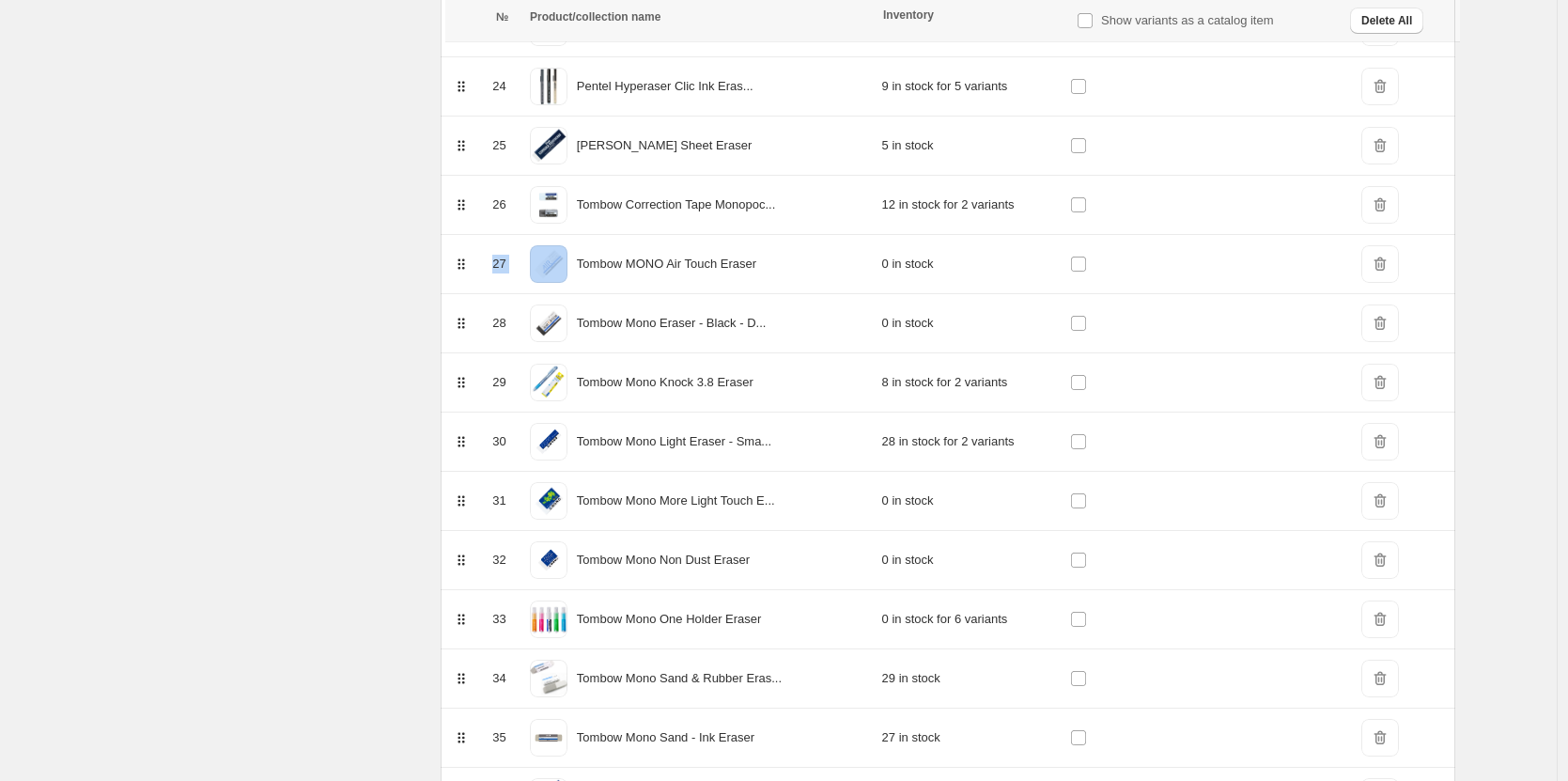
click at [1391, 194] on span "DeleteIcon" at bounding box center [1381, 205] width 37 height 37
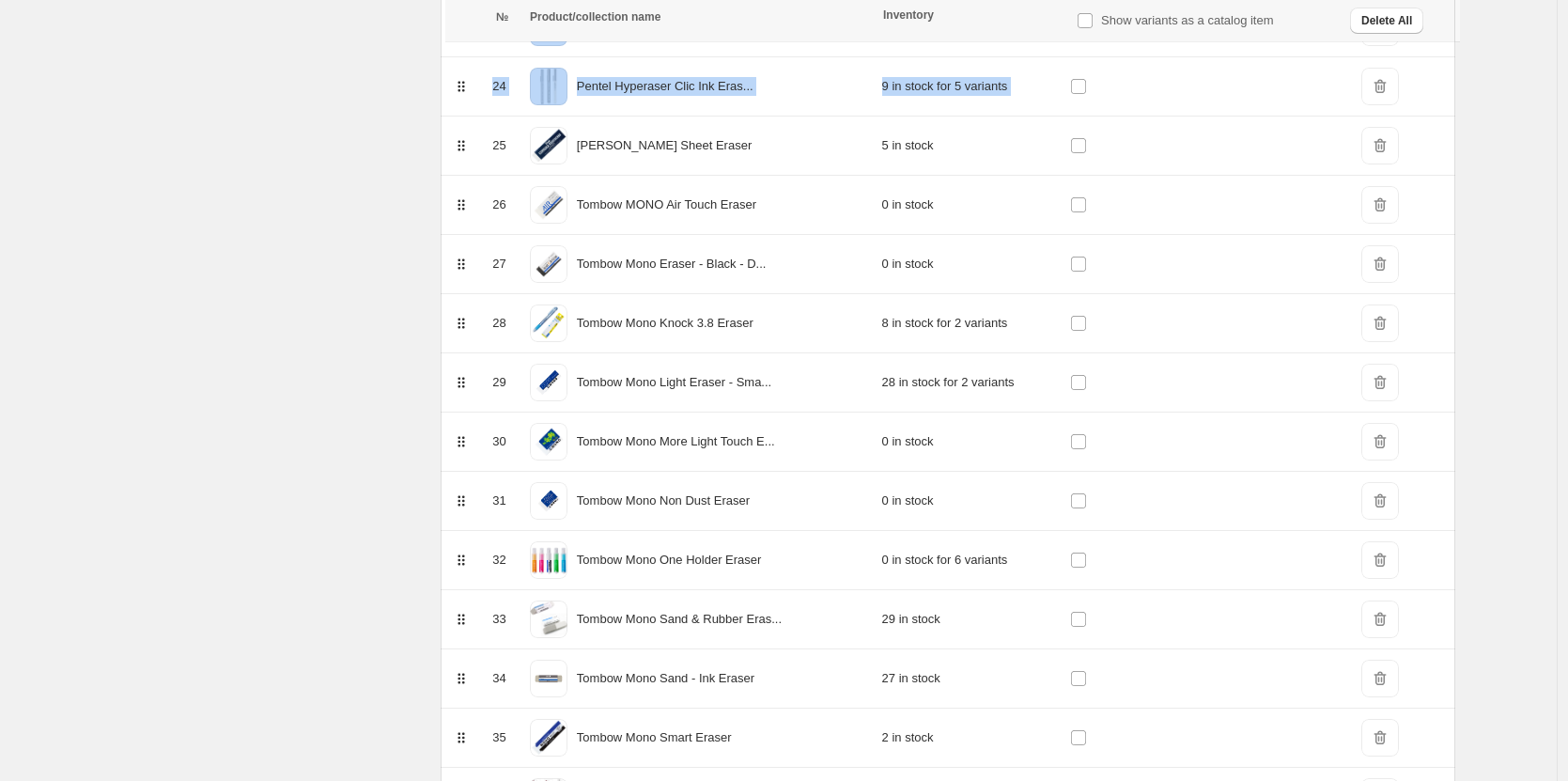
click at [1391, 194] on span "DeleteIcon" at bounding box center [1381, 205] width 37 height 37
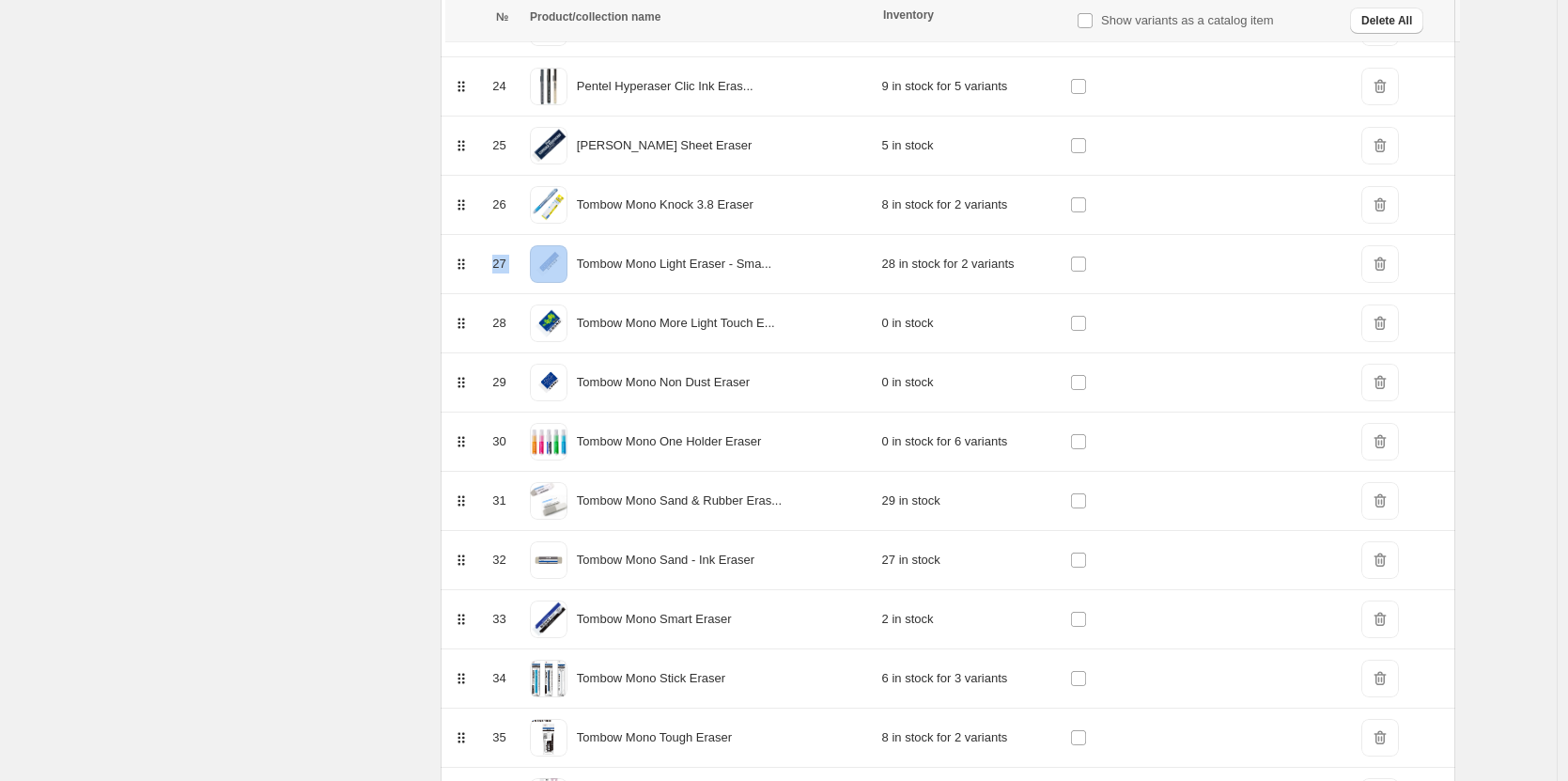
click at [1391, 194] on span "DeleteIcon" at bounding box center [1381, 205] width 37 height 37
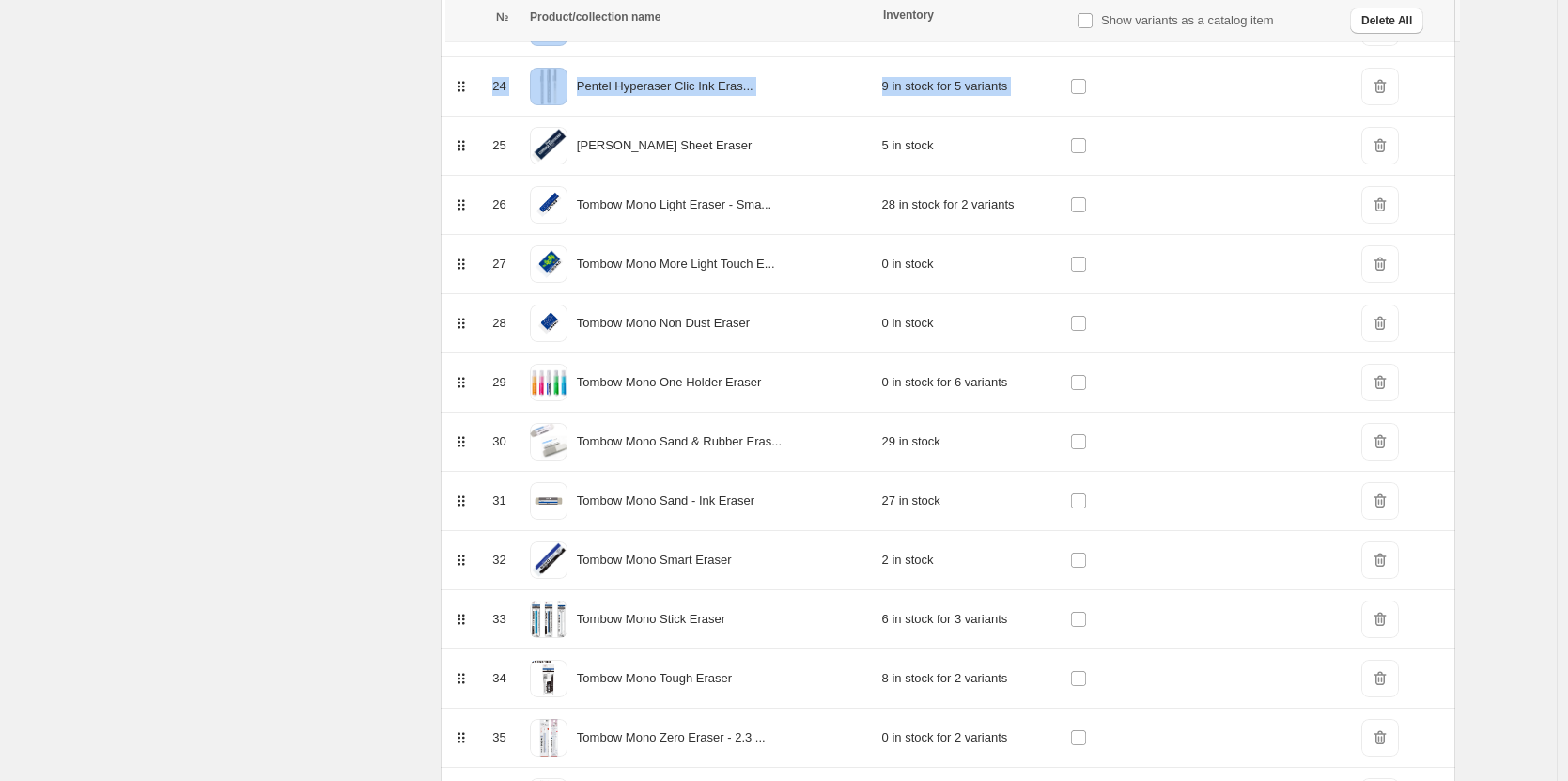
click at [1391, 194] on span "DeleteIcon" at bounding box center [1381, 205] width 37 height 37
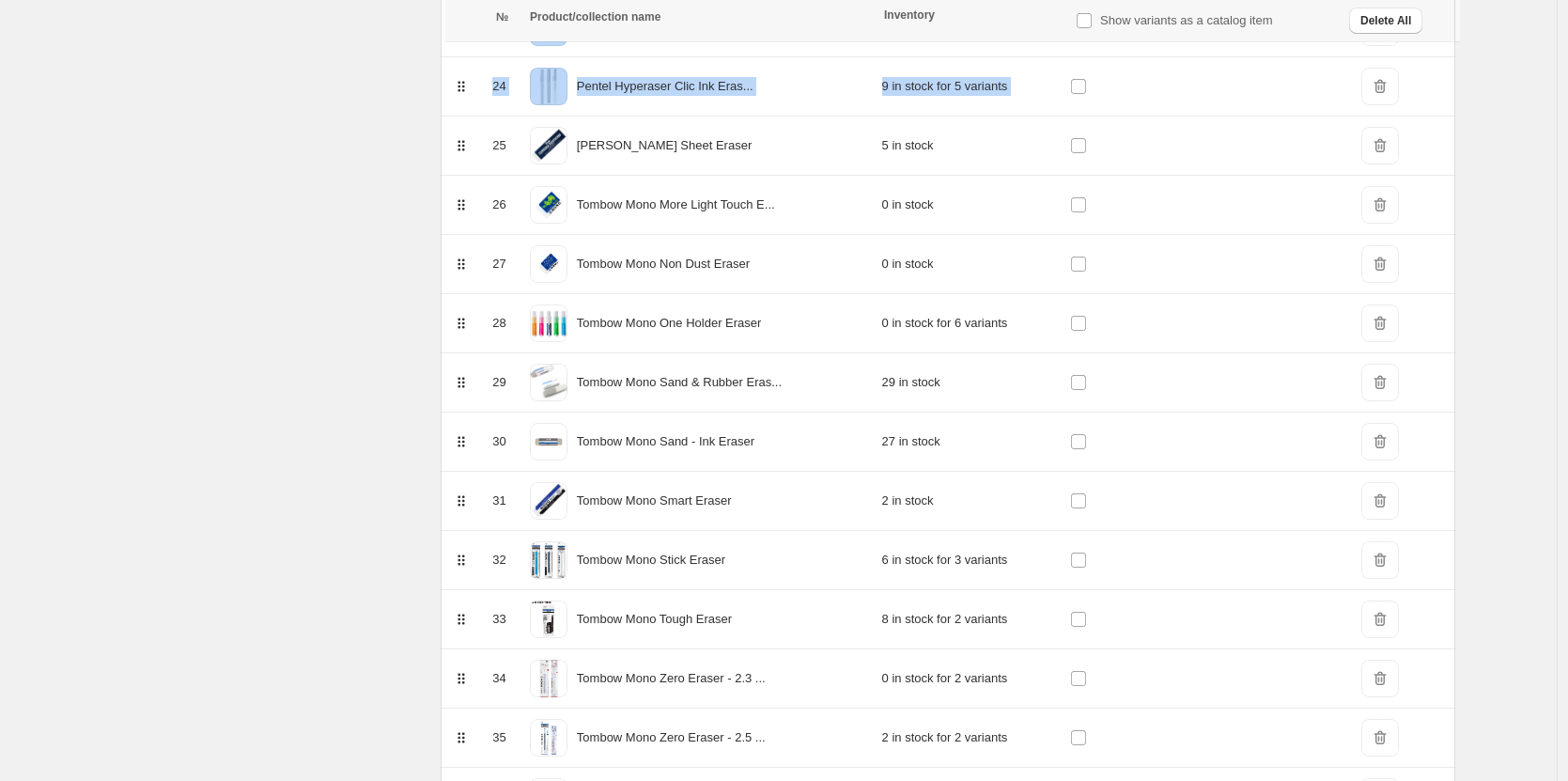
click at [1391, 194] on span "DeleteIcon" at bounding box center [1381, 205] width 37 height 37
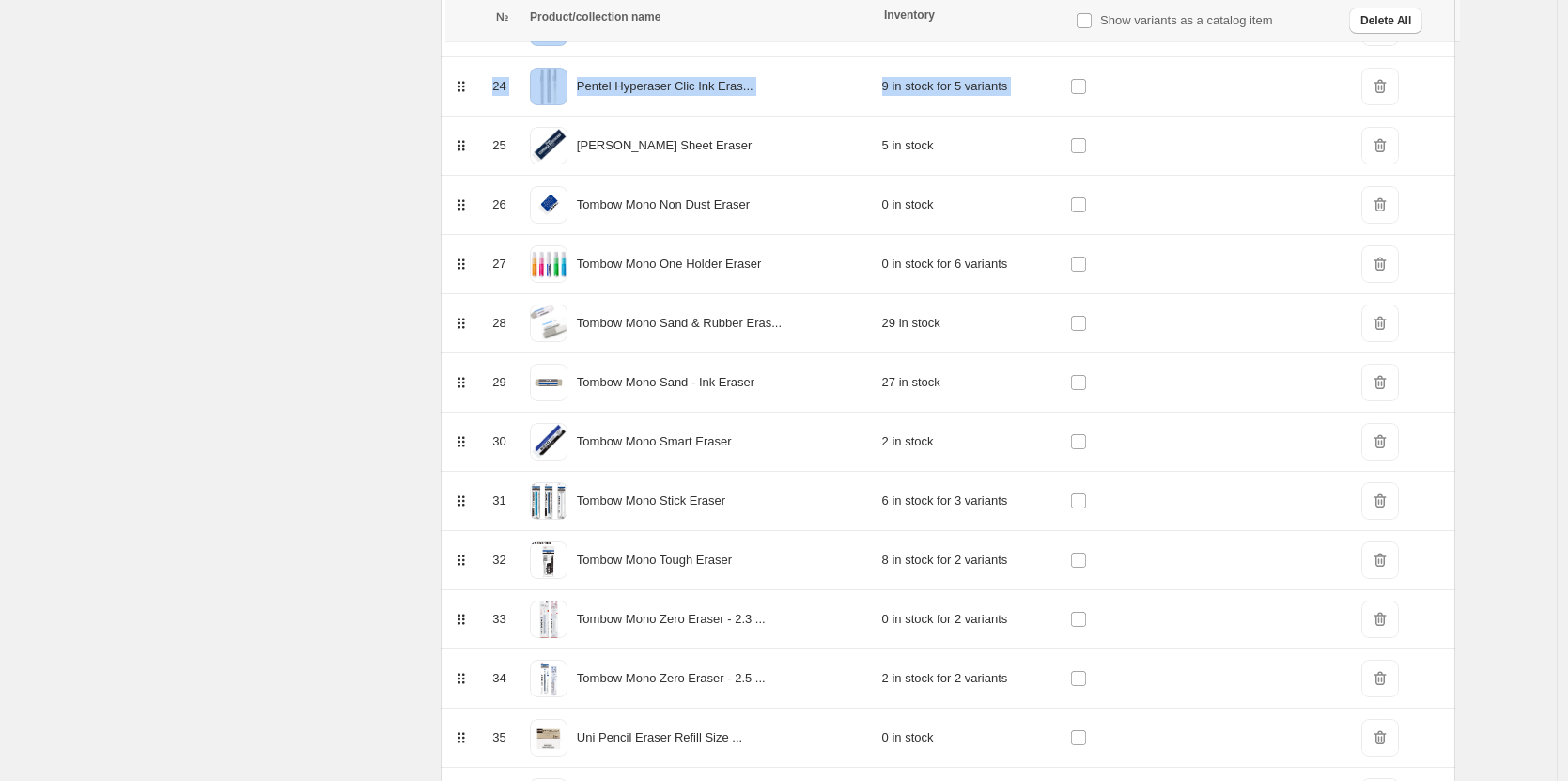
click at [1391, 194] on span "DeleteIcon" at bounding box center [1381, 205] width 37 height 37
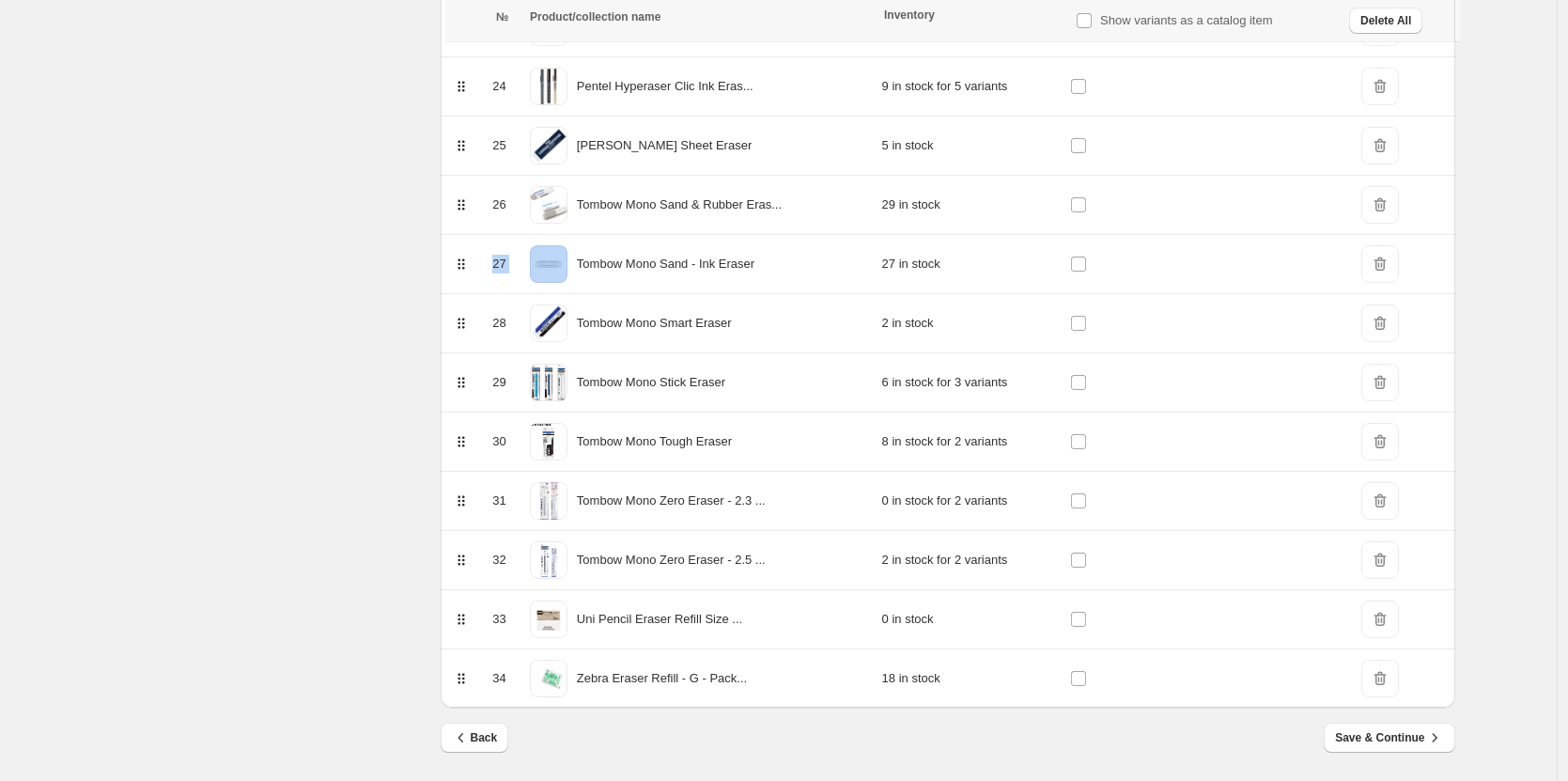
click at [1391, 194] on span "DeleteIcon" at bounding box center [1381, 205] width 37 height 37
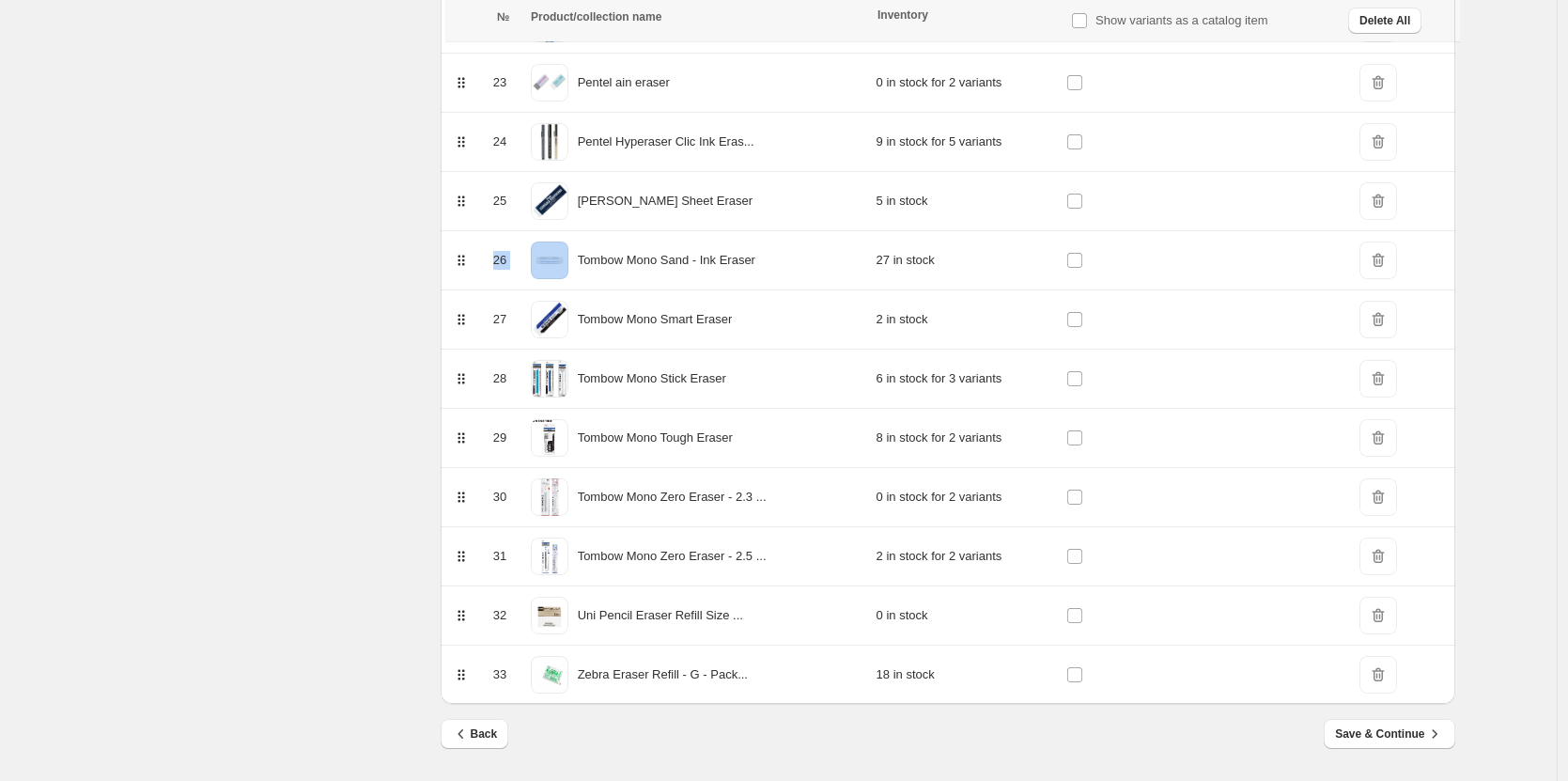
click at [1391, 194] on span "DeleteIcon" at bounding box center [1379, 201] width 37 height 37
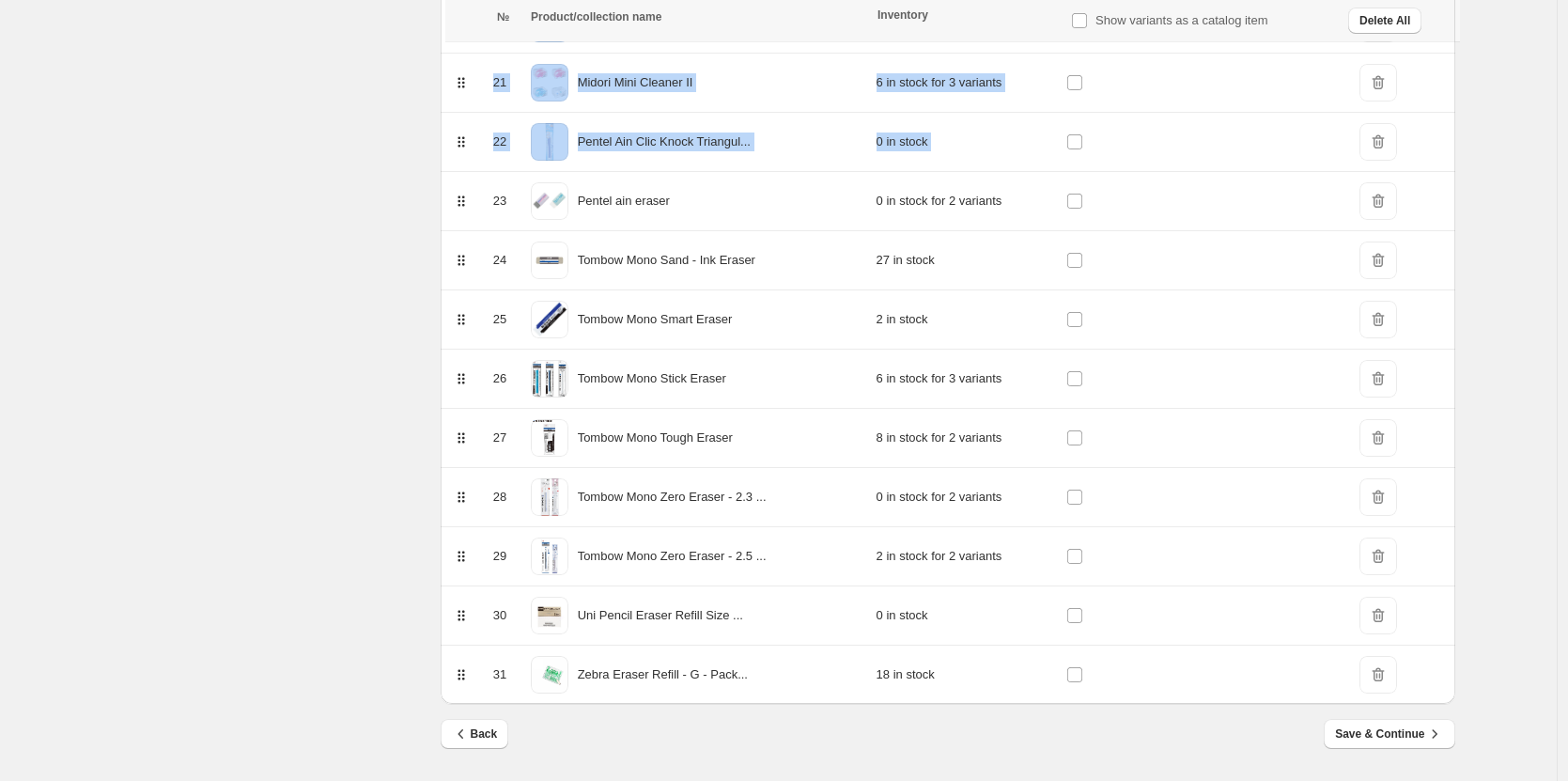
click at [1391, 194] on span "DeleteIcon" at bounding box center [1379, 201] width 37 height 37
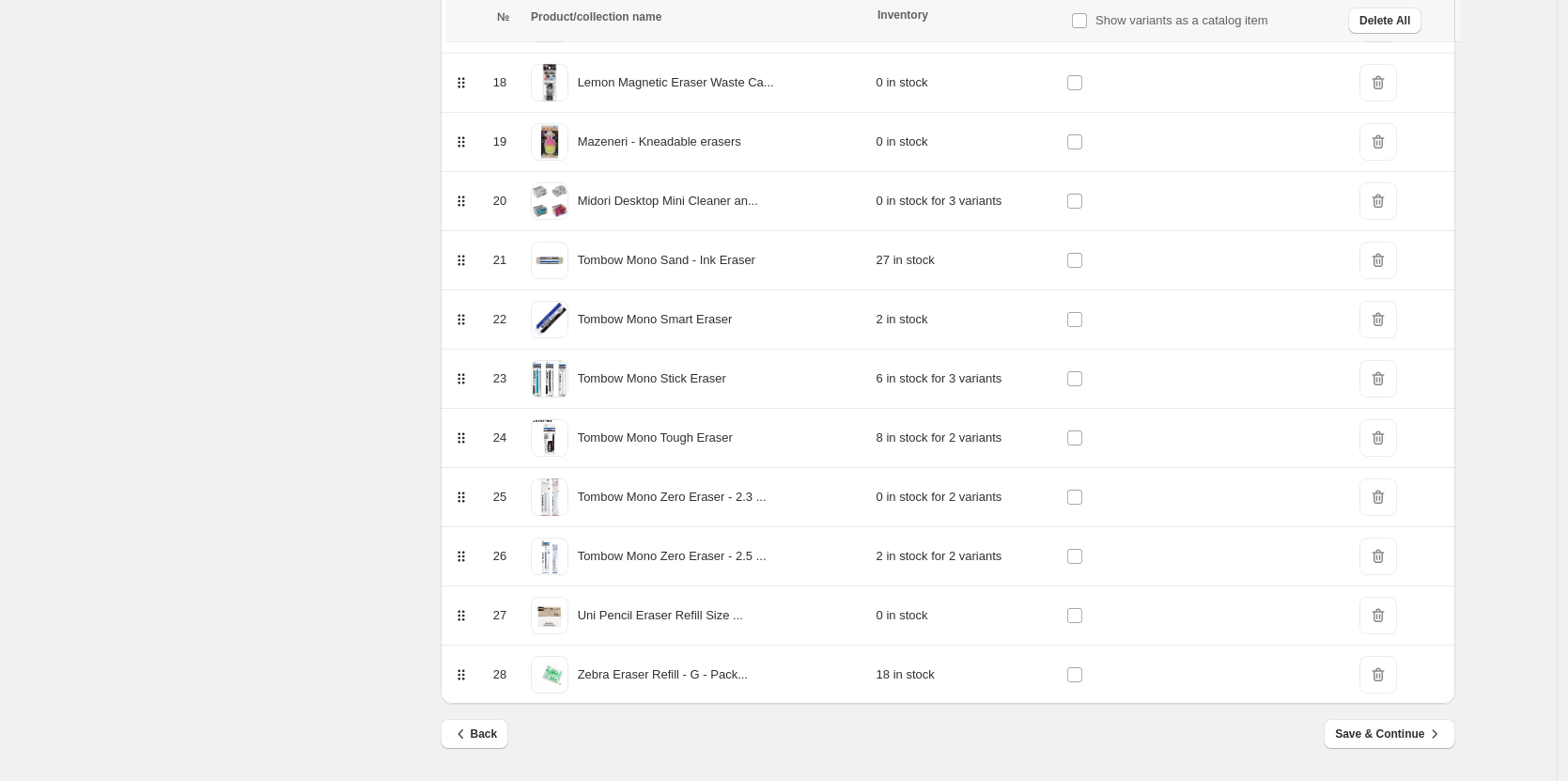
click at [1391, 197] on span "DeleteIcon" at bounding box center [1379, 201] width 37 height 37
click at [1391, 200] on span "DeleteIcon" at bounding box center [1379, 201] width 37 height 37
click at [1385, 563] on span "DeleteIcon" at bounding box center [1379, 556] width 37 height 37
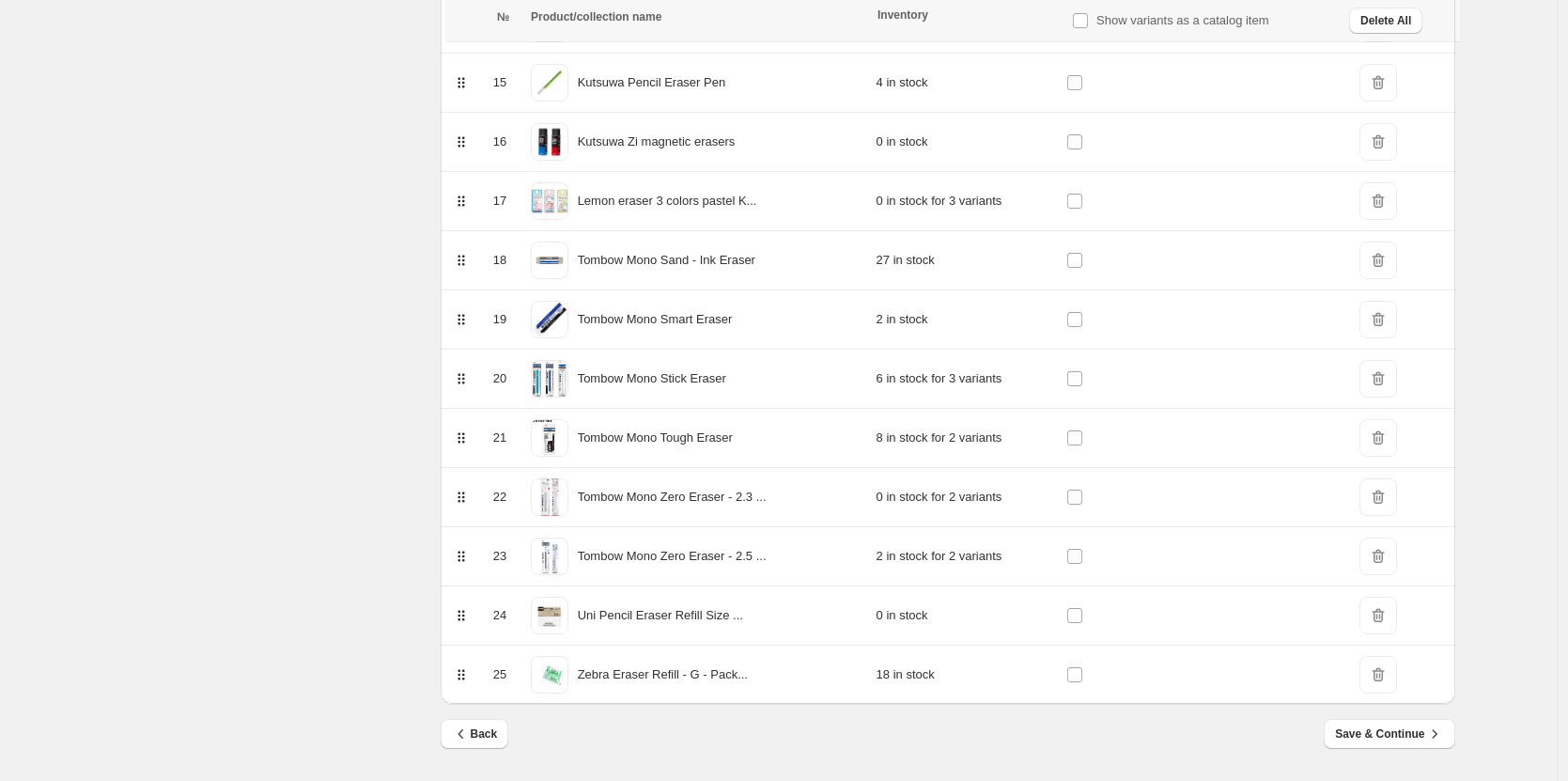
scroll to position [1064, 0]
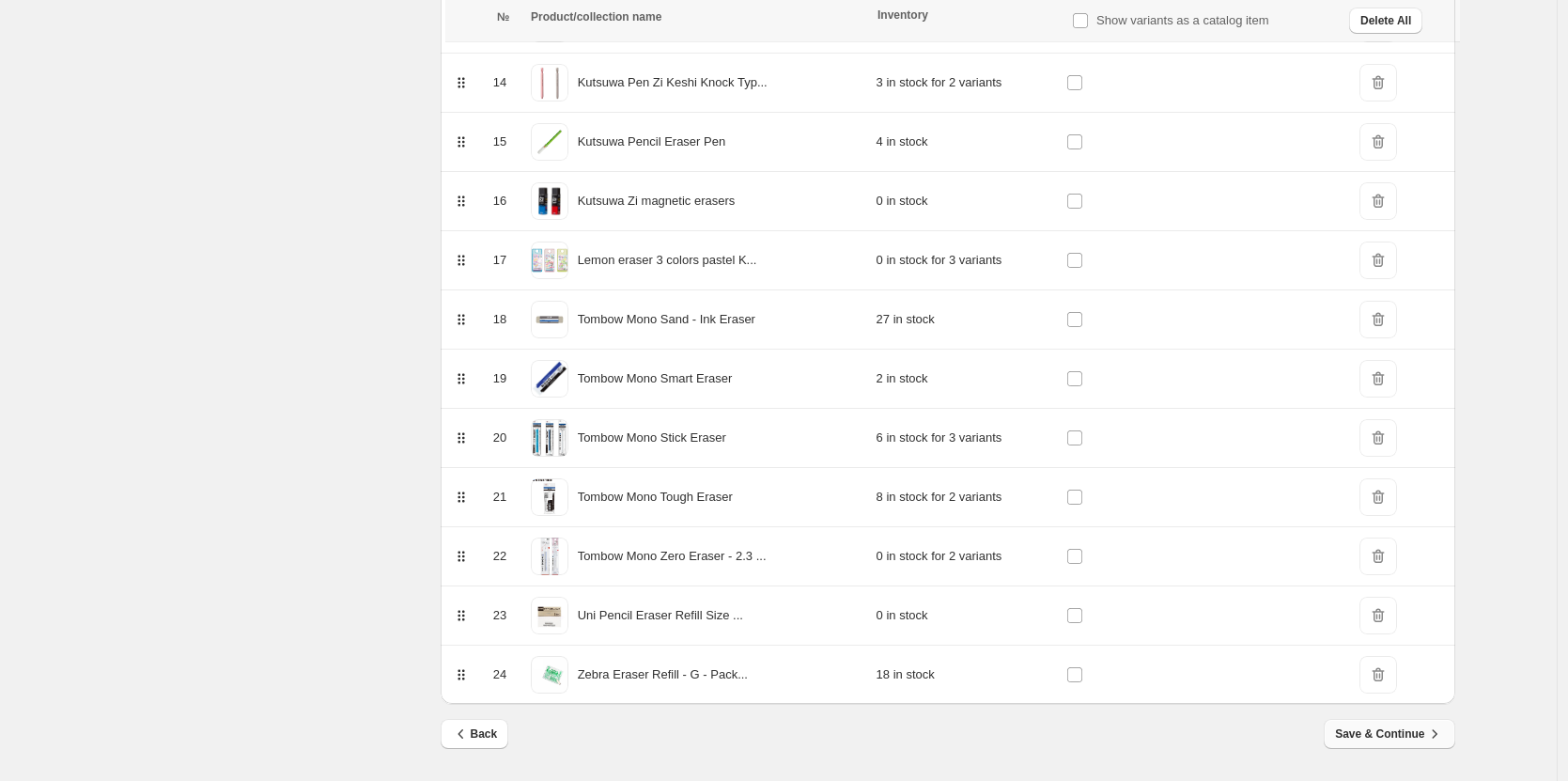
click at [1411, 744] on button "Save & Continue" at bounding box center [1388, 734] width 131 height 30
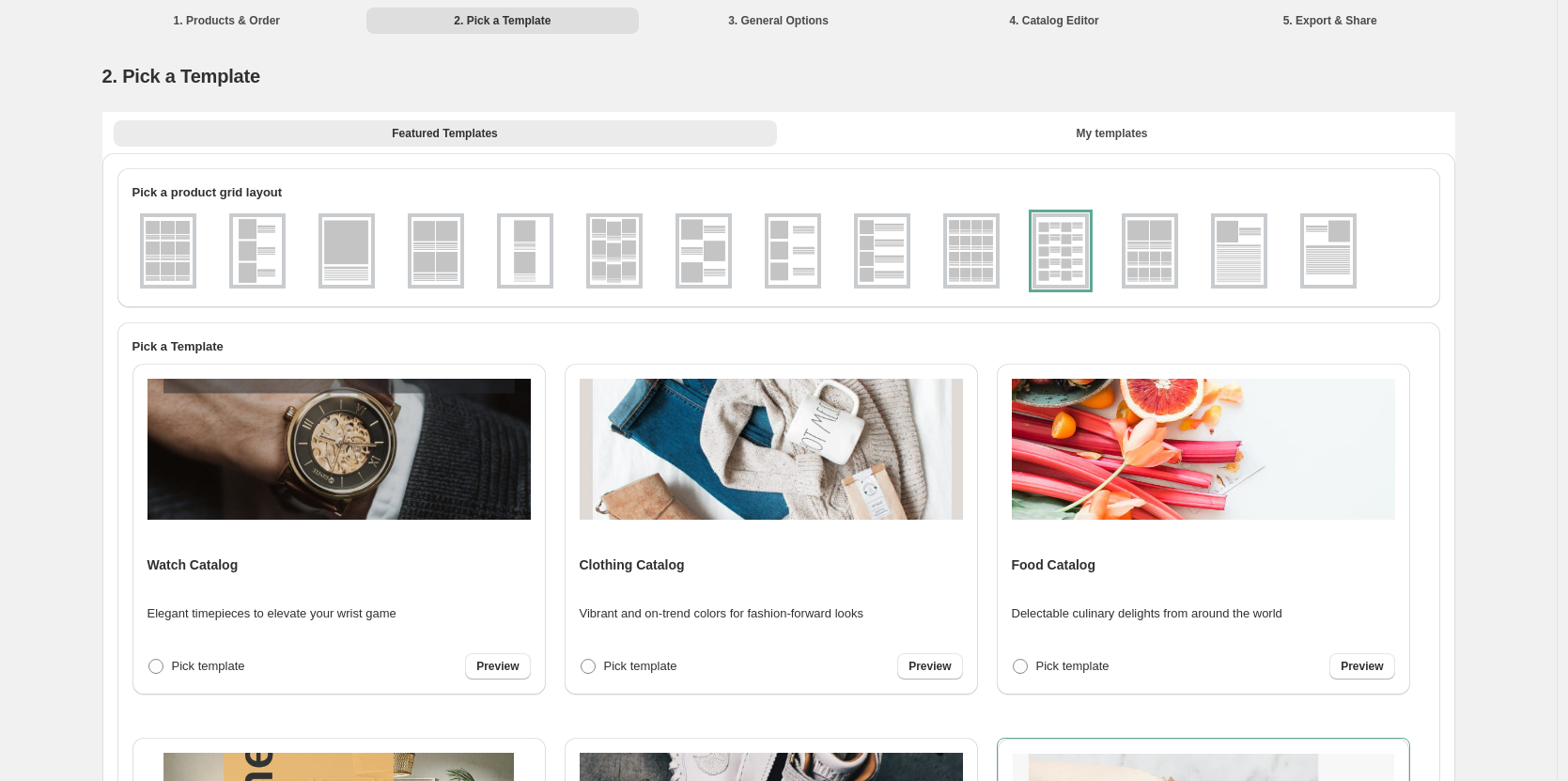
scroll to position [0, 0]
click at [1085, 237] on div at bounding box center [1061, 251] width 56 height 76
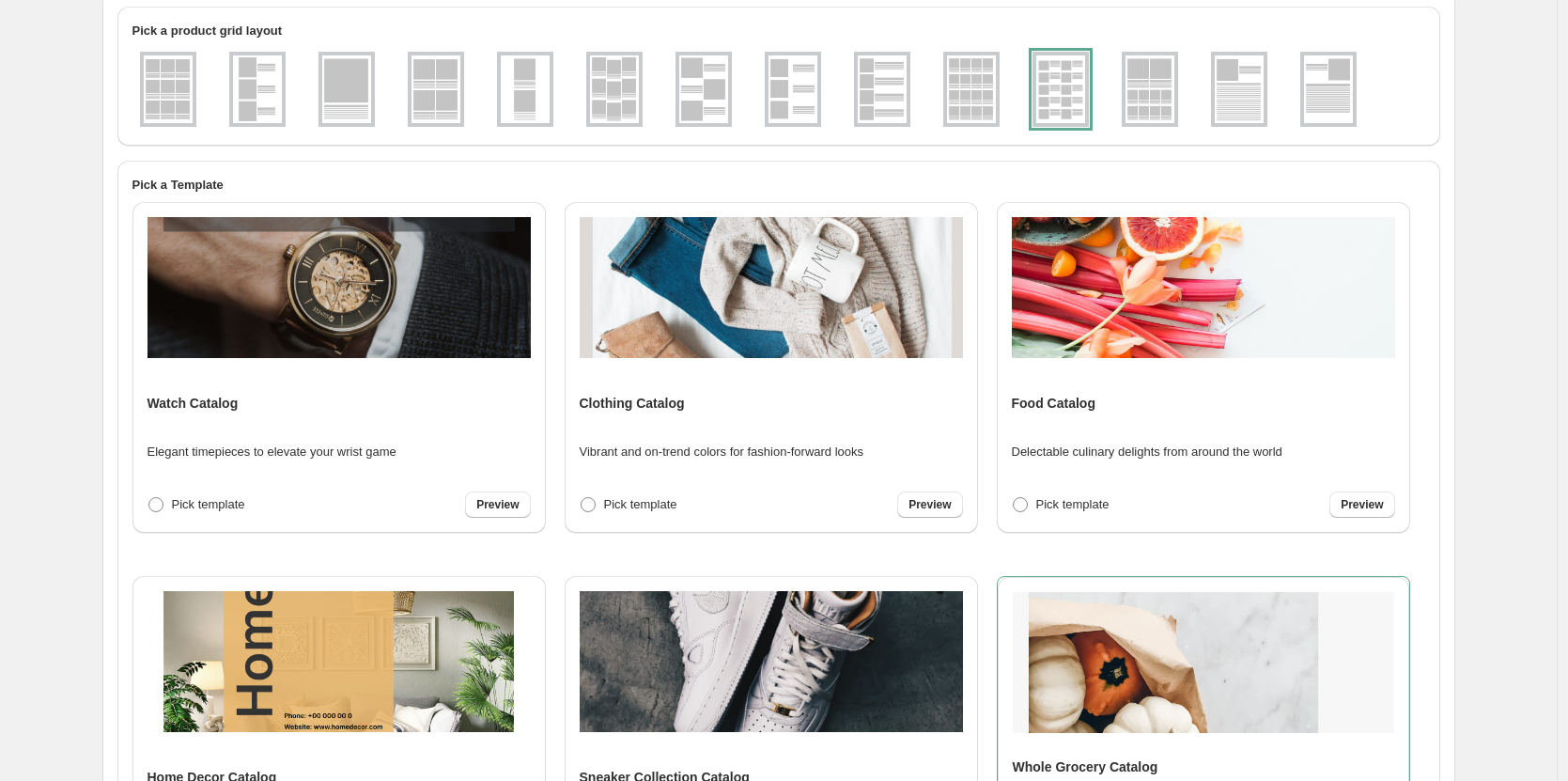
scroll to position [454, 0]
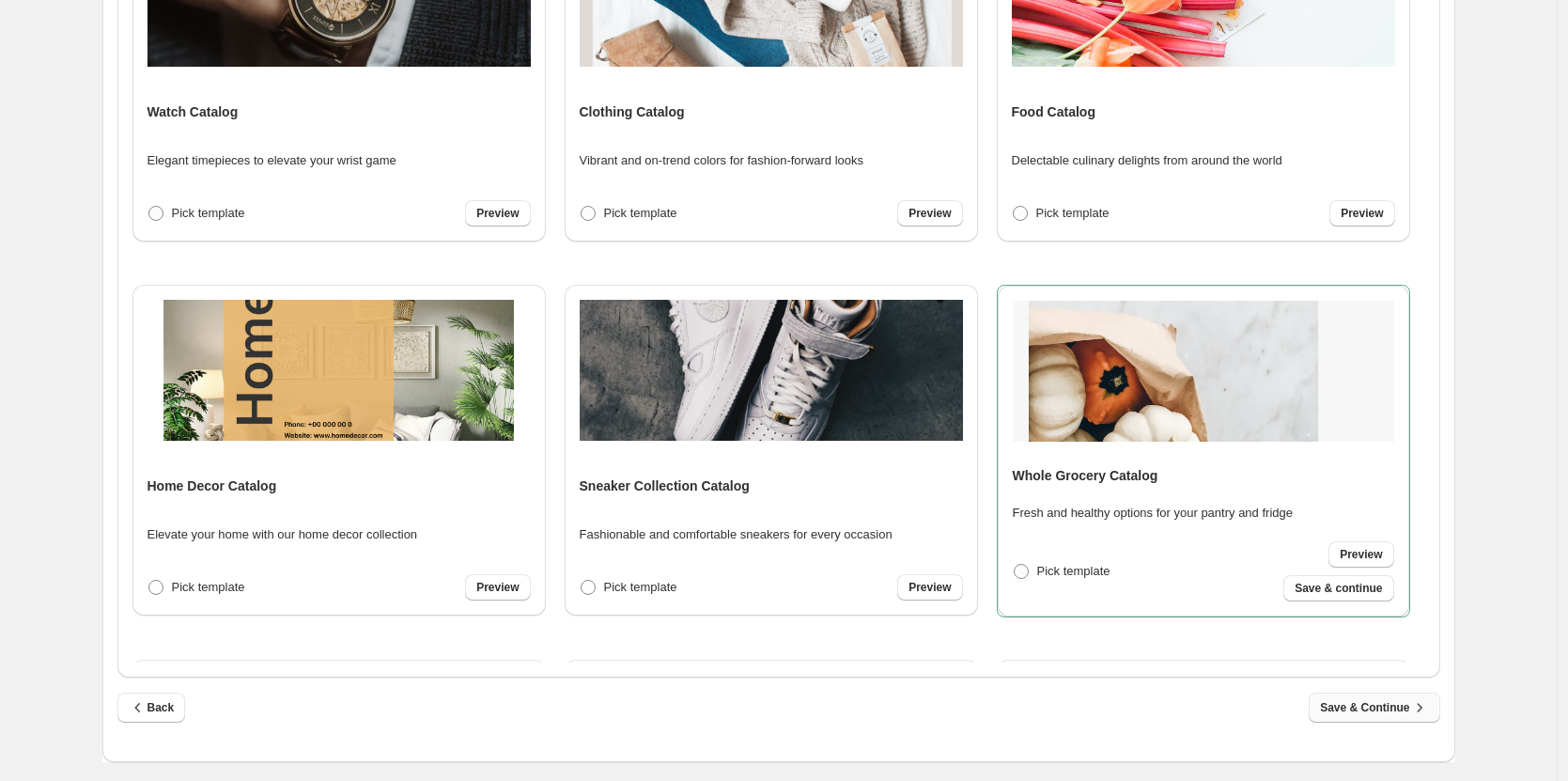
click at [1353, 703] on span "Save & Continue" at bounding box center [1375, 707] width 108 height 19
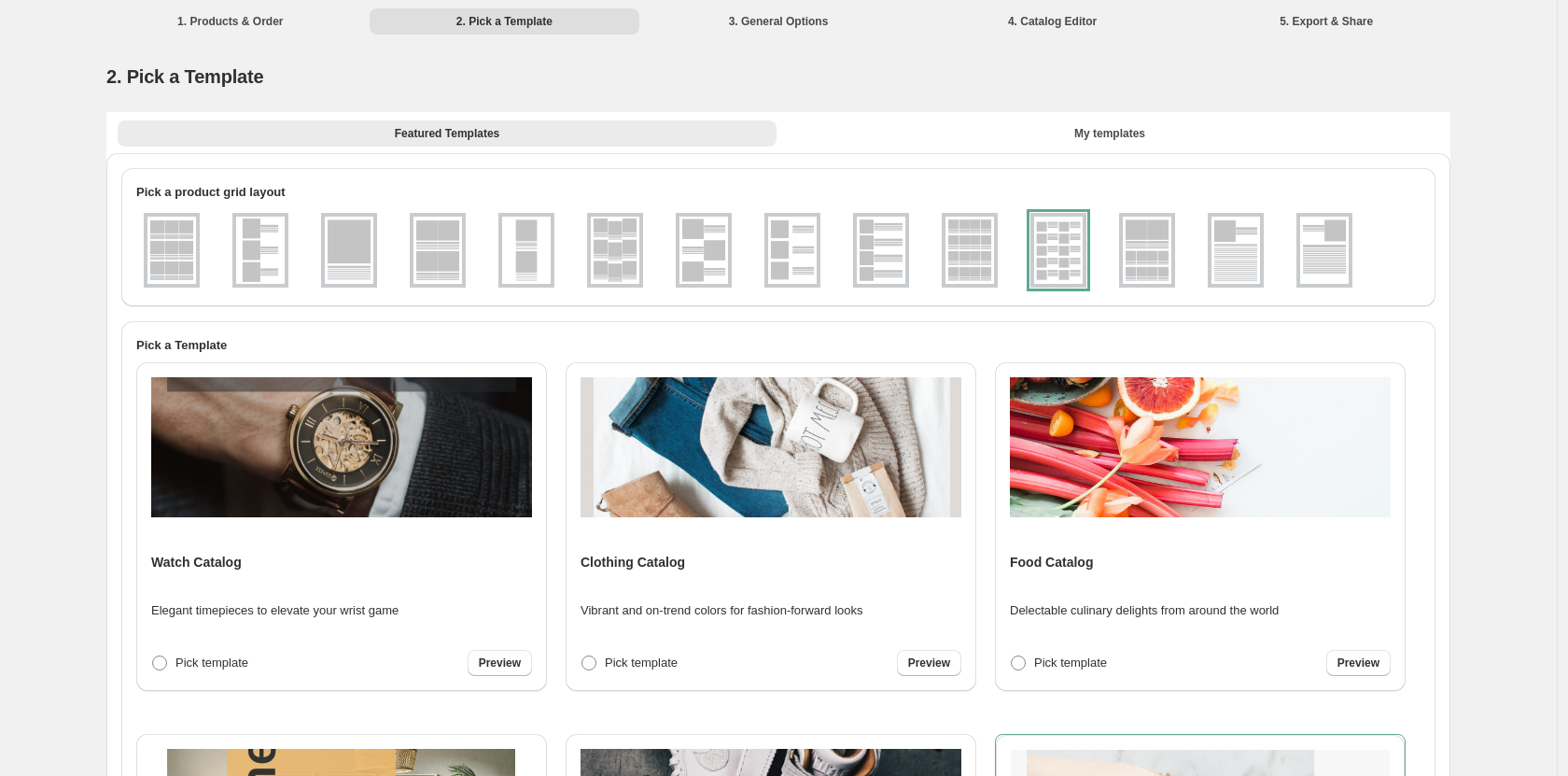
select select "**********"
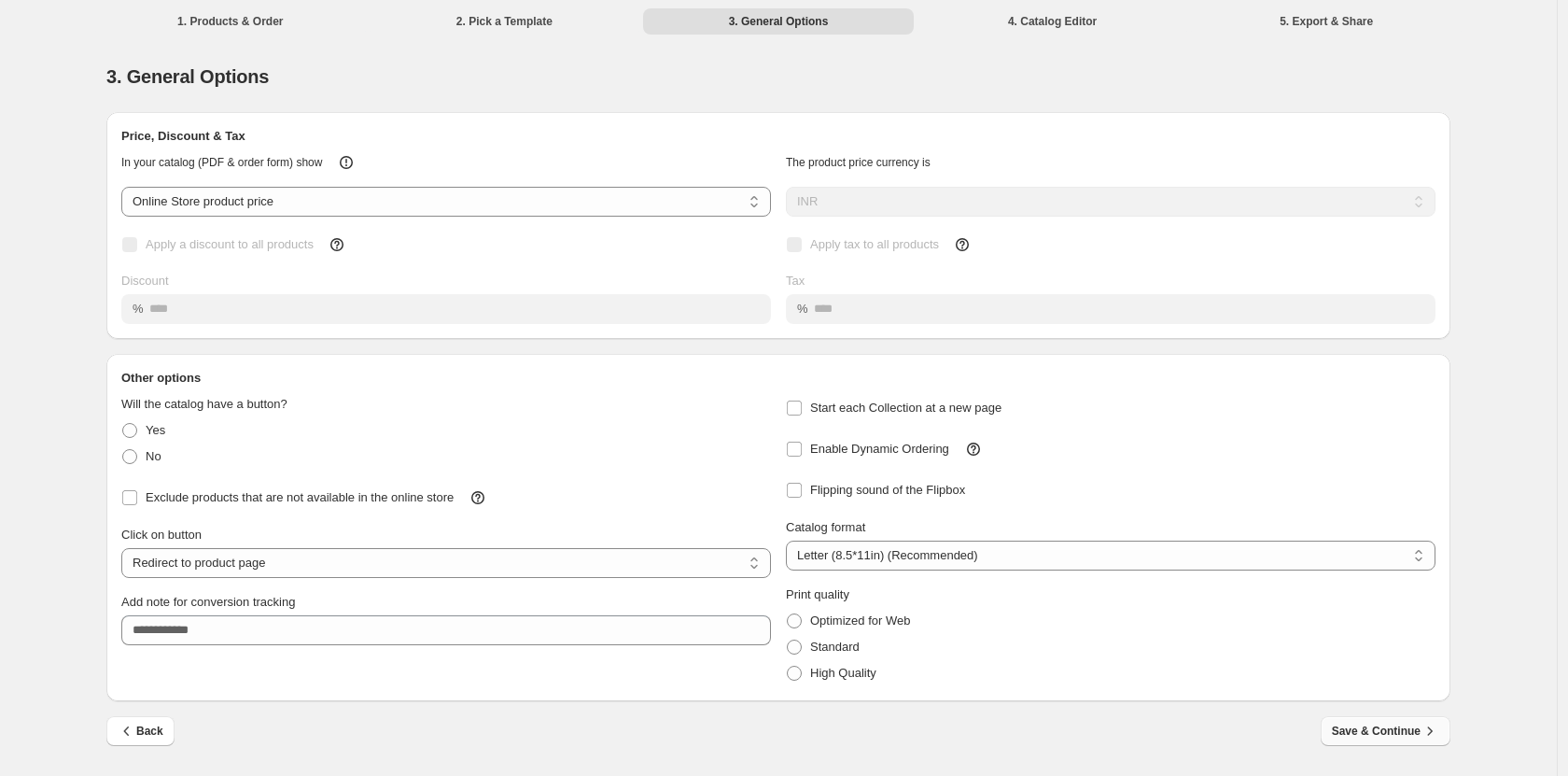
click at [1388, 735] on span "Save & Continue" at bounding box center [1386, 730] width 107 height 19
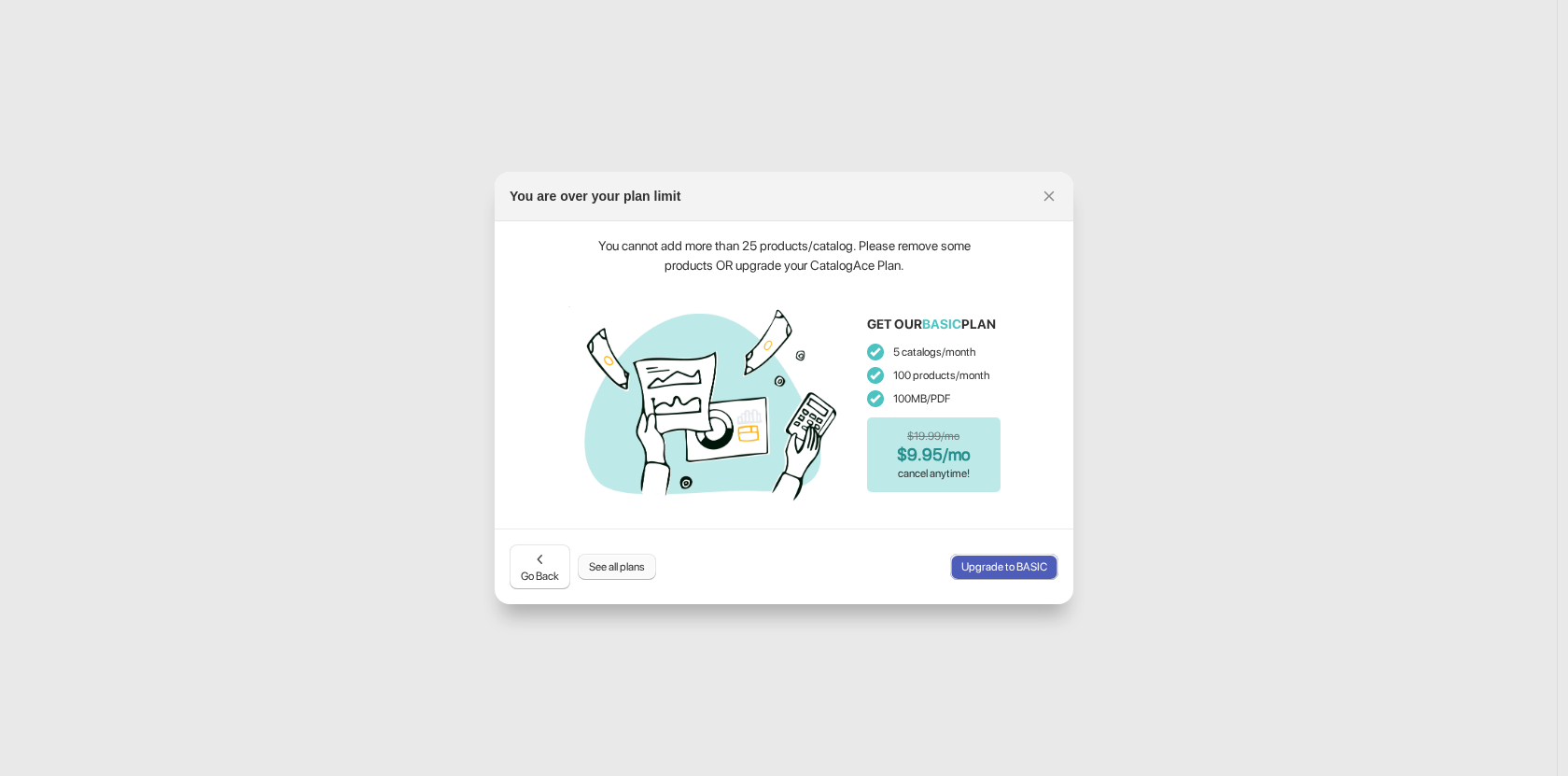
click at [626, 573] on span "See all plans" at bounding box center [616, 566] width 56 height 15
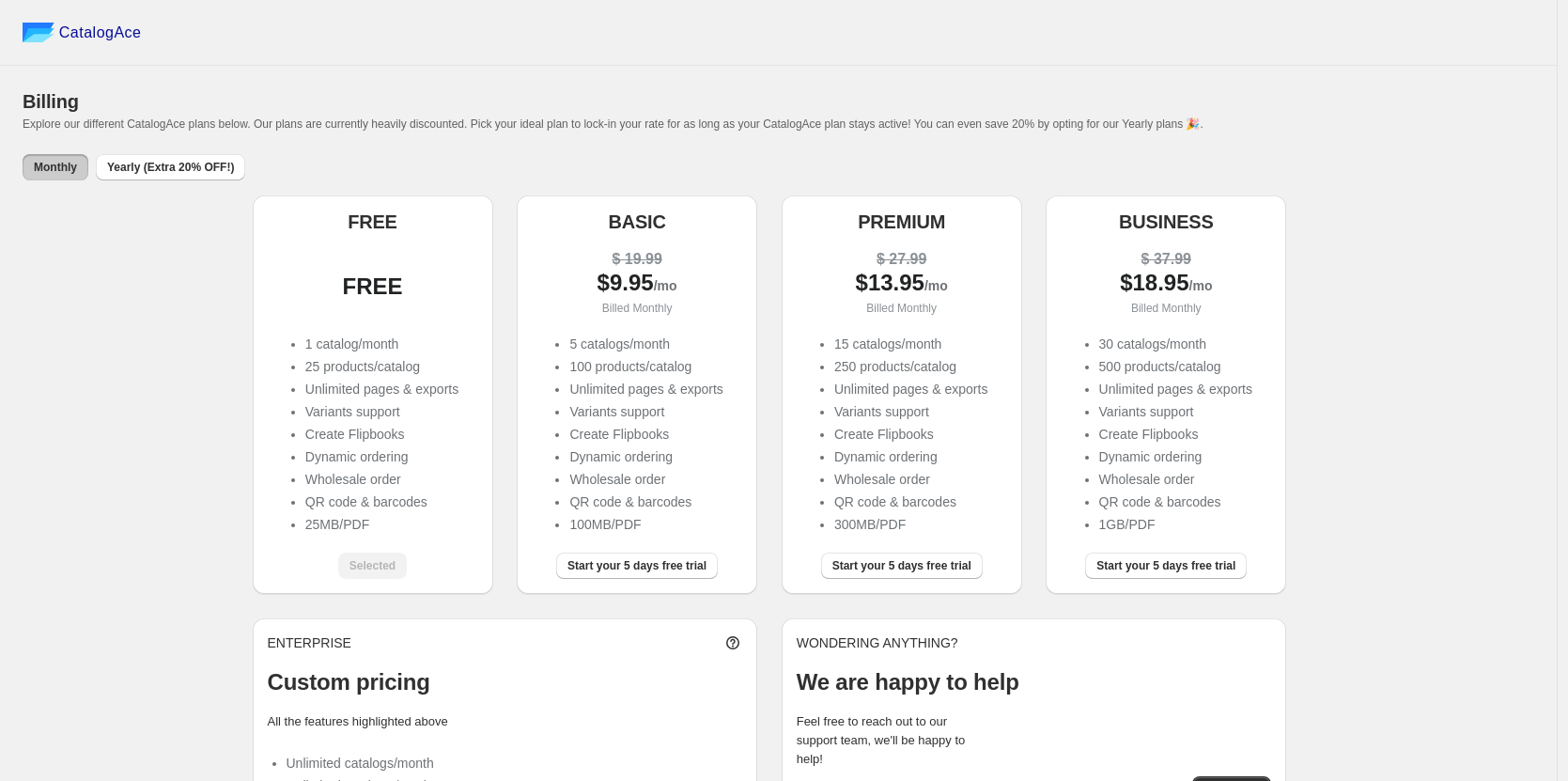
click at [42, 177] on button "Monthly" at bounding box center [55, 167] width 66 height 26
click at [145, 168] on span "Yearly (Extra 20% OFF!)" at bounding box center [170, 167] width 127 height 15
click at [55, 161] on span "Monthly" at bounding box center [55, 167] width 43 height 15
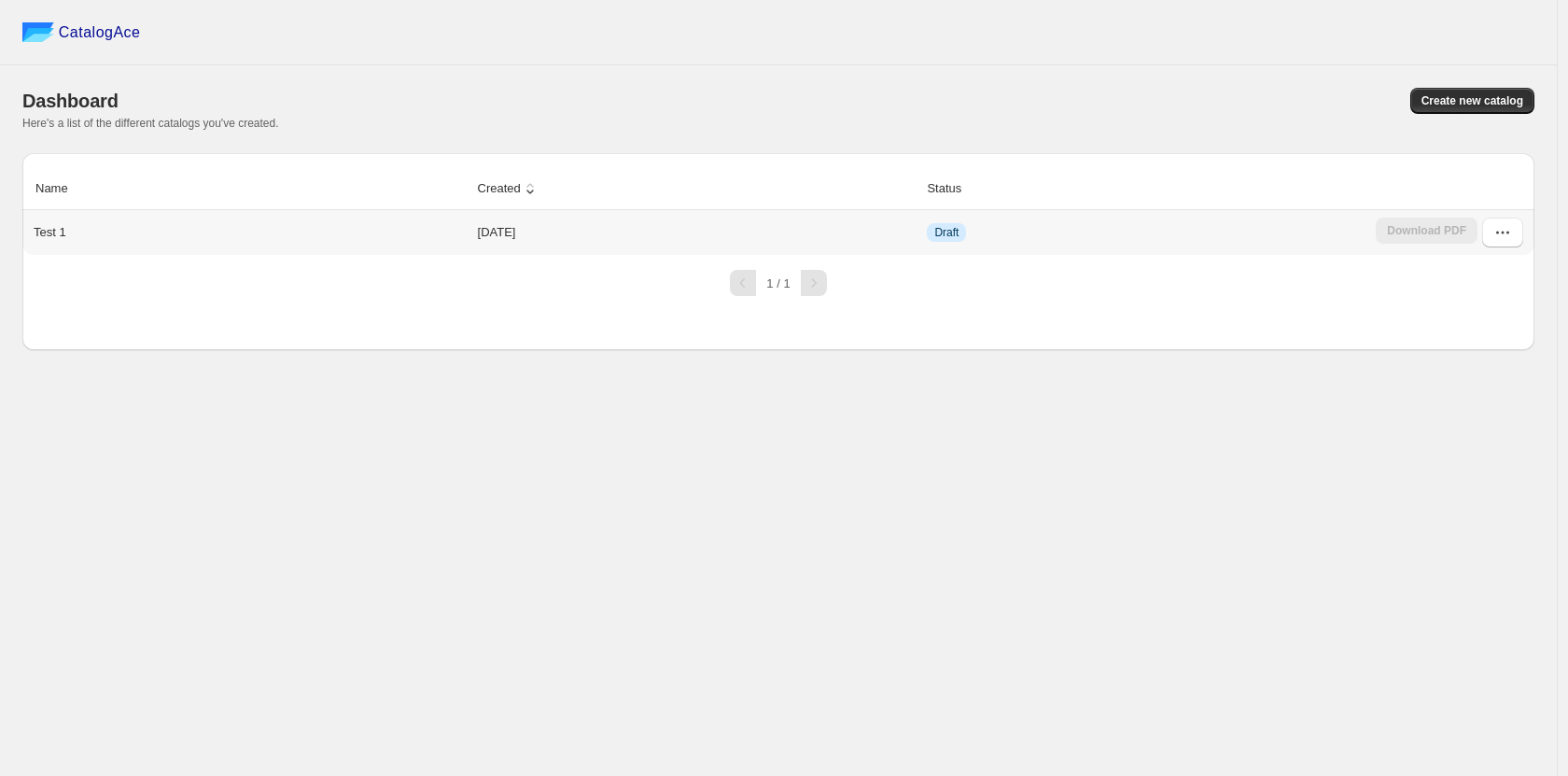
click at [1439, 232] on div "Download PDF" at bounding box center [1427, 232] width 101 height 30
click at [528, 226] on td "2025-09-25" at bounding box center [698, 232] width 450 height 45
click at [38, 226] on p "Test 1" at bounding box center [50, 232] width 33 height 19
click at [224, 232] on div "Test 1" at bounding box center [247, 228] width 440 height 26
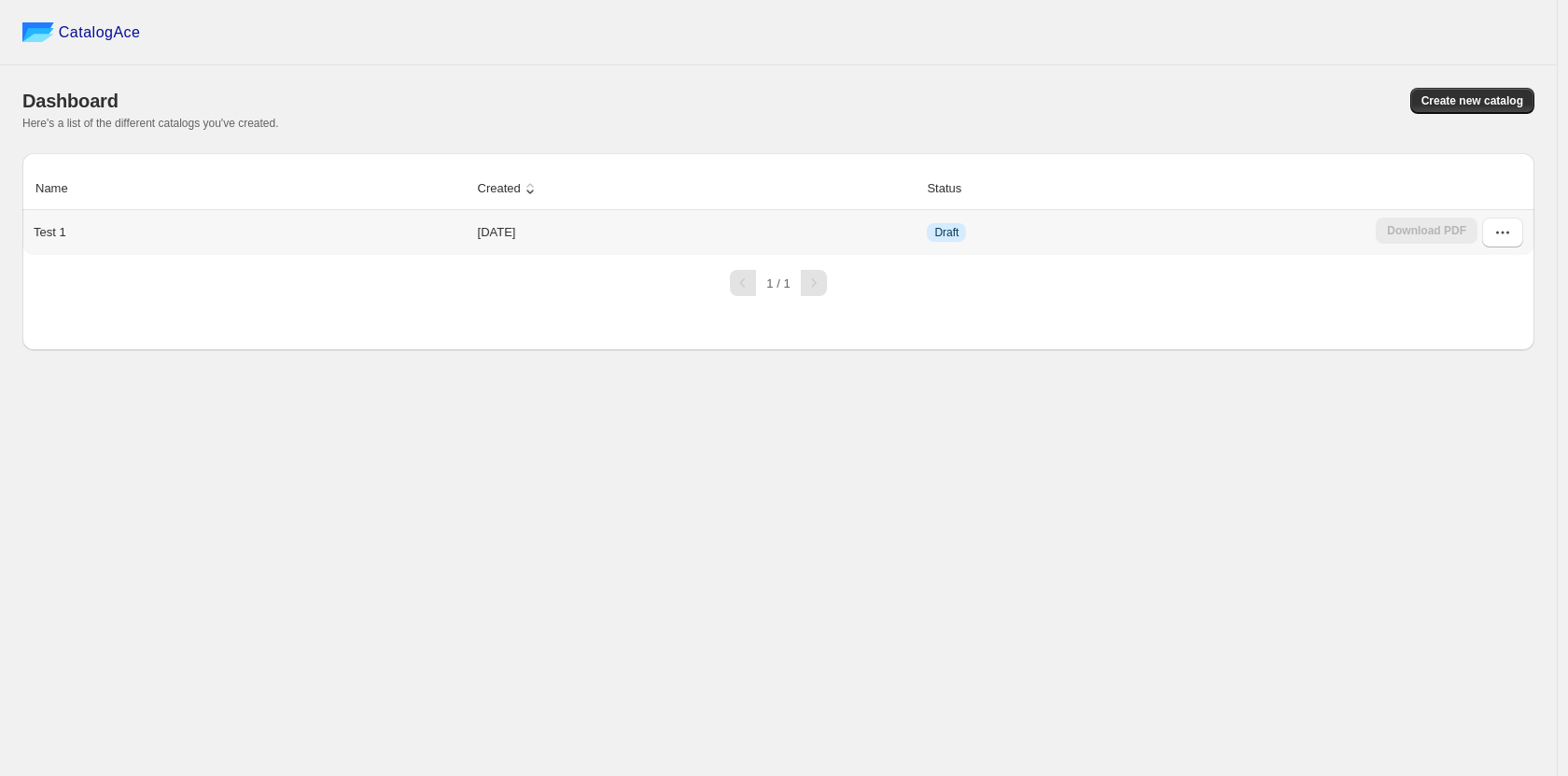
click at [1239, 233] on td "Draft" at bounding box center [1145, 232] width 449 height 45
click at [504, 229] on td "2025-09-25" at bounding box center [698, 232] width 450 height 45
click at [517, 232] on td "2025-09-25" at bounding box center [698, 232] width 450 height 45
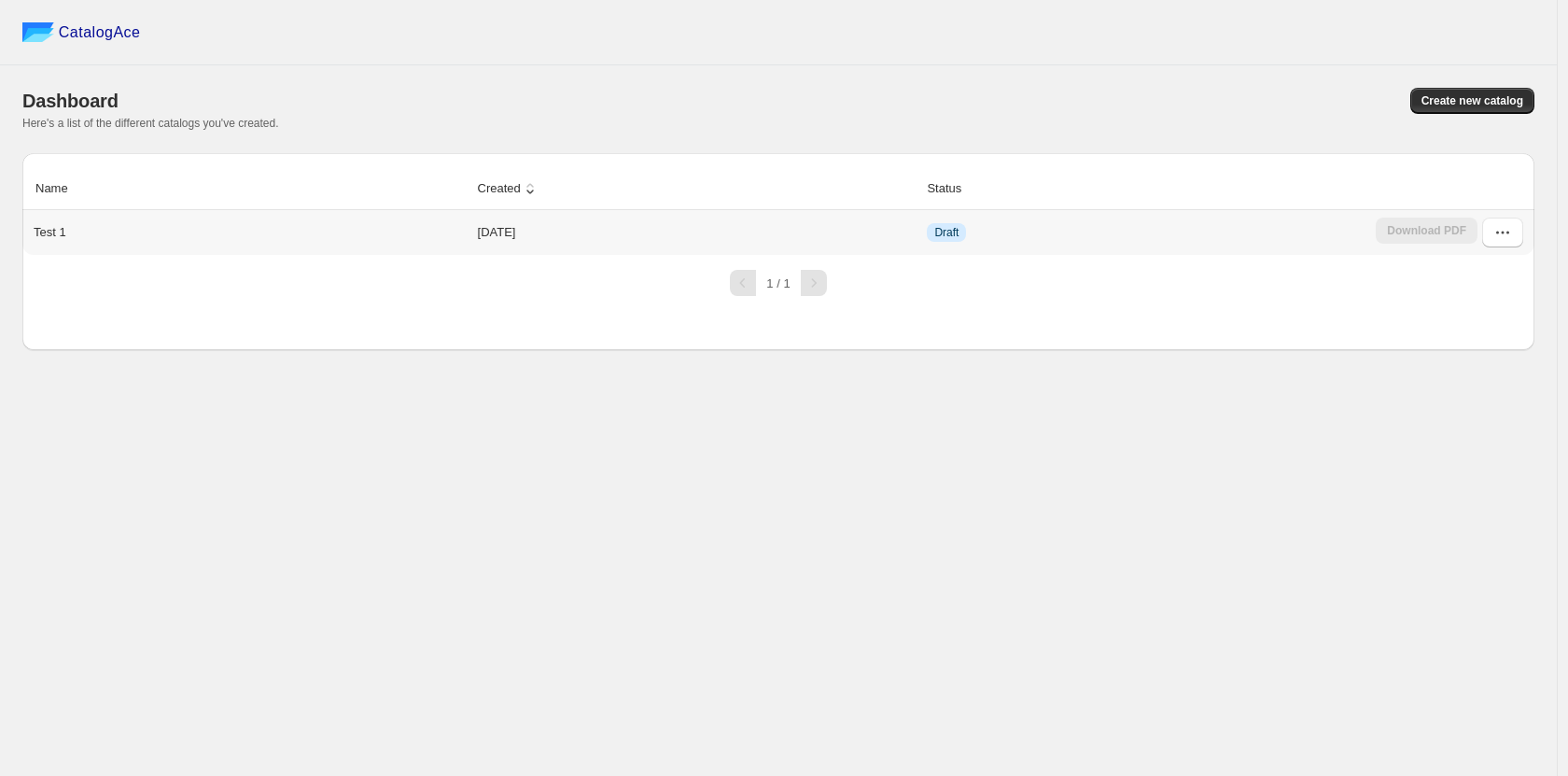
click at [517, 232] on td "2025-09-25" at bounding box center [698, 232] width 450 height 45
click at [742, 278] on div at bounding box center [743, 283] width 26 height 26
click at [744, 289] on div at bounding box center [743, 283] width 26 height 26
click at [62, 225] on p "Test 1" at bounding box center [50, 232] width 33 height 19
click at [58, 232] on p "Test 1" at bounding box center [50, 232] width 33 height 19
